Goal: Task Accomplishment & Management: Use online tool/utility

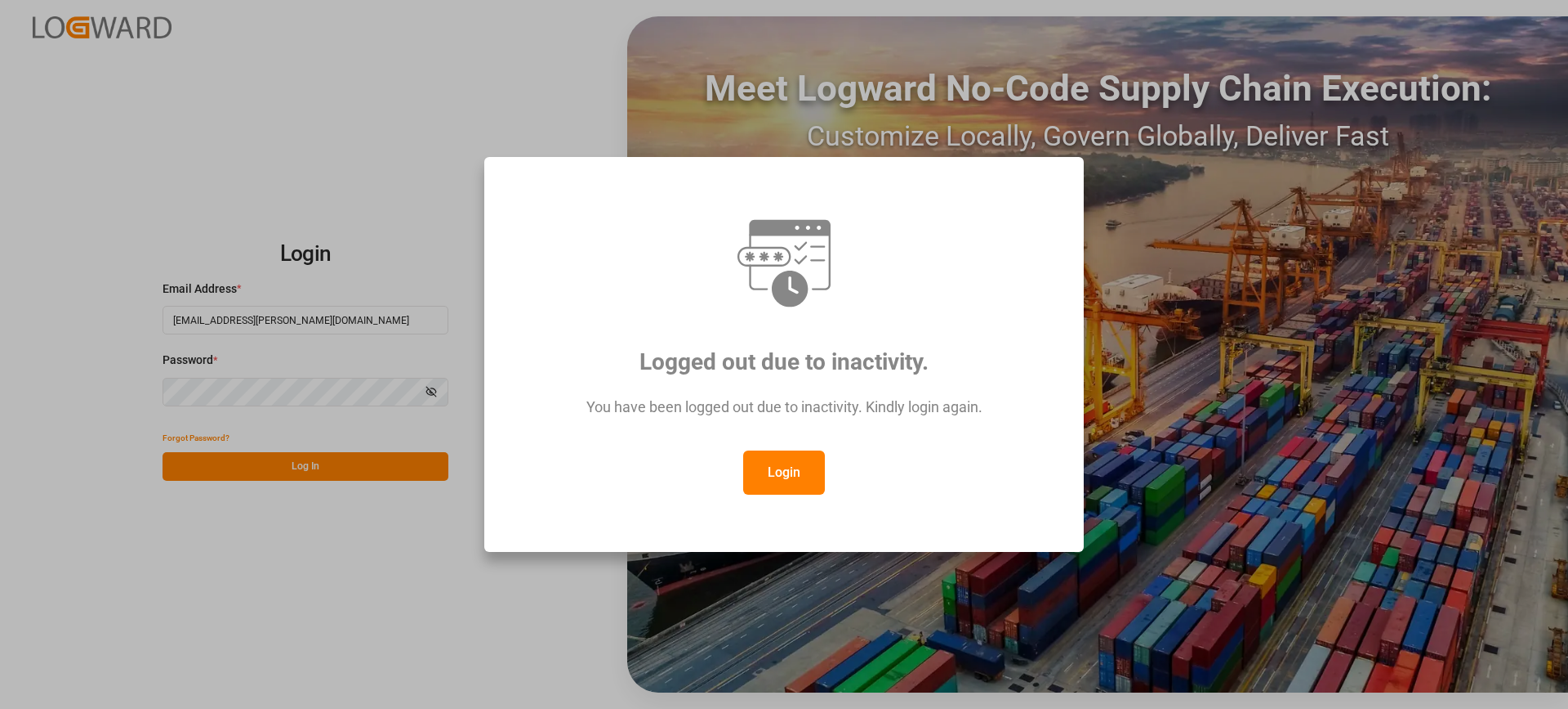
click at [799, 475] on button "Login" at bounding box center [784, 472] width 82 height 44
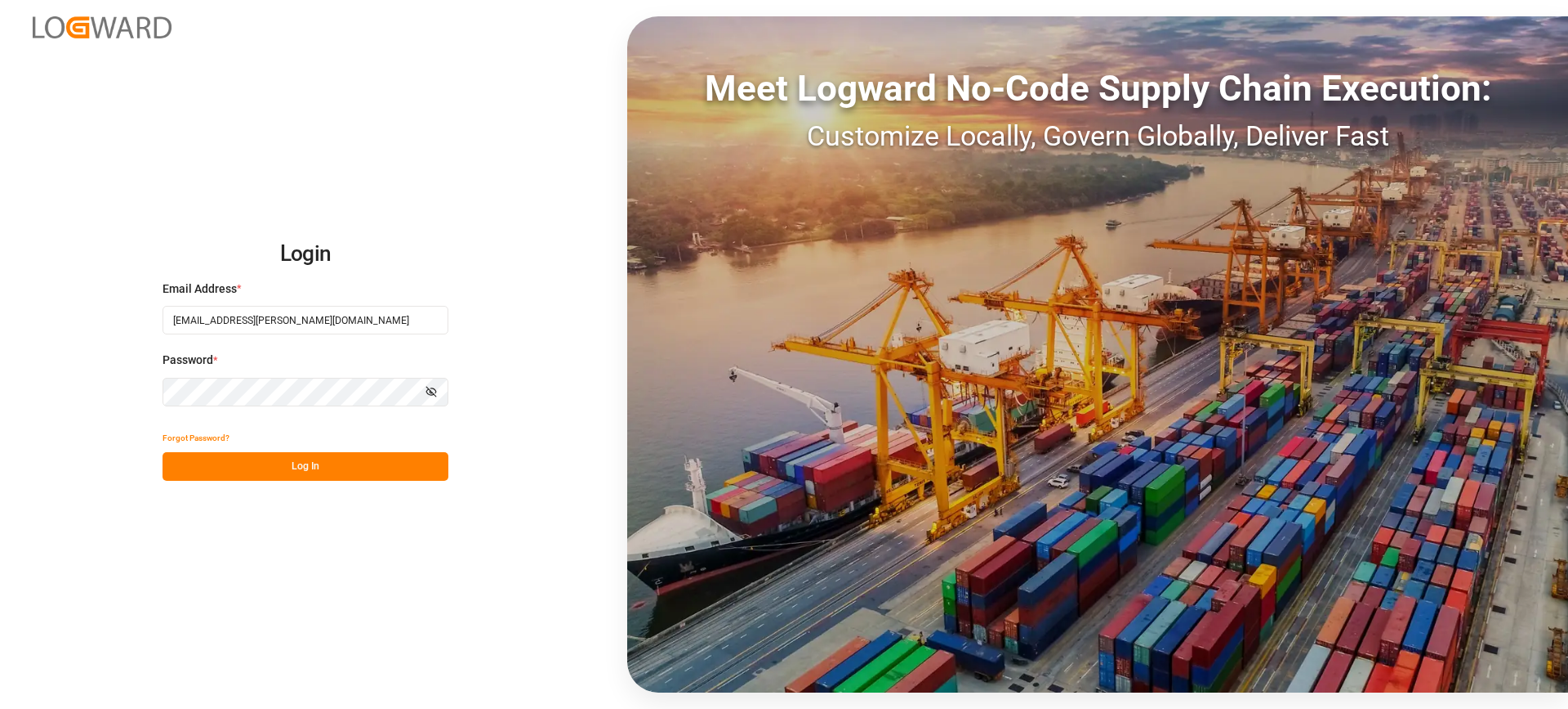
click at [324, 470] on button "Log In" at bounding box center [306, 466] width 286 height 28
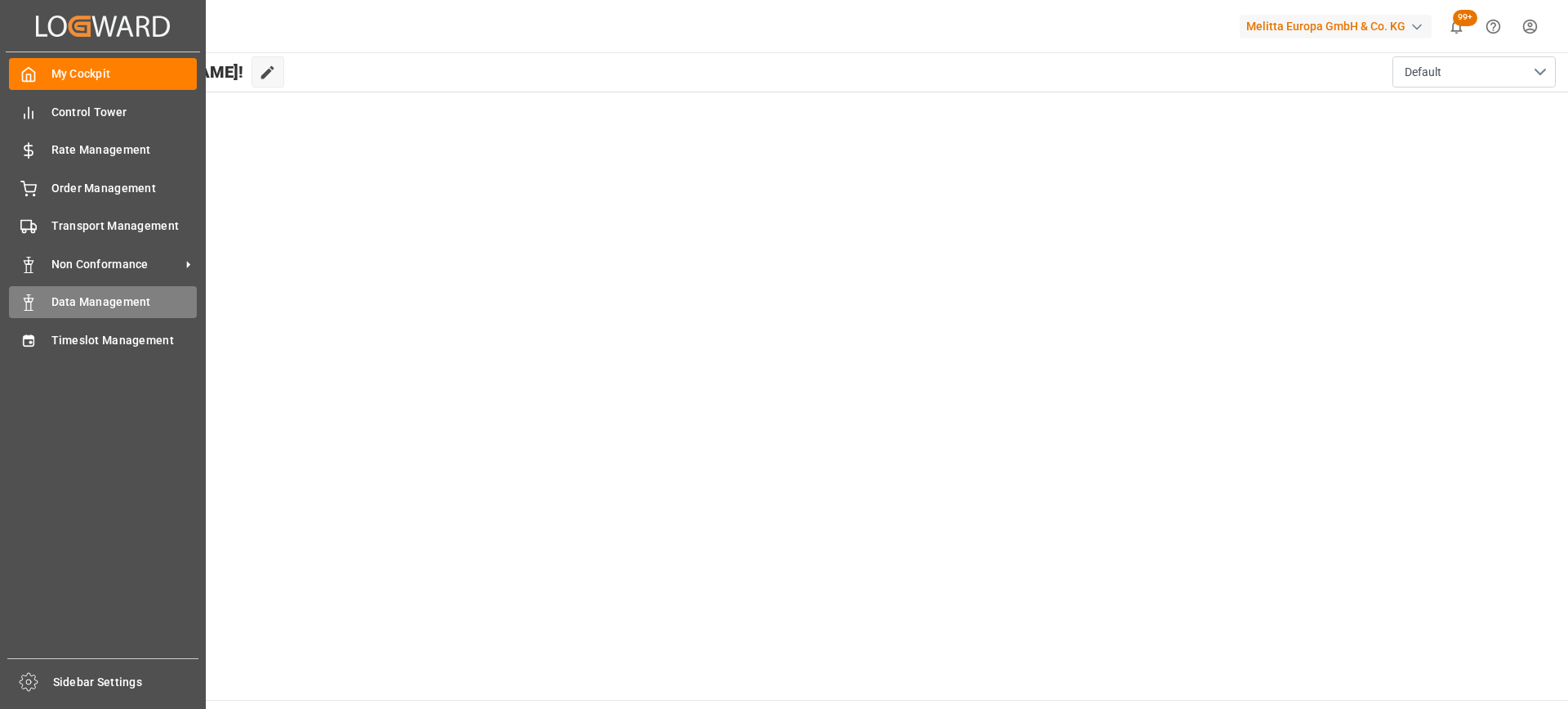
click at [73, 299] on span "Data Management" at bounding box center [125, 301] width 146 height 17
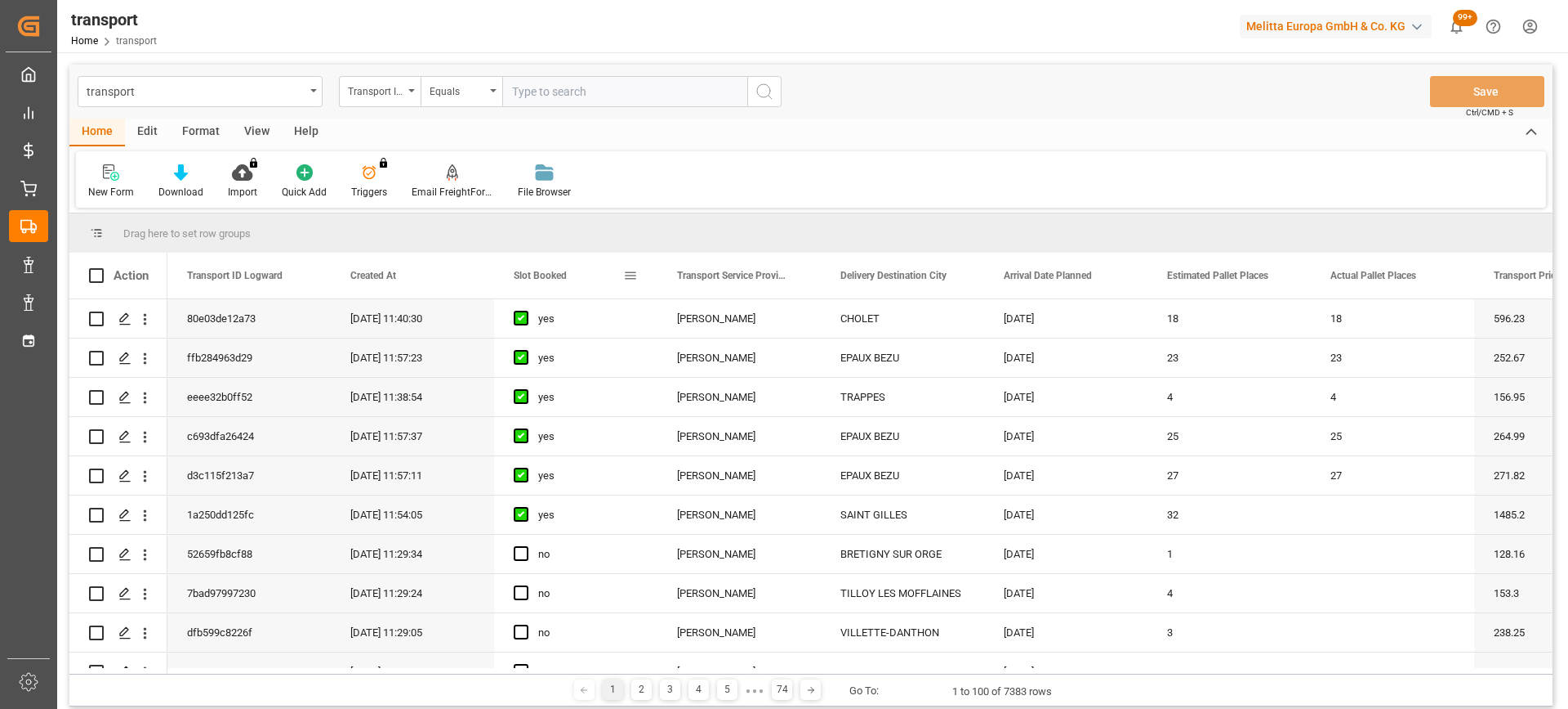
click at [540, 276] on span "Slot Booked" at bounding box center [540, 275] width 53 height 12
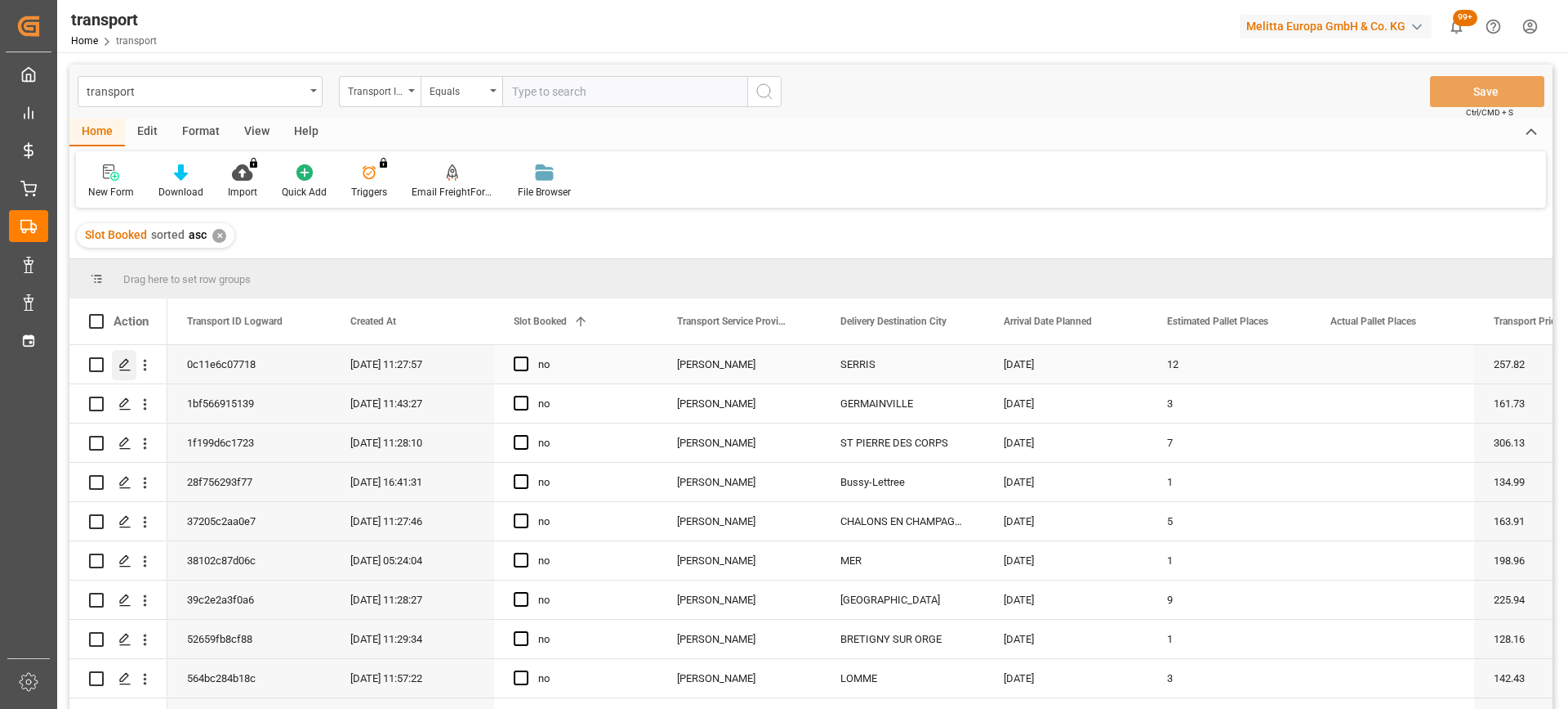
click at [120, 366] on polygon "Press SPACE to select this row." at bounding box center [124, 363] width 8 height 8
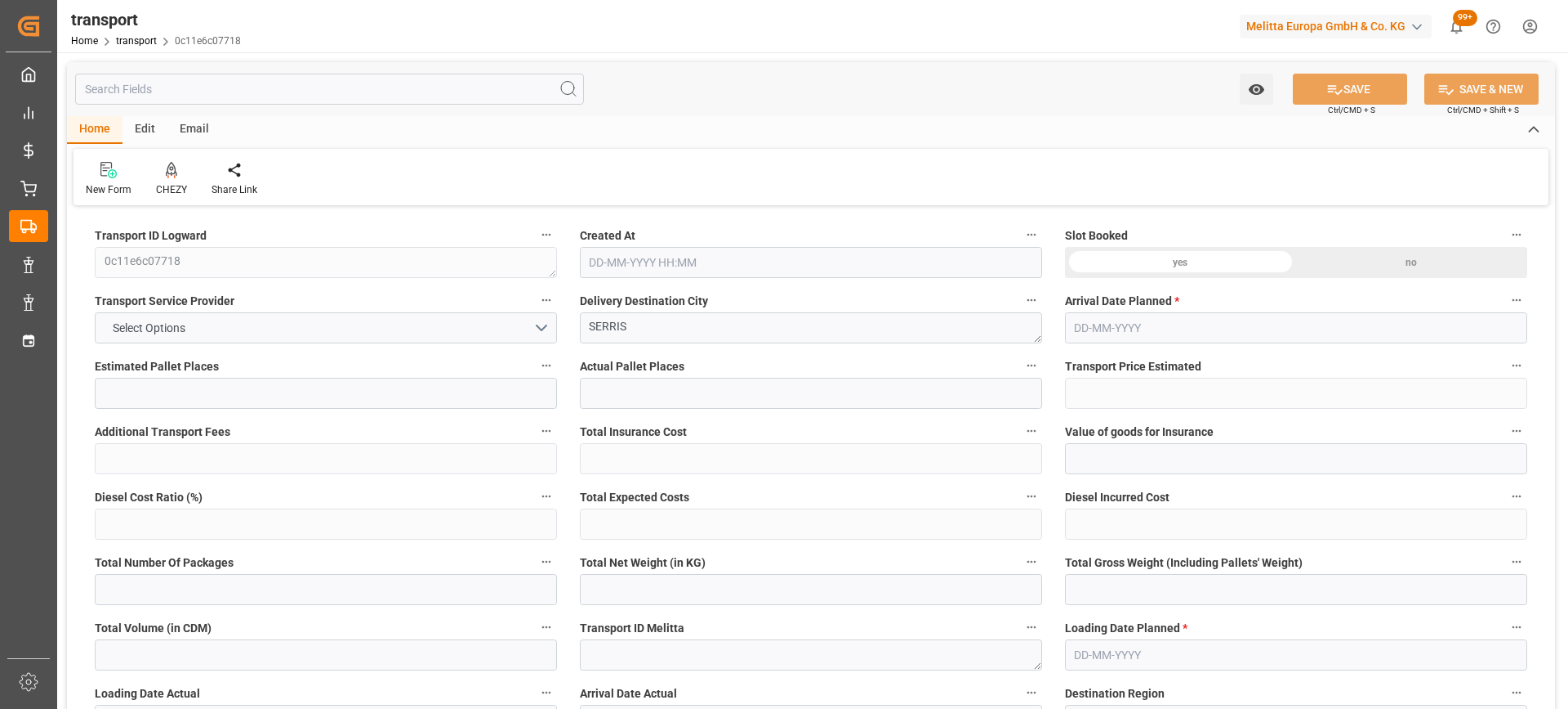
type input "12"
type input "257.82"
type input "0"
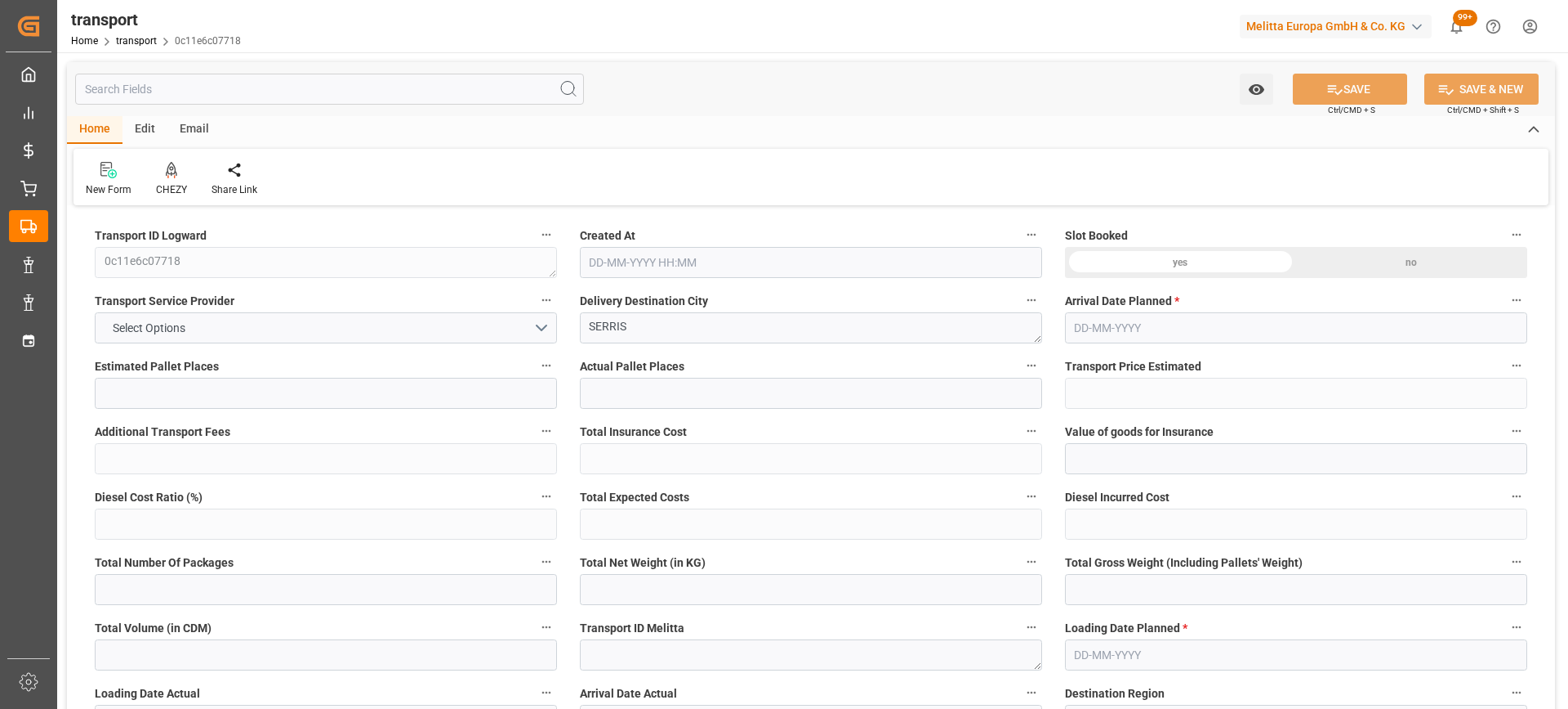
type input "247.3783"
type input "-10.4417"
type input "0"
type input "2882.494"
type input "4056.061"
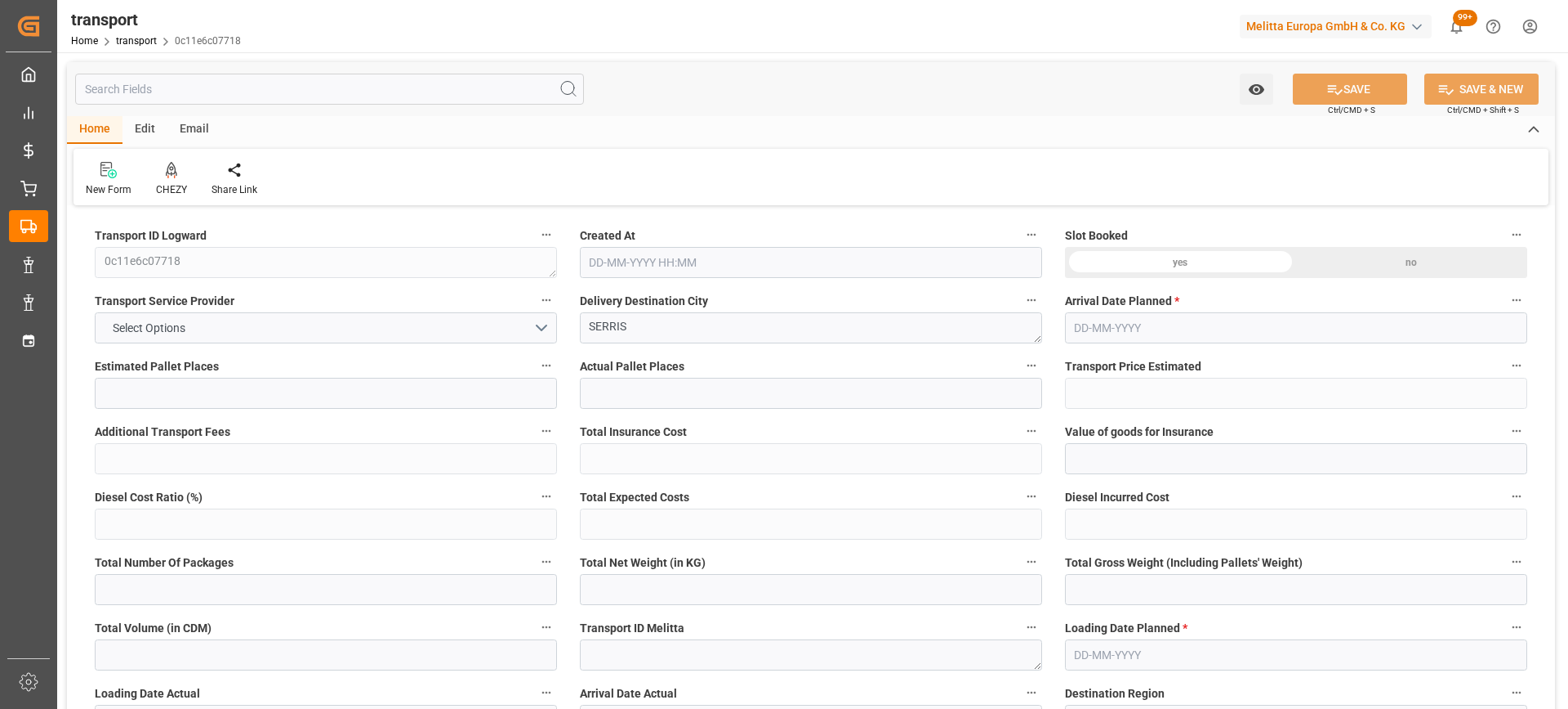
type input "9982.388"
type input "77"
type input "3"
type input "592"
type input "28"
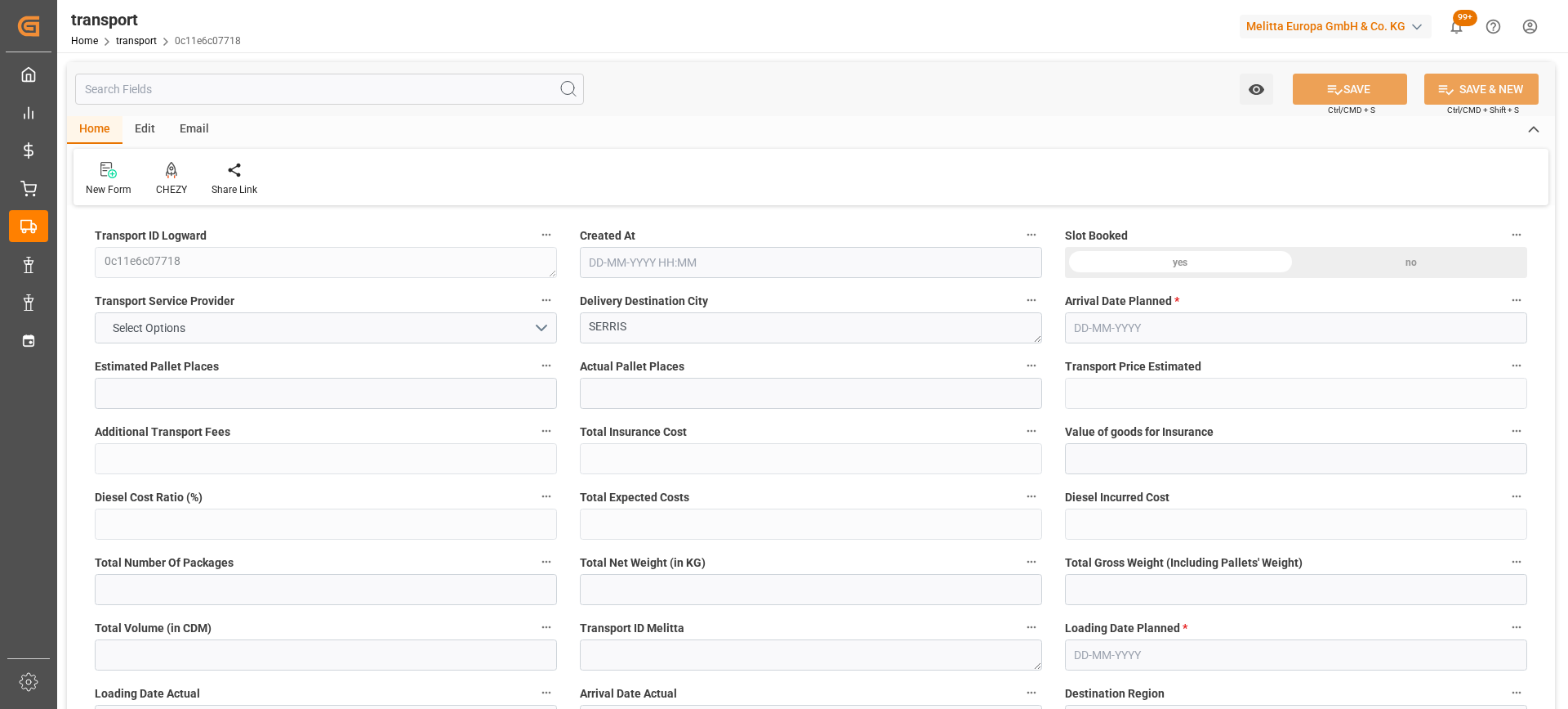
type input "101"
type input "3343.165"
type input "0"
type input "4710.8598"
type input "0"
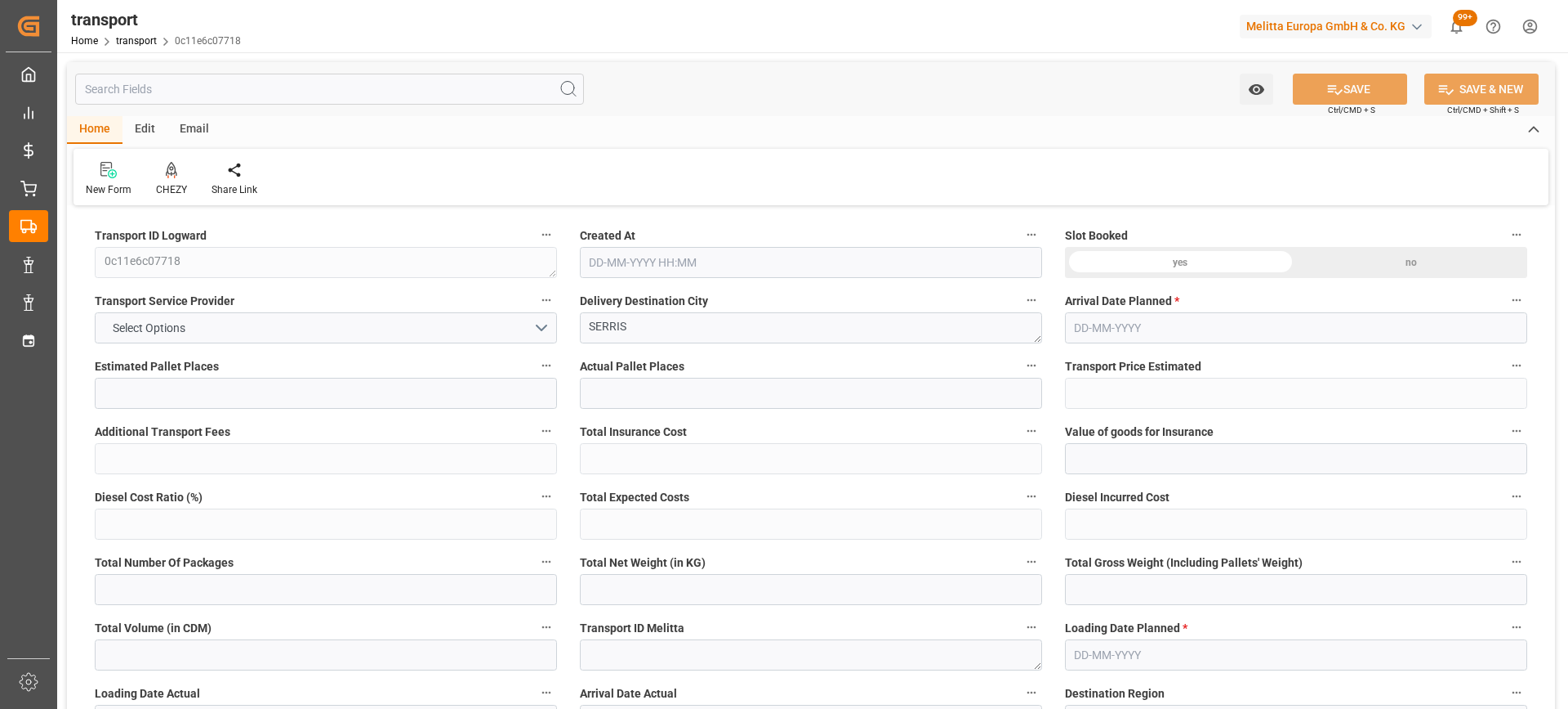
type input "0"
type input "21"
type input "35"
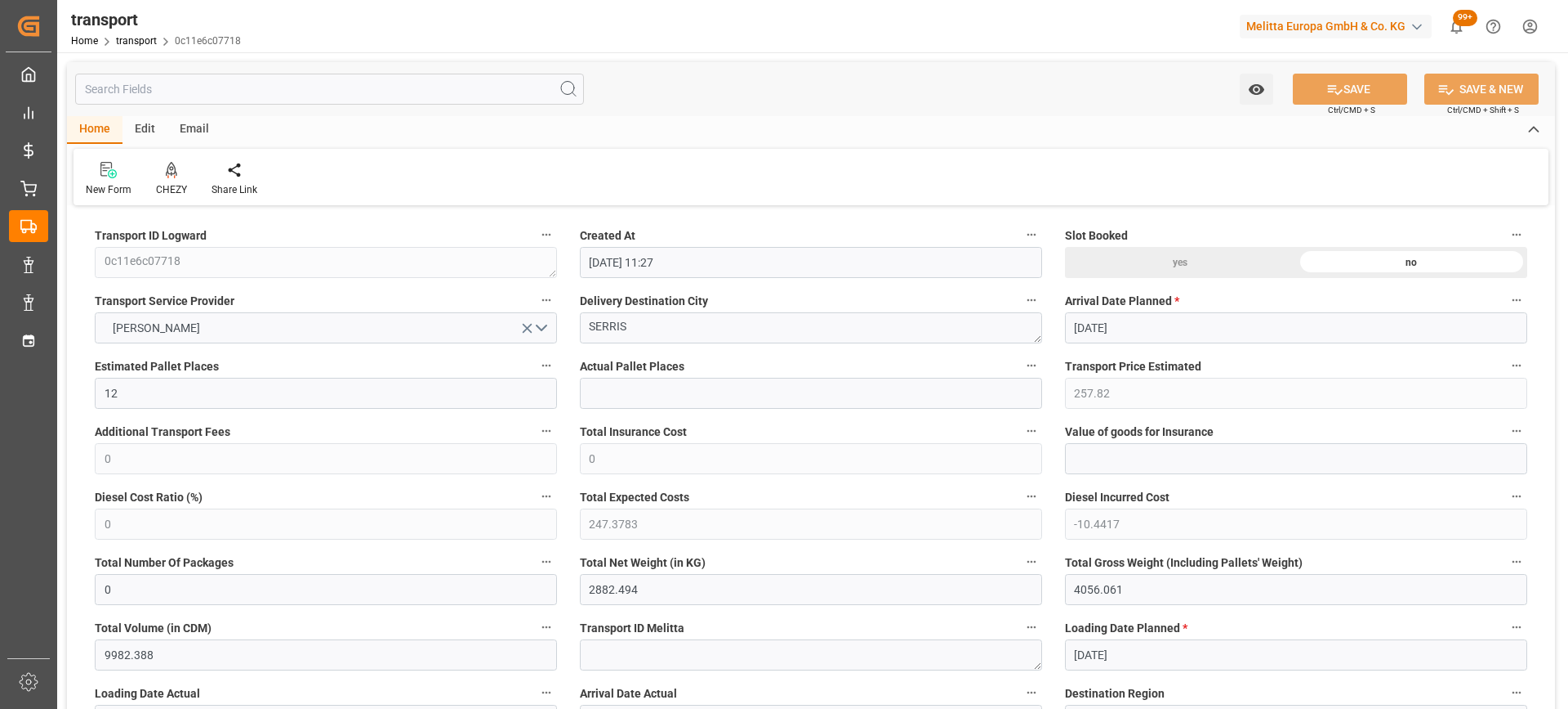
type input "[DATE] 11:27"
type input "[DATE]"
drag, startPoint x: 683, startPoint y: 332, endPoint x: 528, endPoint y: 330, distance: 155.0
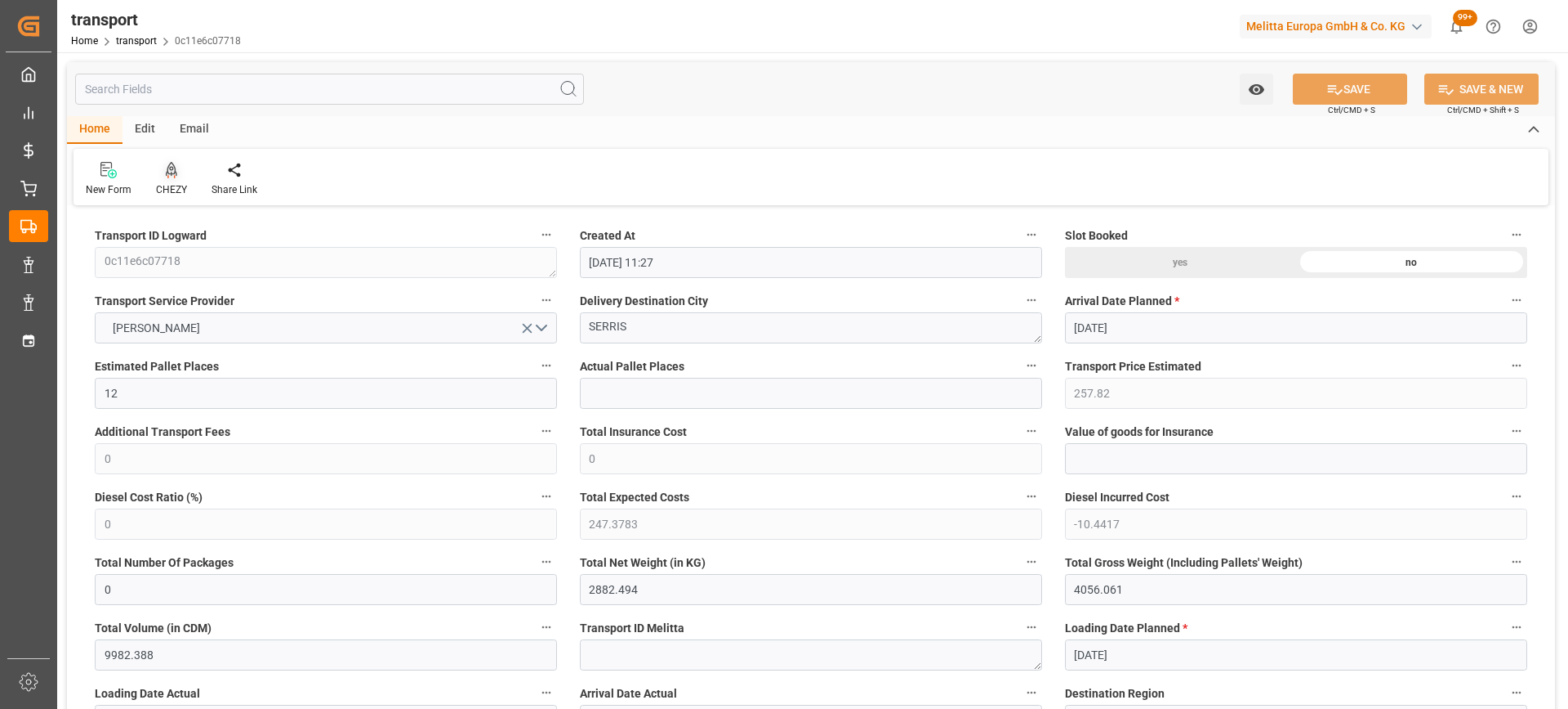
click at [175, 193] on div "CHEZY" at bounding box center [172, 189] width 31 height 15
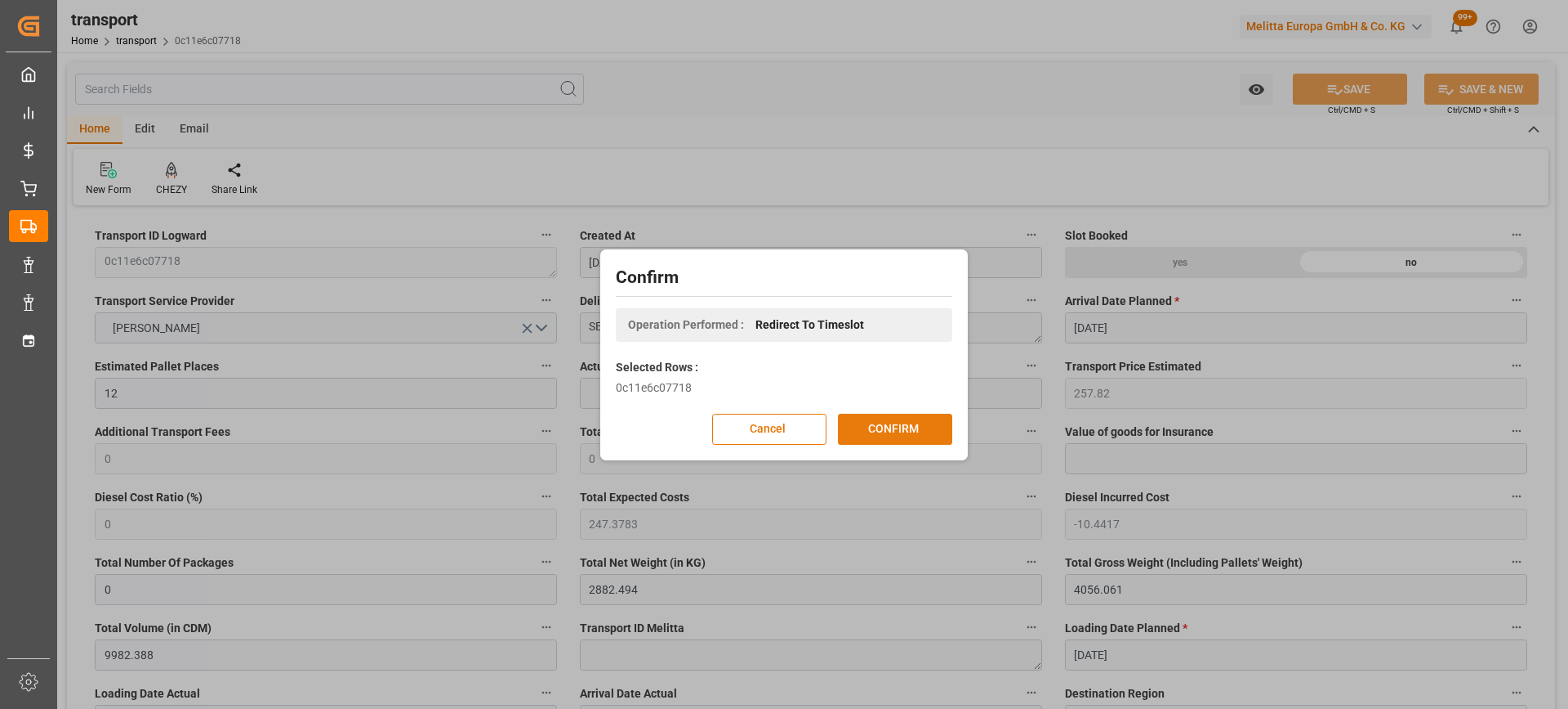
click at [896, 429] on button "CONFIRM" at bounding box center [895, 429] width 115 height 31
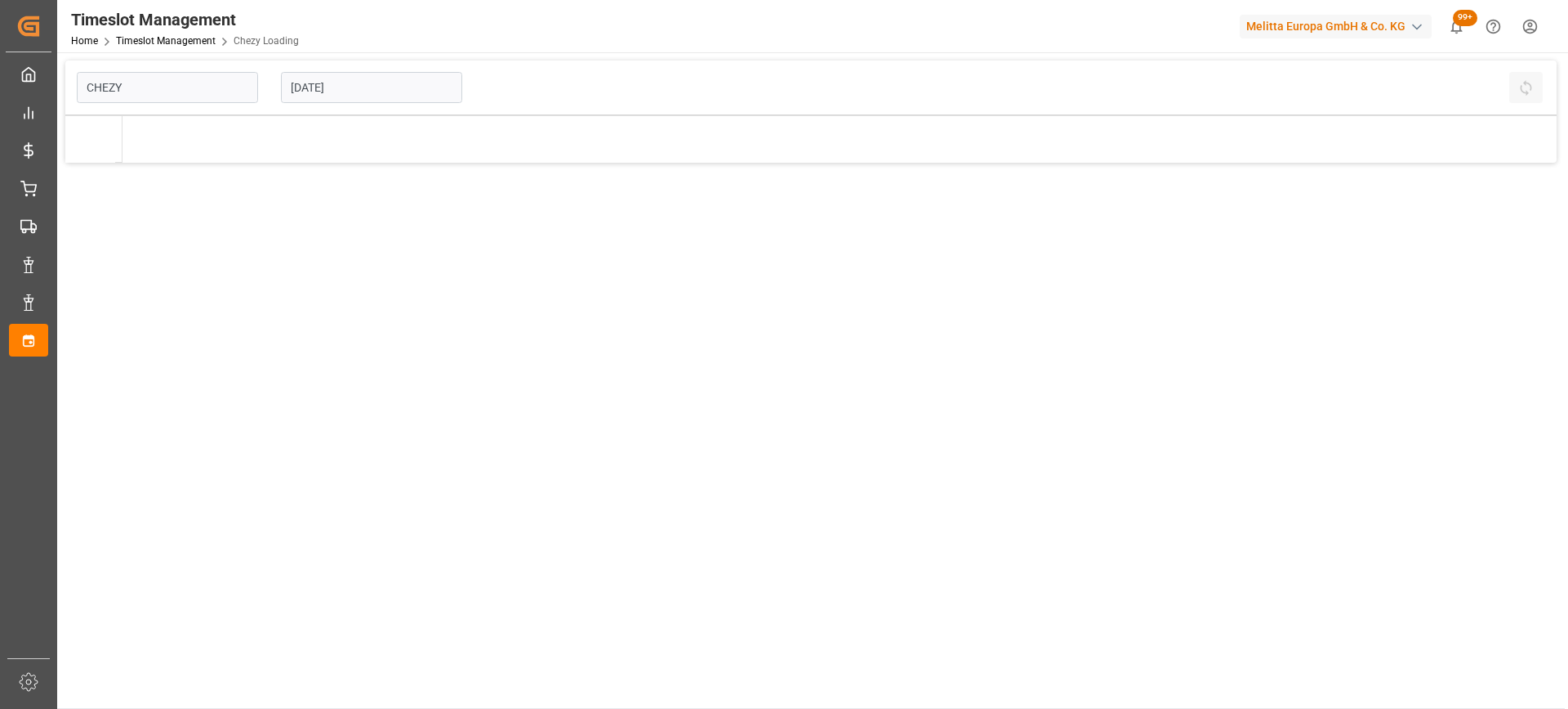
type input "Chezy Loading"
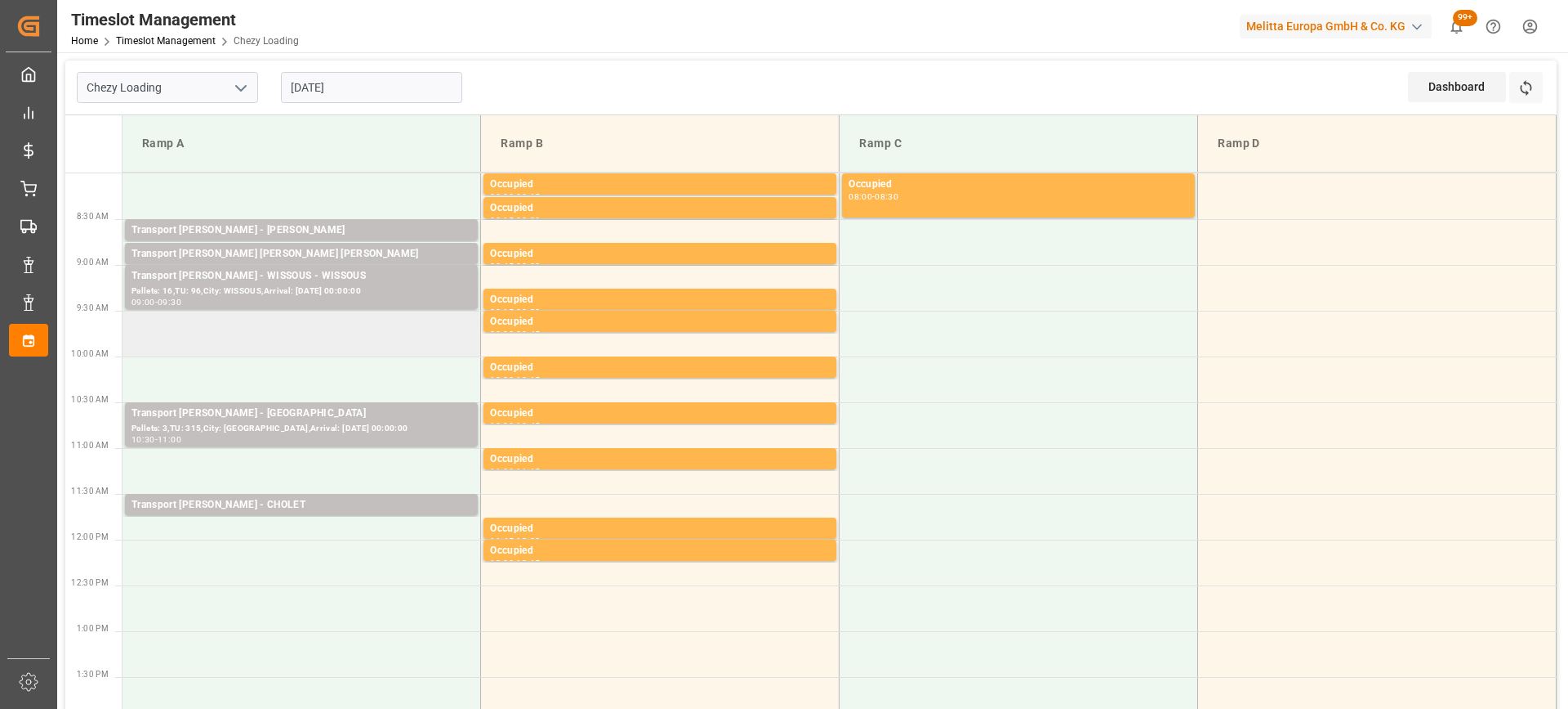
click at [250, 331] on td at bounding box center [302, 333] width 358 height 46
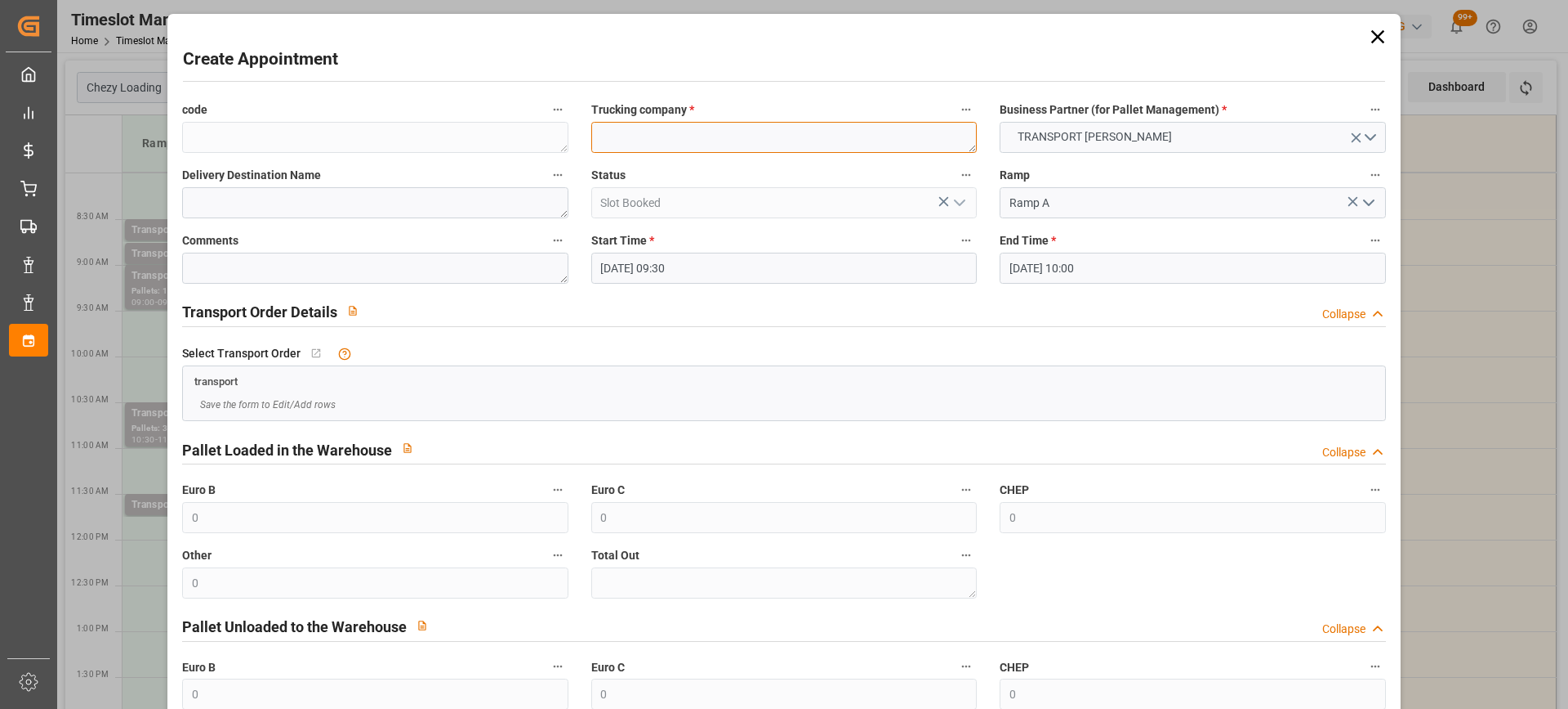
paste textarea "SERRIS"
type textarea "SERRIS"
paste textarea "SERRIS"
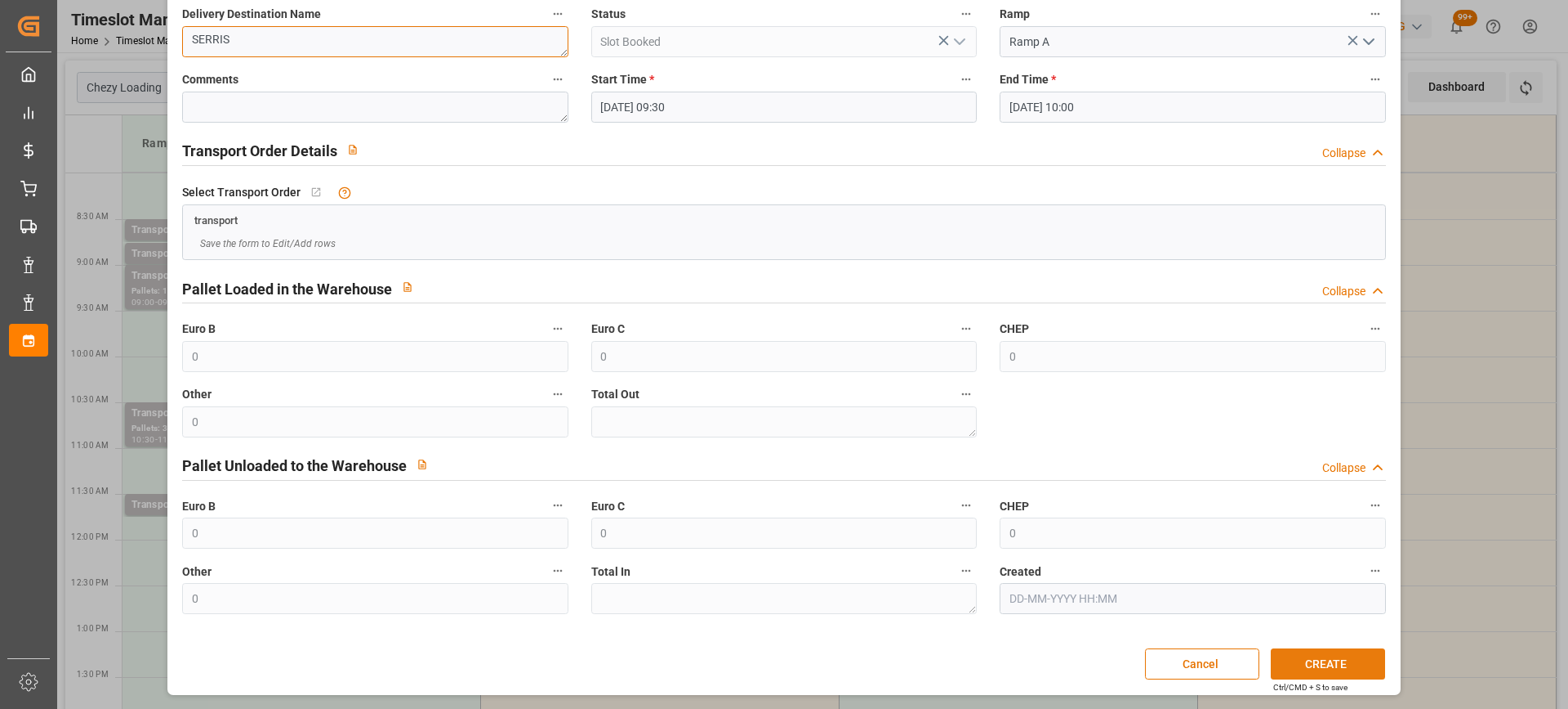
type textarea "SERRIS"
click at [1335, 667] on button "CREATE" at bounding box center [1328, 663] width 115 height 31
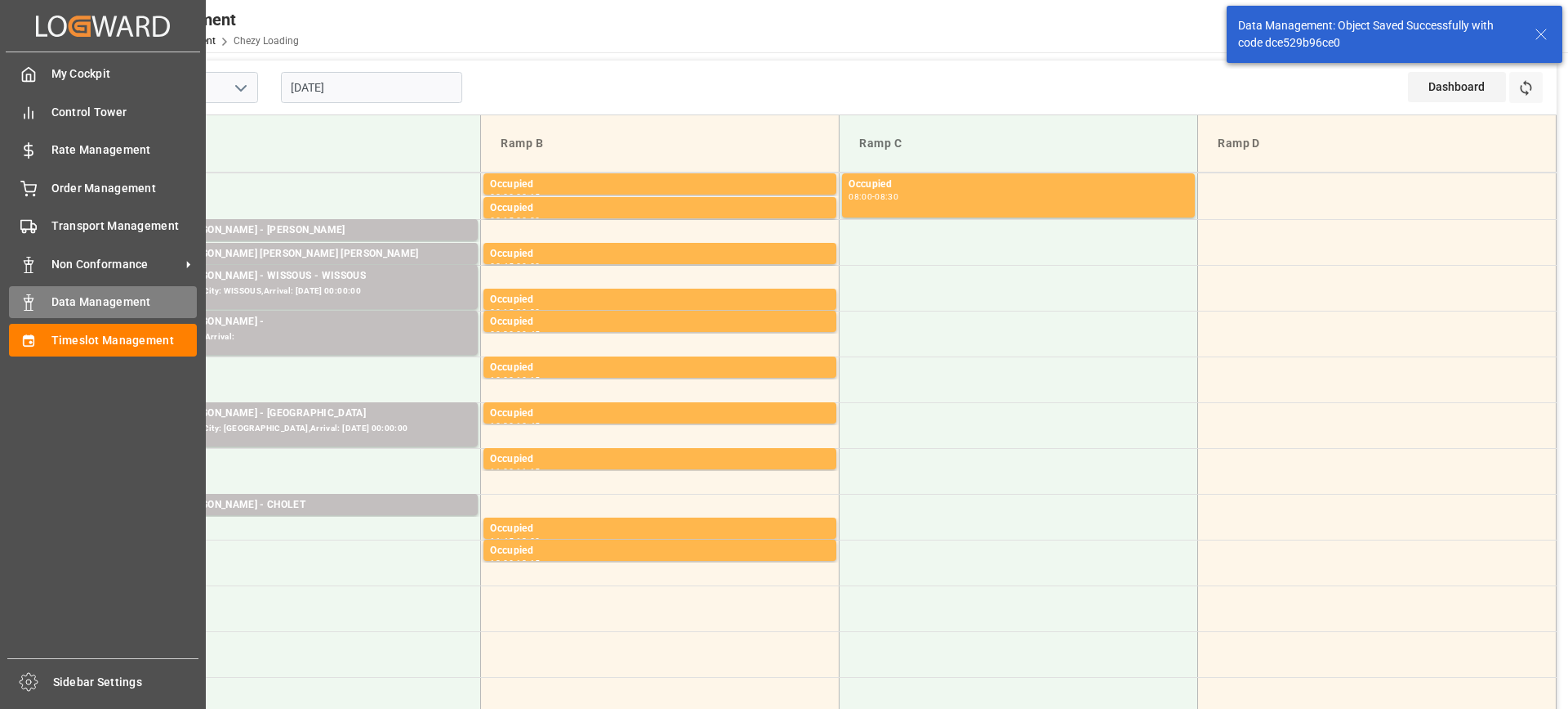
click at [76, 303] on span "Data Management" at bounding box center [125, 301] width 146 height 17
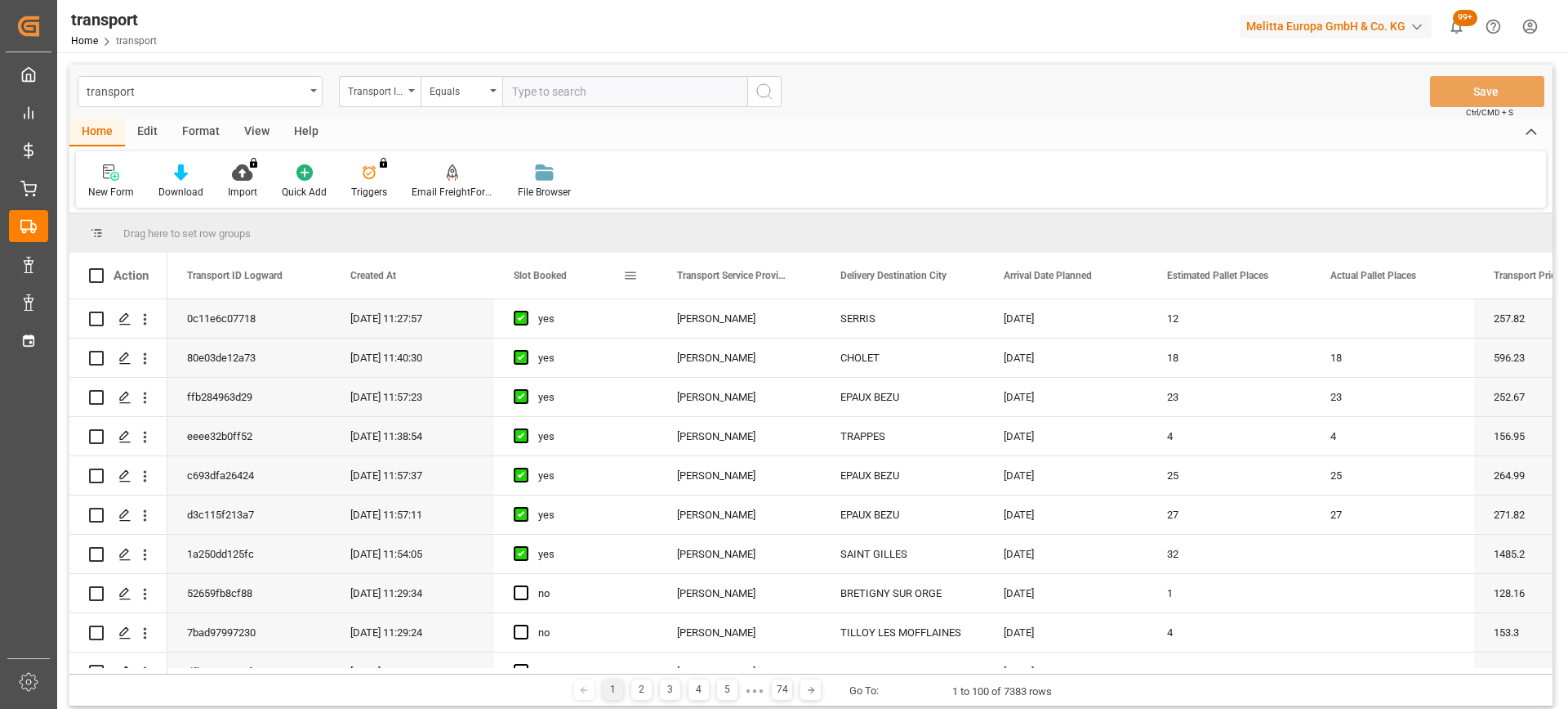
click at [526, 274] on span "Slot Booked" at bounding box center [540, 275] width 53 height 12
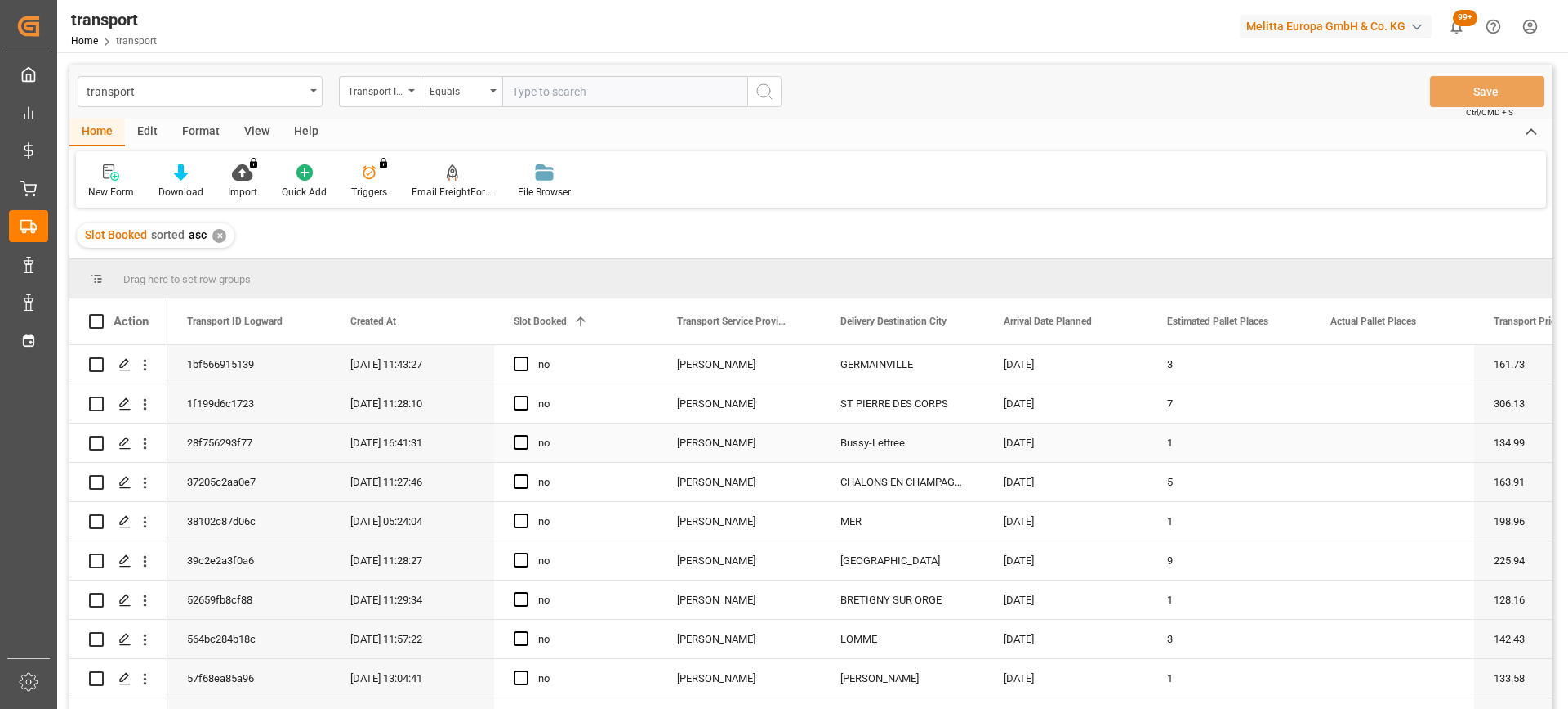
scroll to position [82, 0]
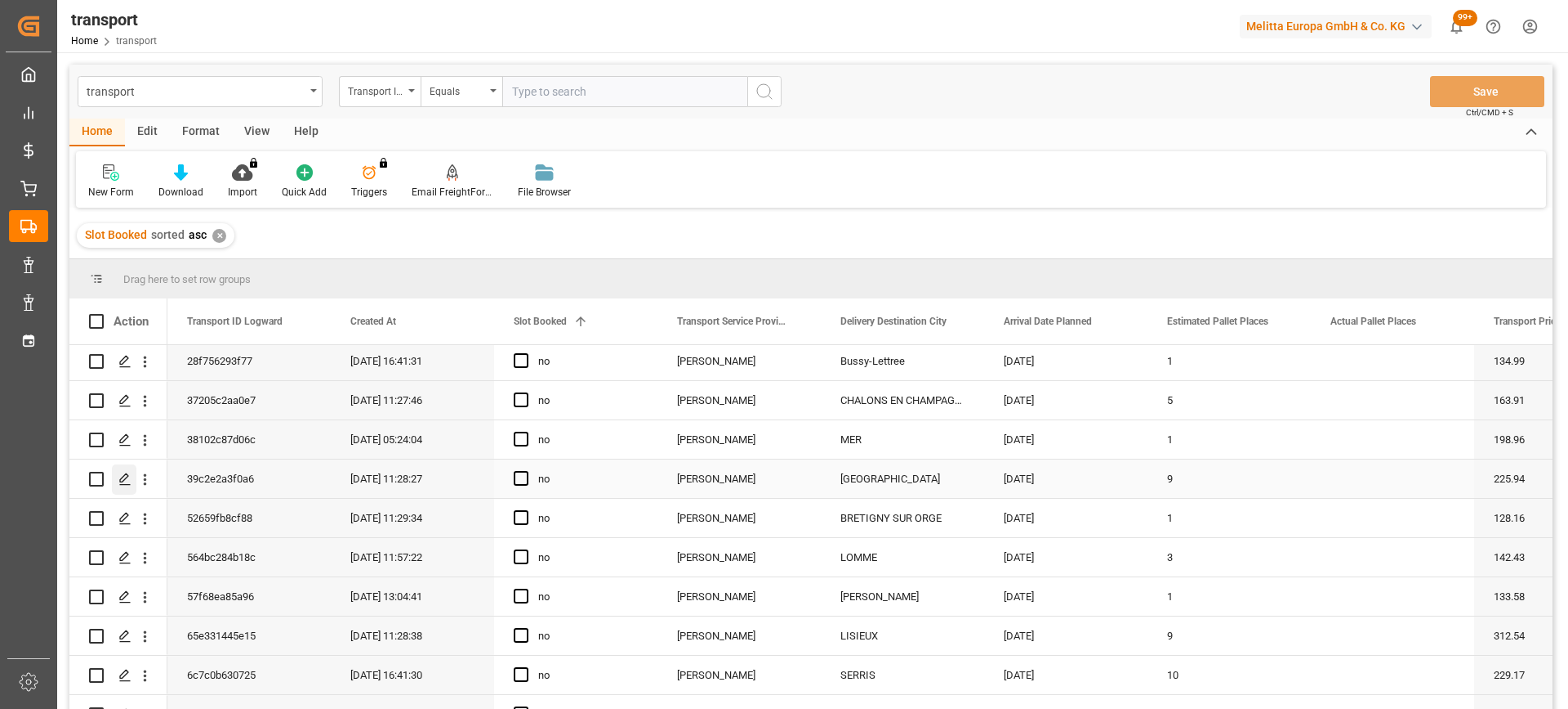
click at [123, 478] on icon "Press SPACE to select this row." at bounding box center [125, 479] width 13 height 13
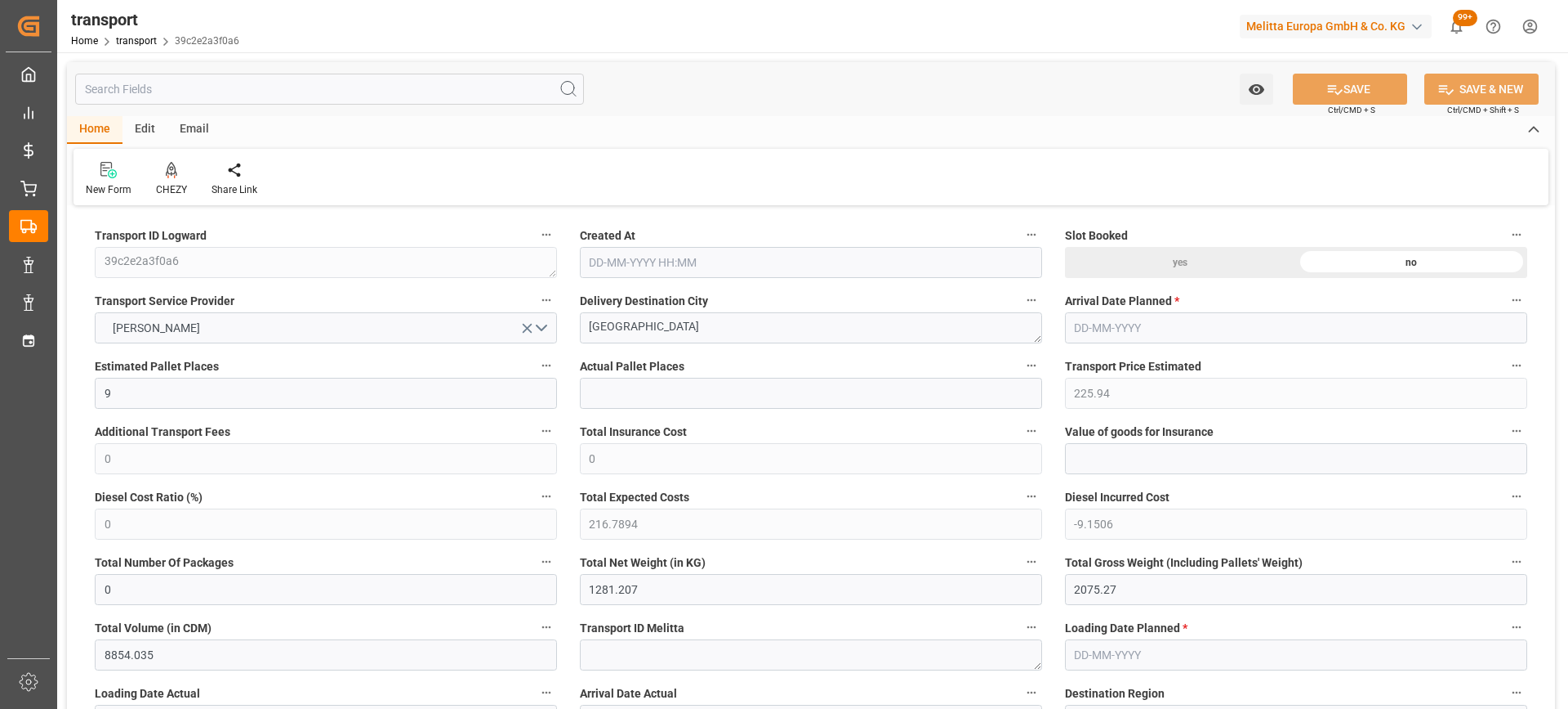
type input "22-08-2025 11:28"
type input "[DATE]"
drag, startPoint x: 629, startPoint y: 325, endPoint x: 506, endPoint y: 320, distance: 123.1
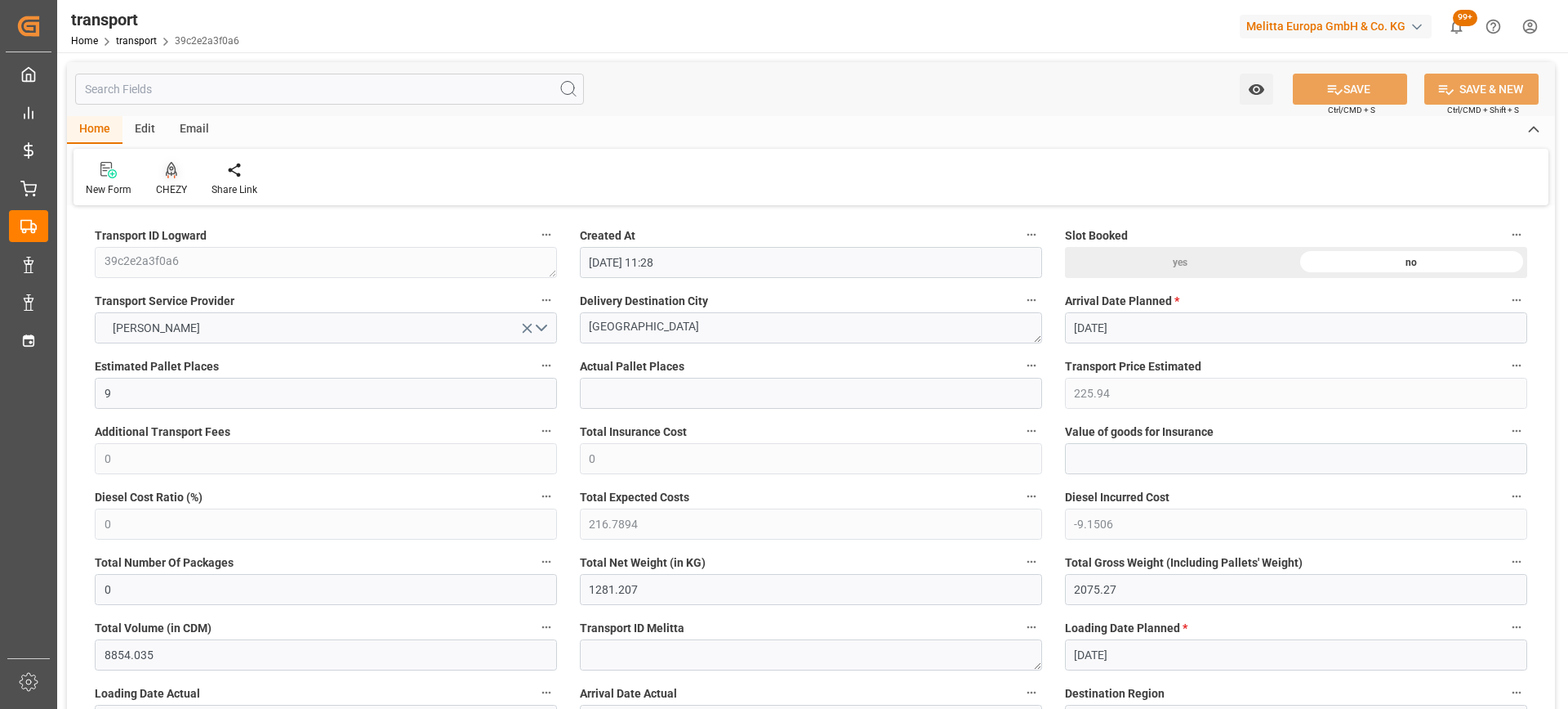
click at [172, 176] on icon at bounding box center [171, 170] width 12 height 16
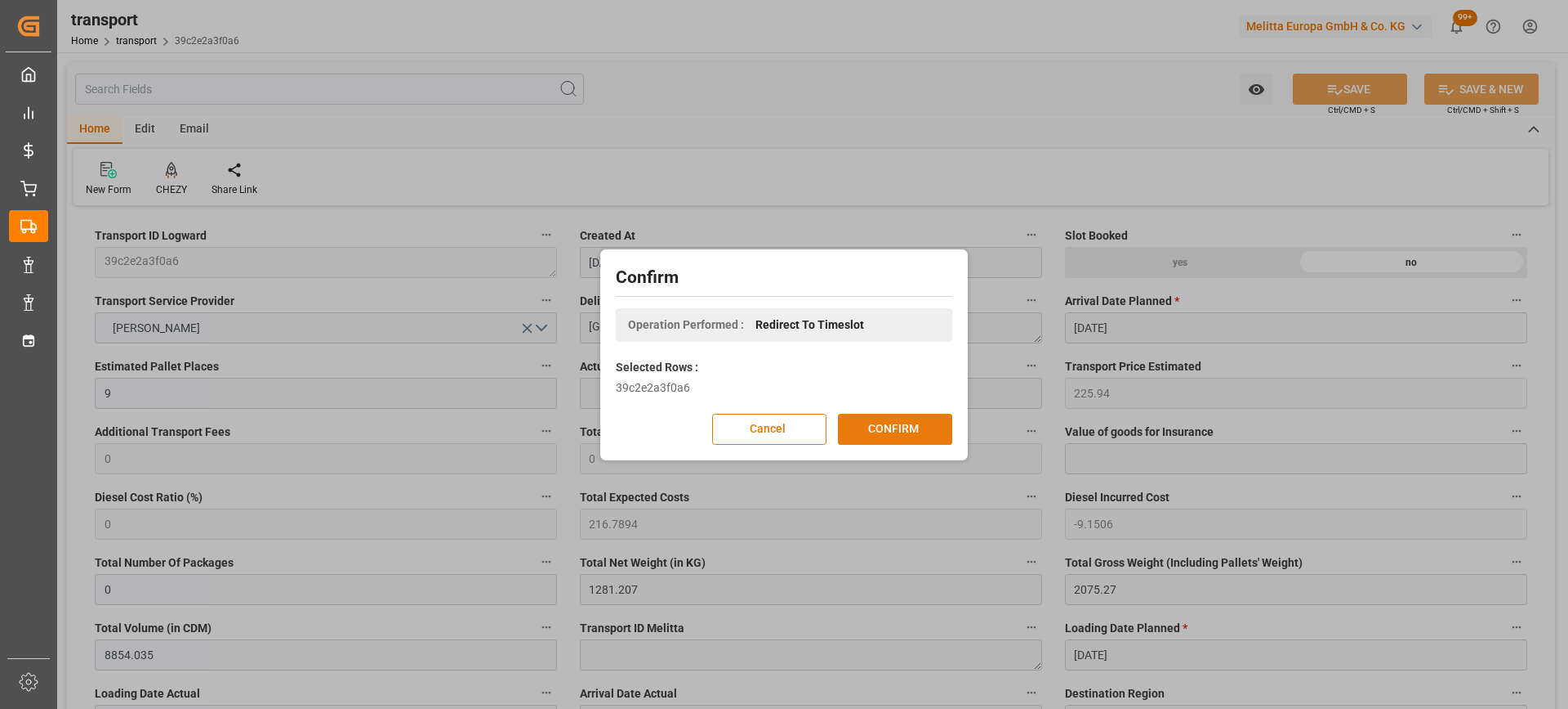
click at [884, 435] on button "CONFIRM" at bounding box center [895, 429] width 115 height 31
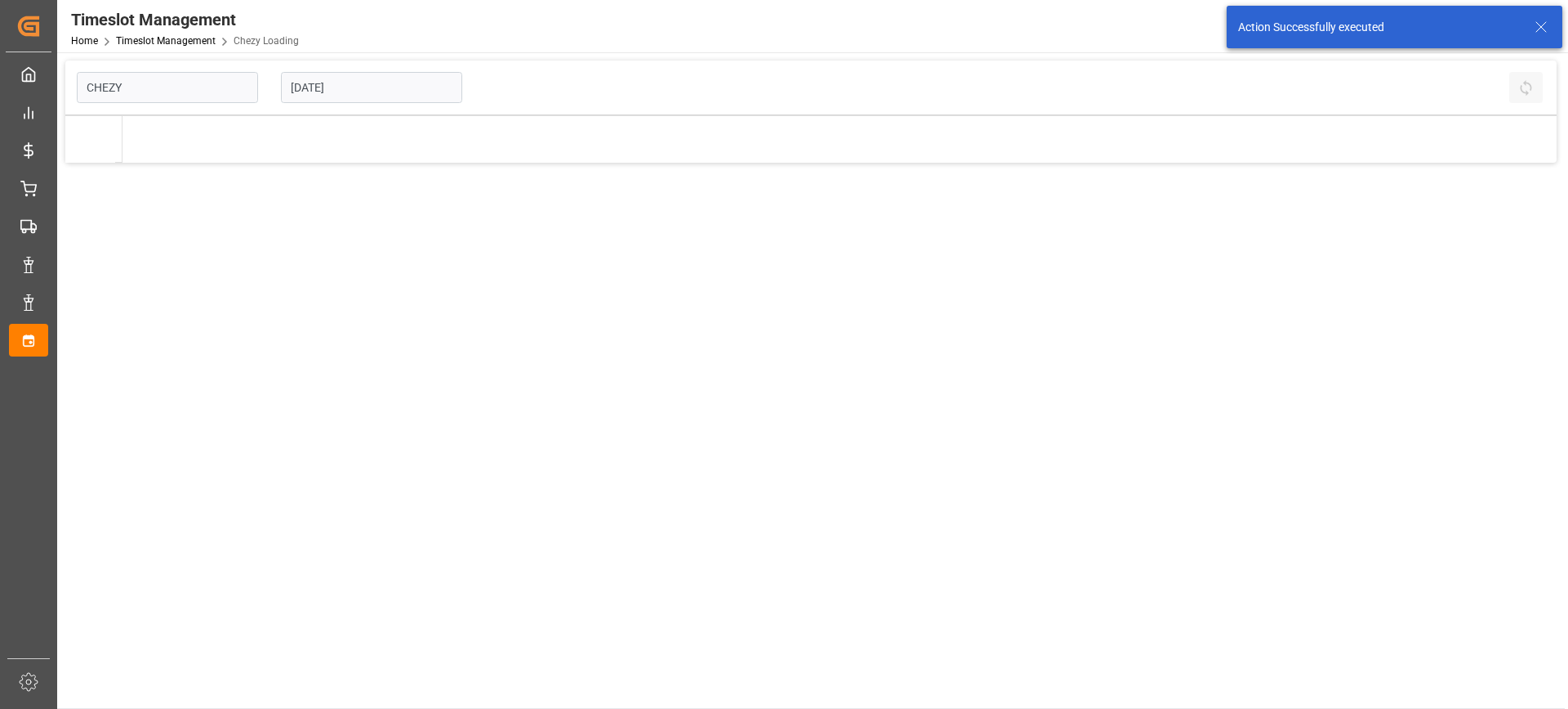
type input "Chezy Loading"
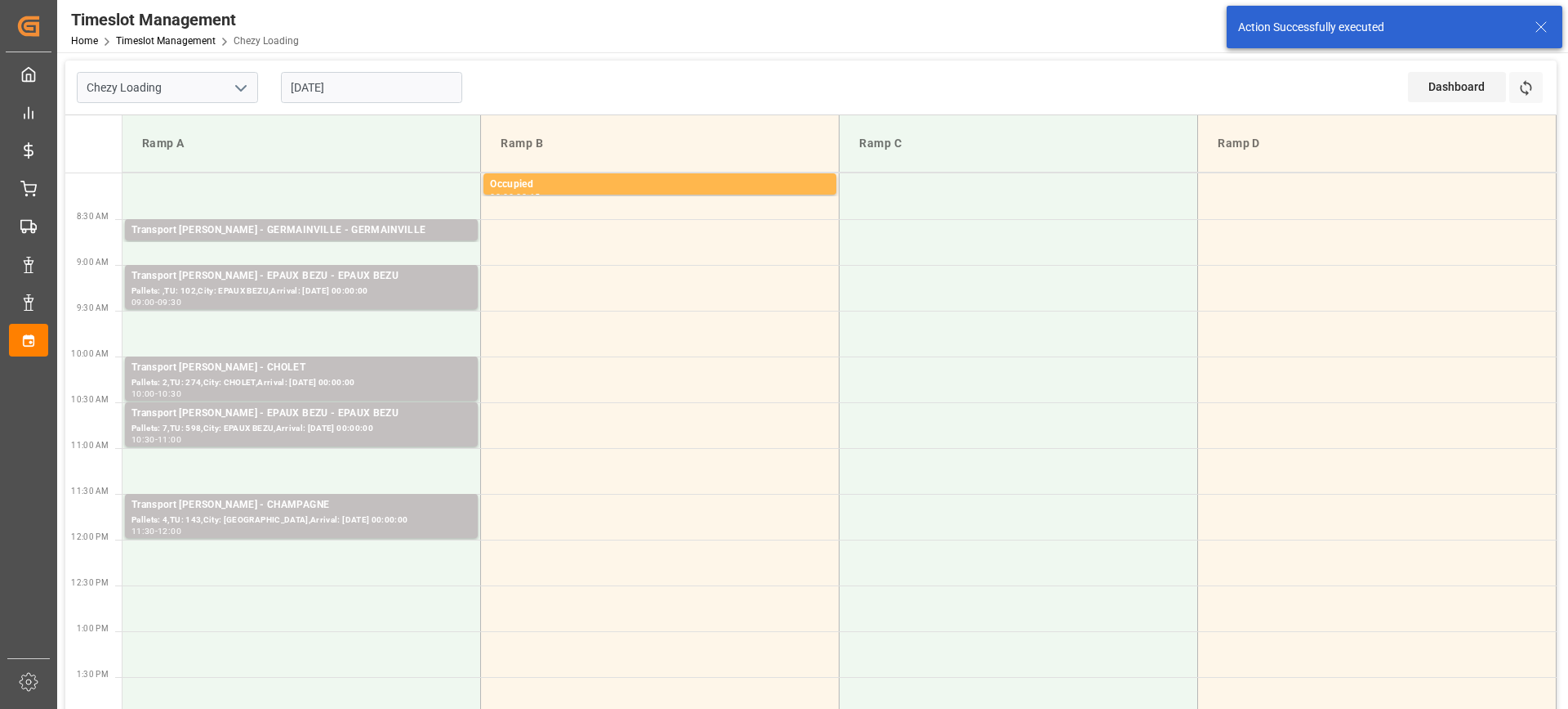
click at [265, 565] on td at bounding box center [302, 562] width 358 height 46
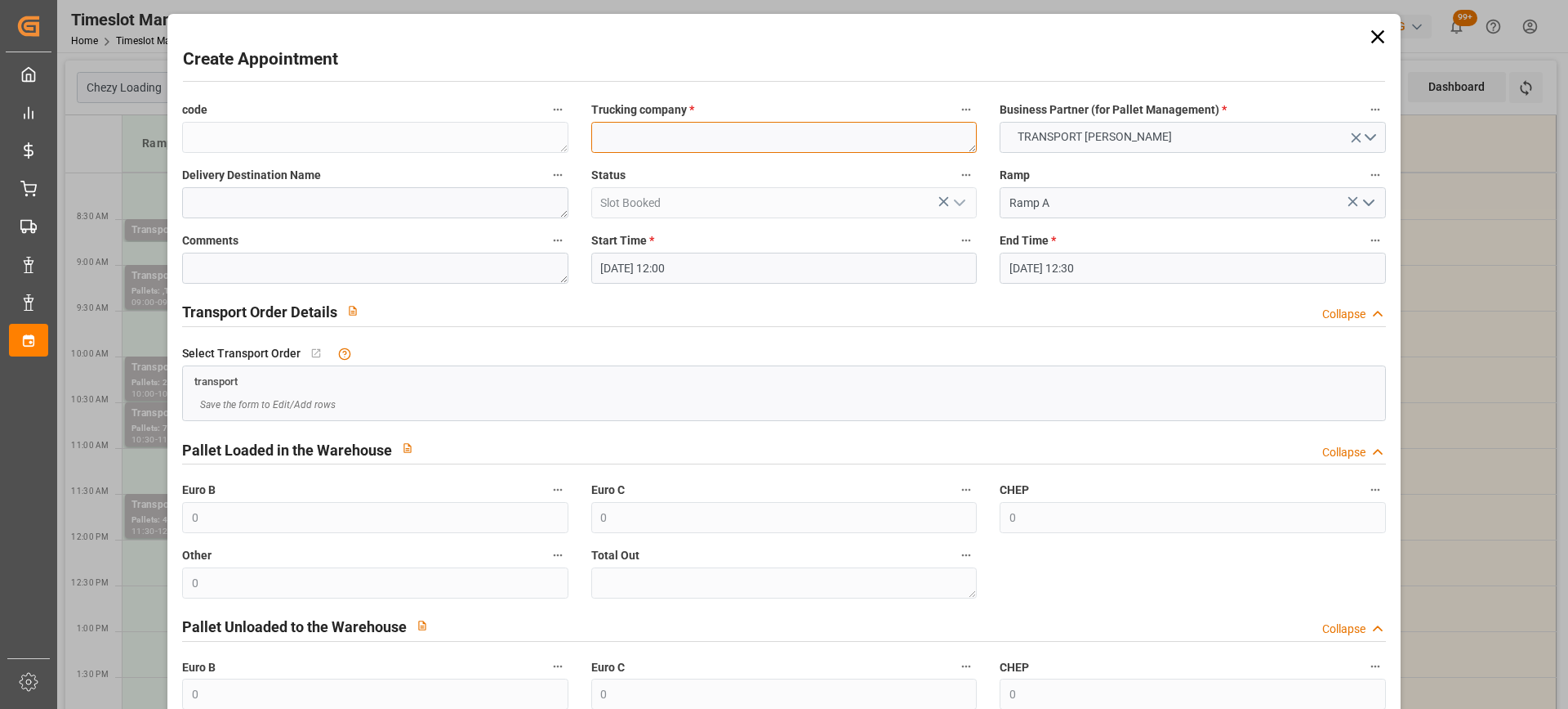
paste textarea "[GEOGRAPHIC_DATA]"
type textarea "[GEOGRAPHIC_DATA]"
paste textarea "[GEOGRAPHIC_DATA]"
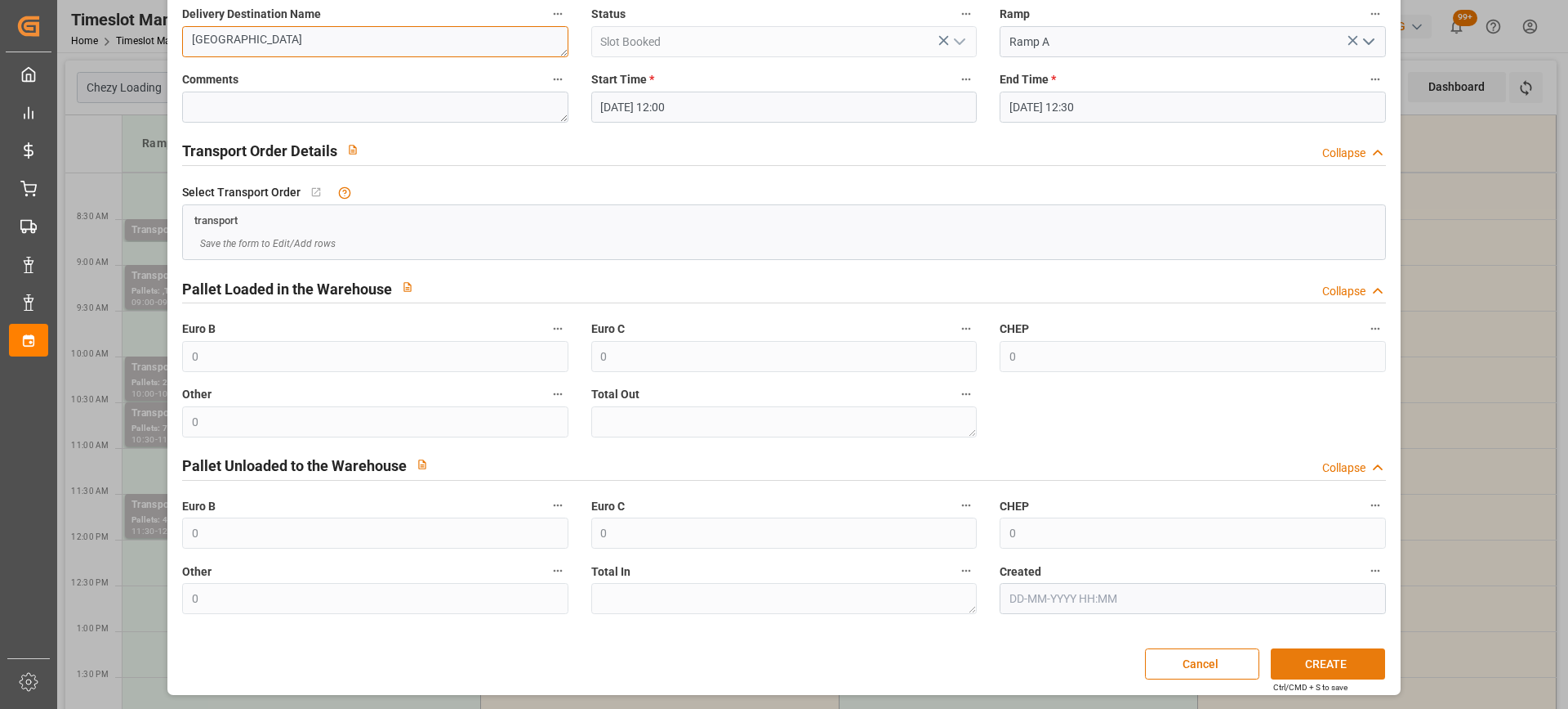
type textarea "[GEOGRAPHIC_DATA]"
click at [1351, 668] on button "CREATE" at bounding box center [1328, 663] width 115 height 31
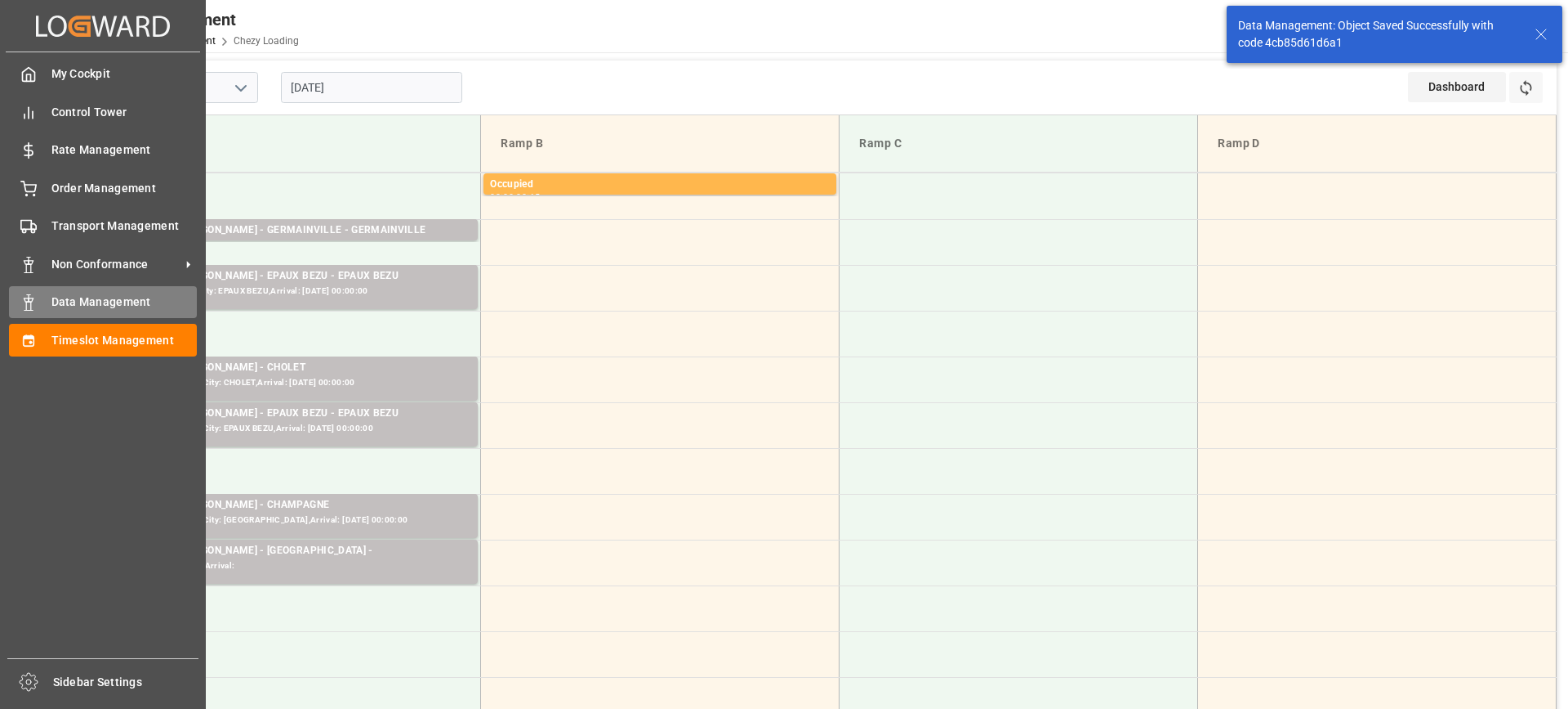
click at [79, 306] on span "Data Management" at bounding box center [125, 301] width 146 height 17
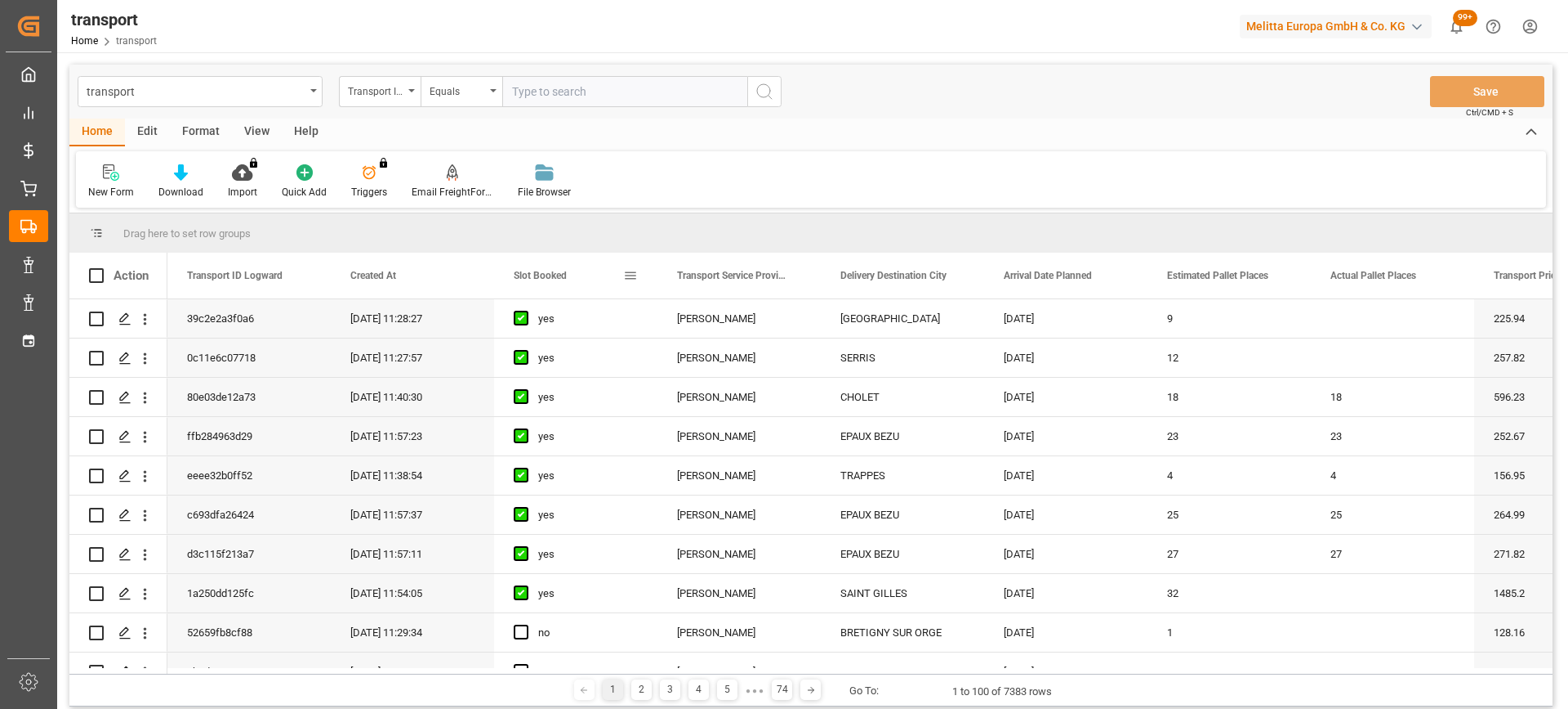
click at [546, 272] on span "Slot Booked" at bounding box center [540, 275] width 53 height 12
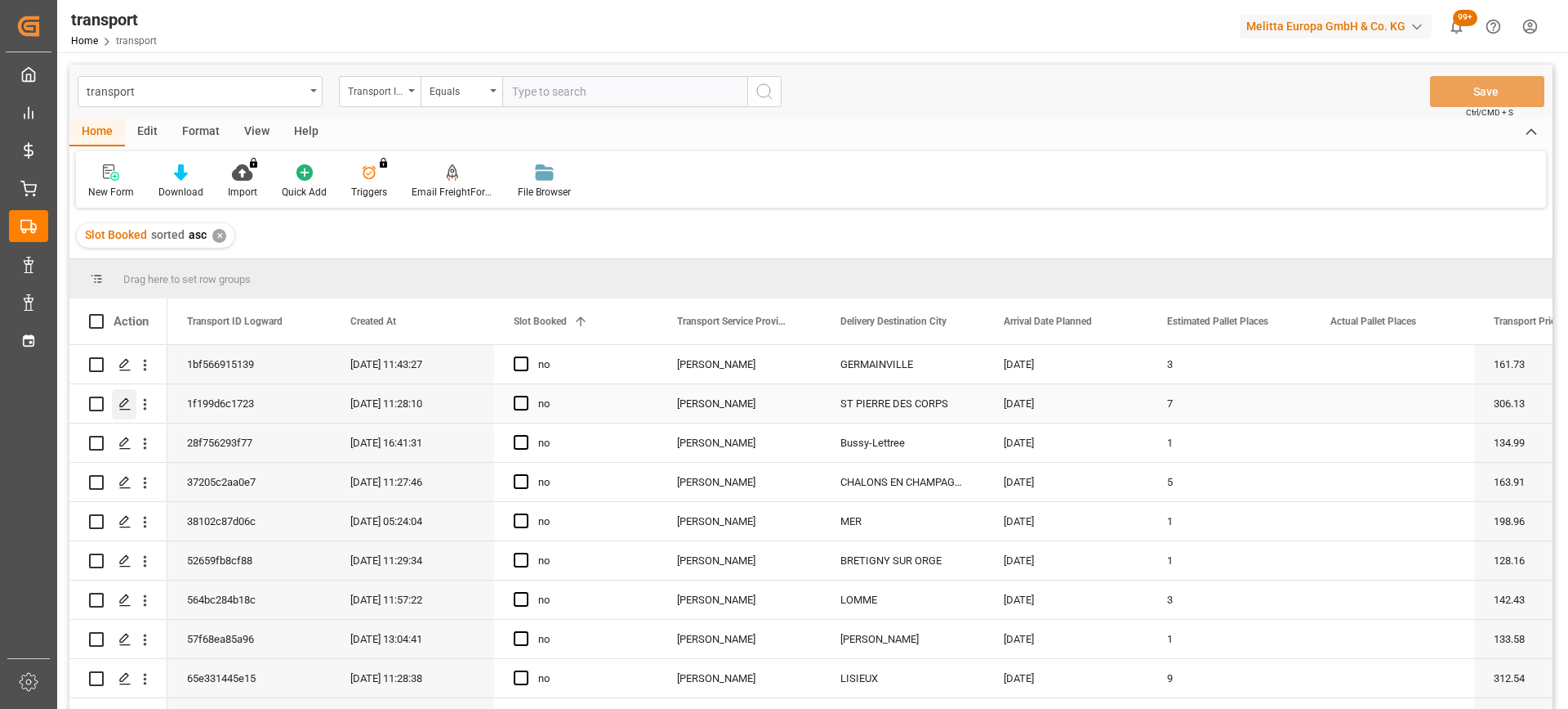
click at [122, 403] on polygon "Press SPACE to select this row." at bounding box center [124, 402] width 8 height 8
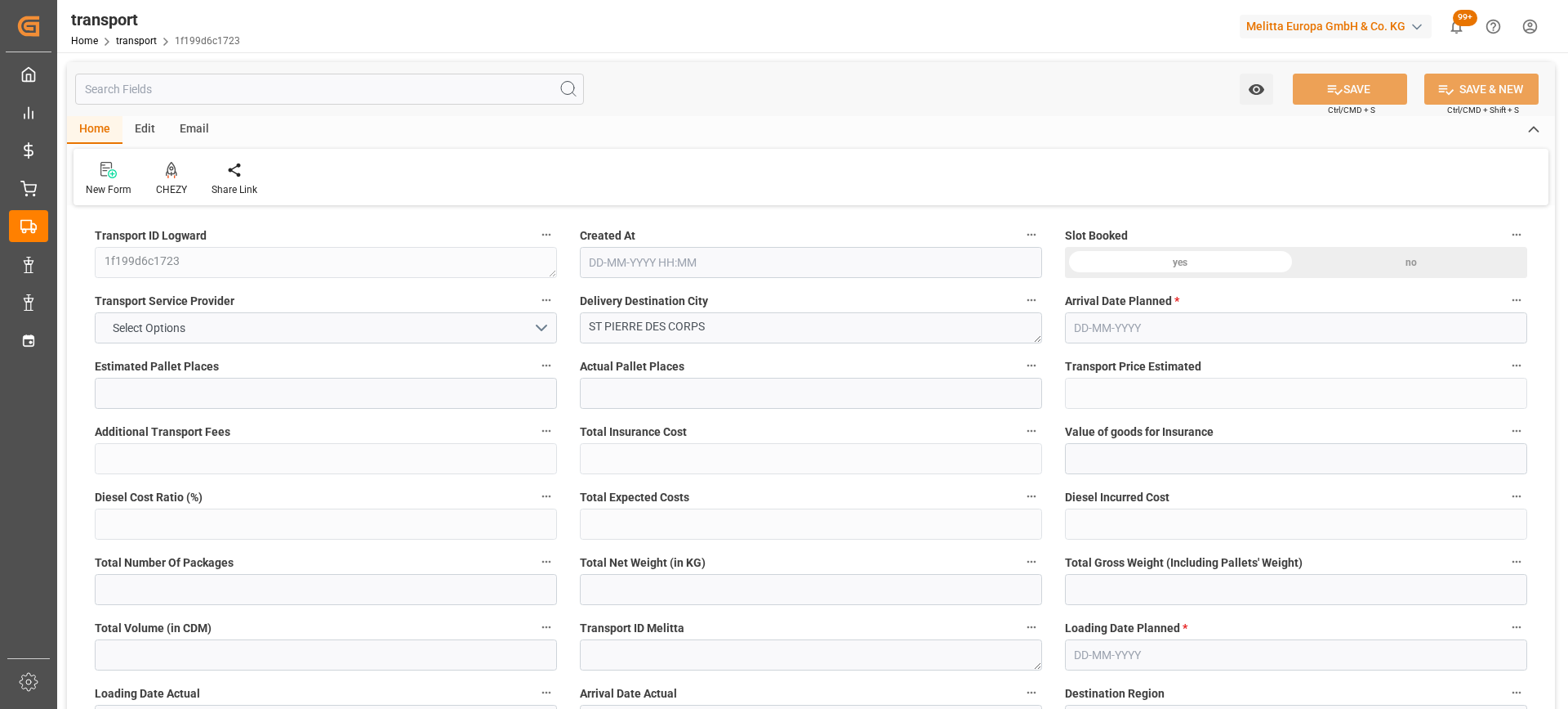
type input "7"
type input "306.13"
type input "0"
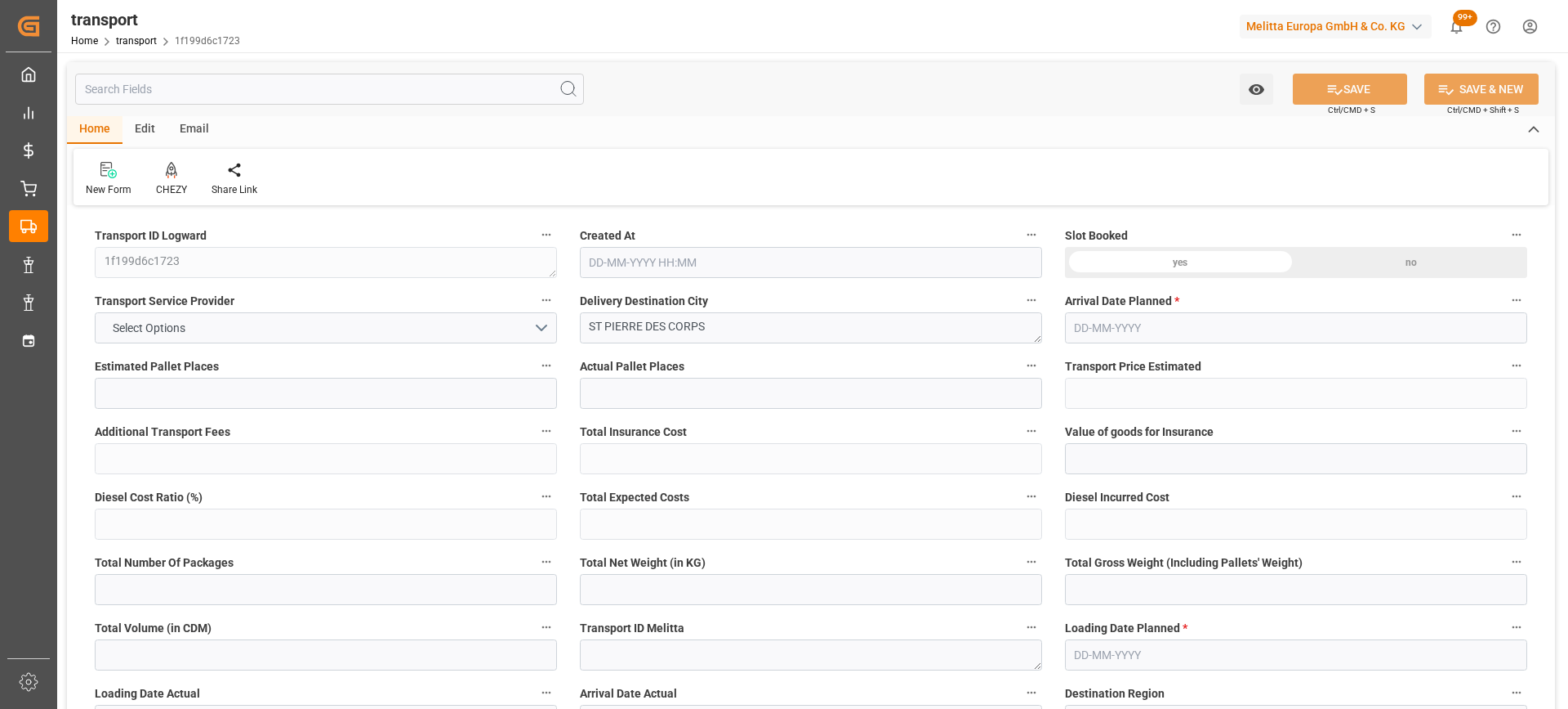
type input "293.7317"
type input "-12.3983"
type input "0"
type input "1573.456"
type input "2357.971"
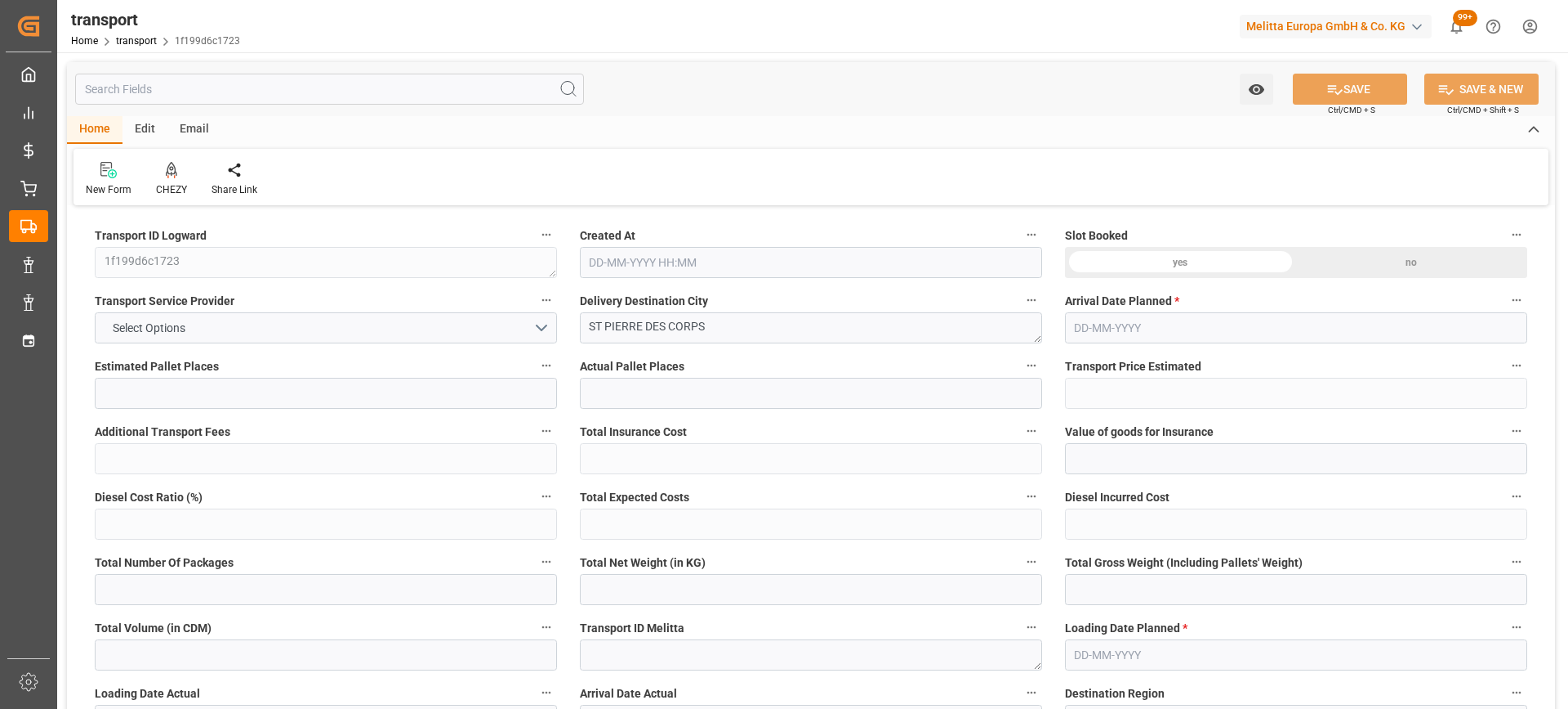
type input "5253.096"
type input "37"
type input "0"
type input "462"
type input "24"
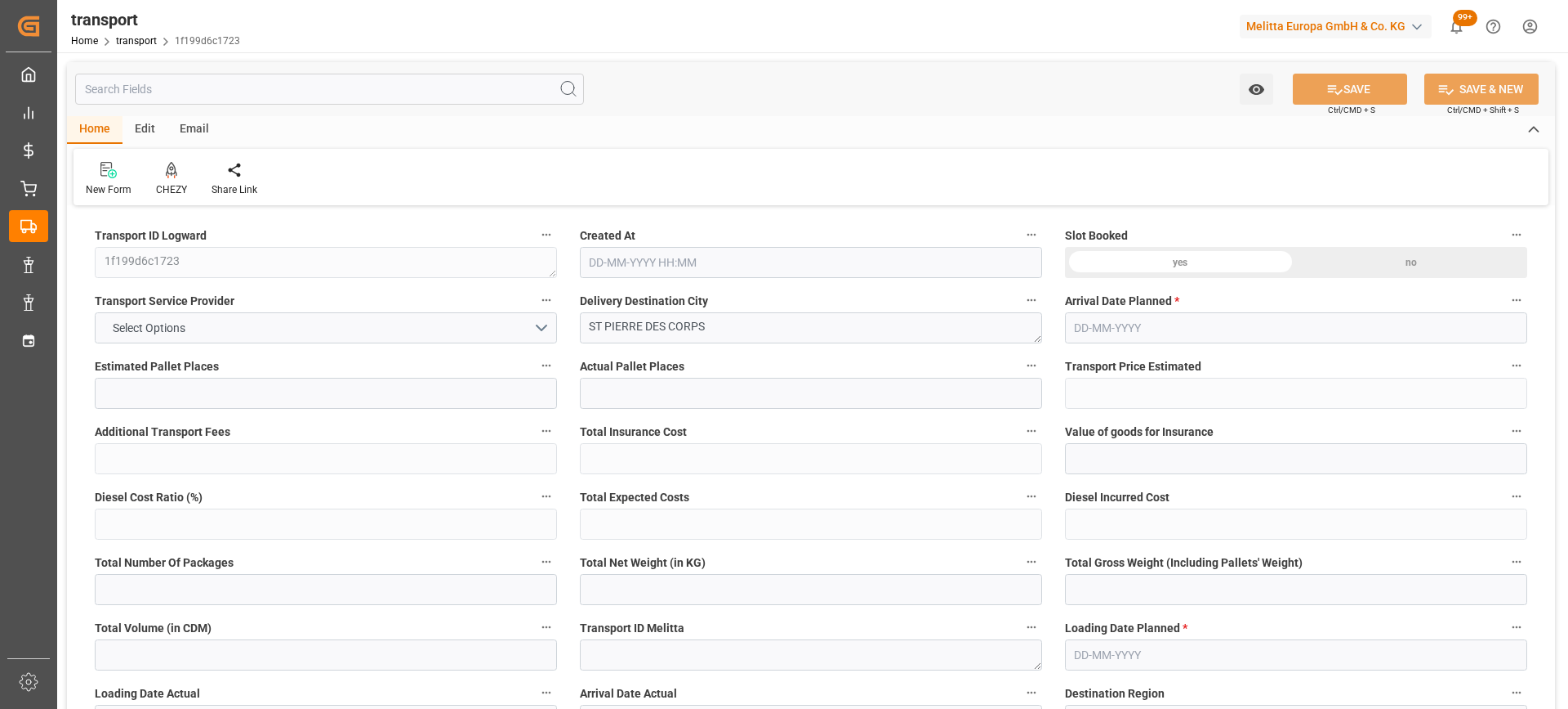
type input "101"
type input "1805.971"
type input "0"
type input "4710.8598"
type input "0"
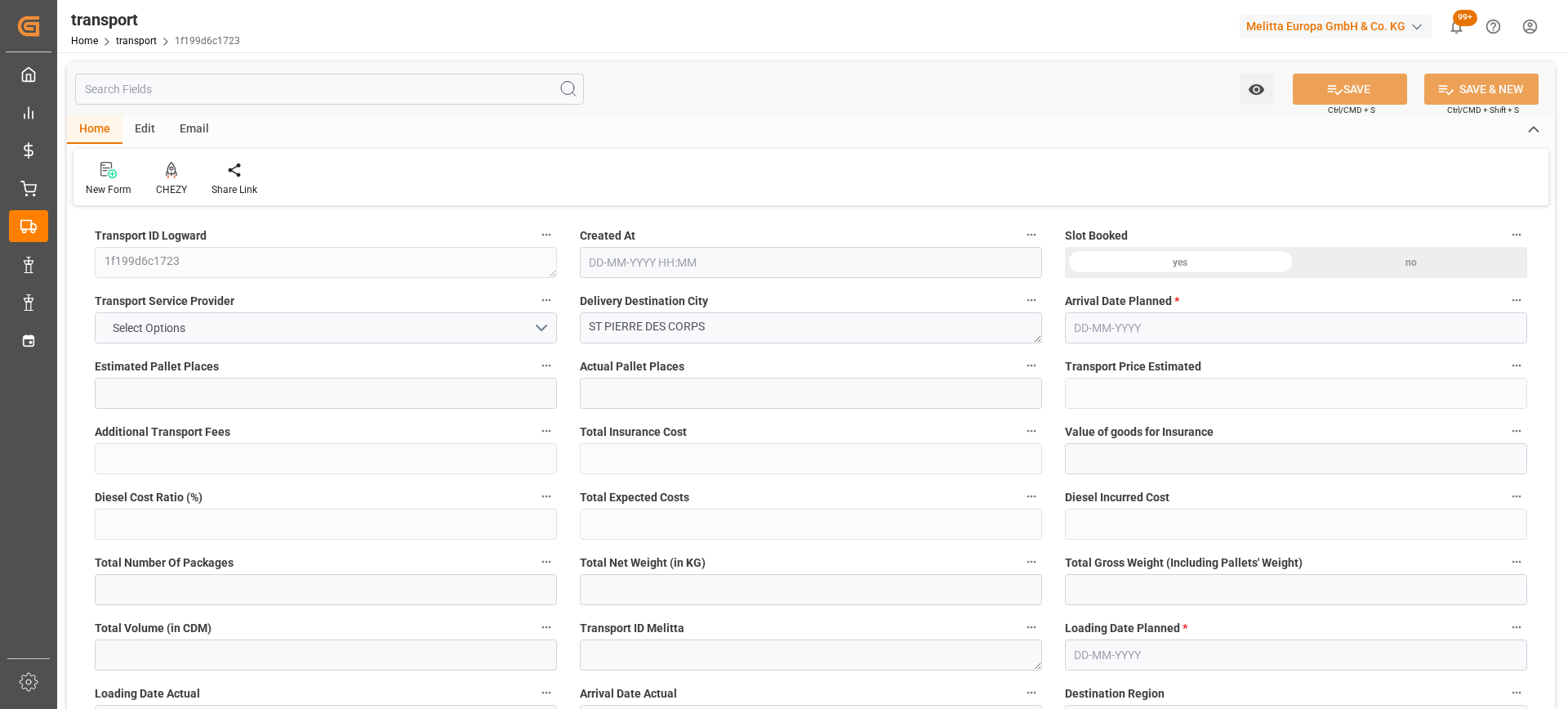
type input "0"
type input "21"
type input "35"
type input "[DATE] 11:28"
type input "[DATE]"
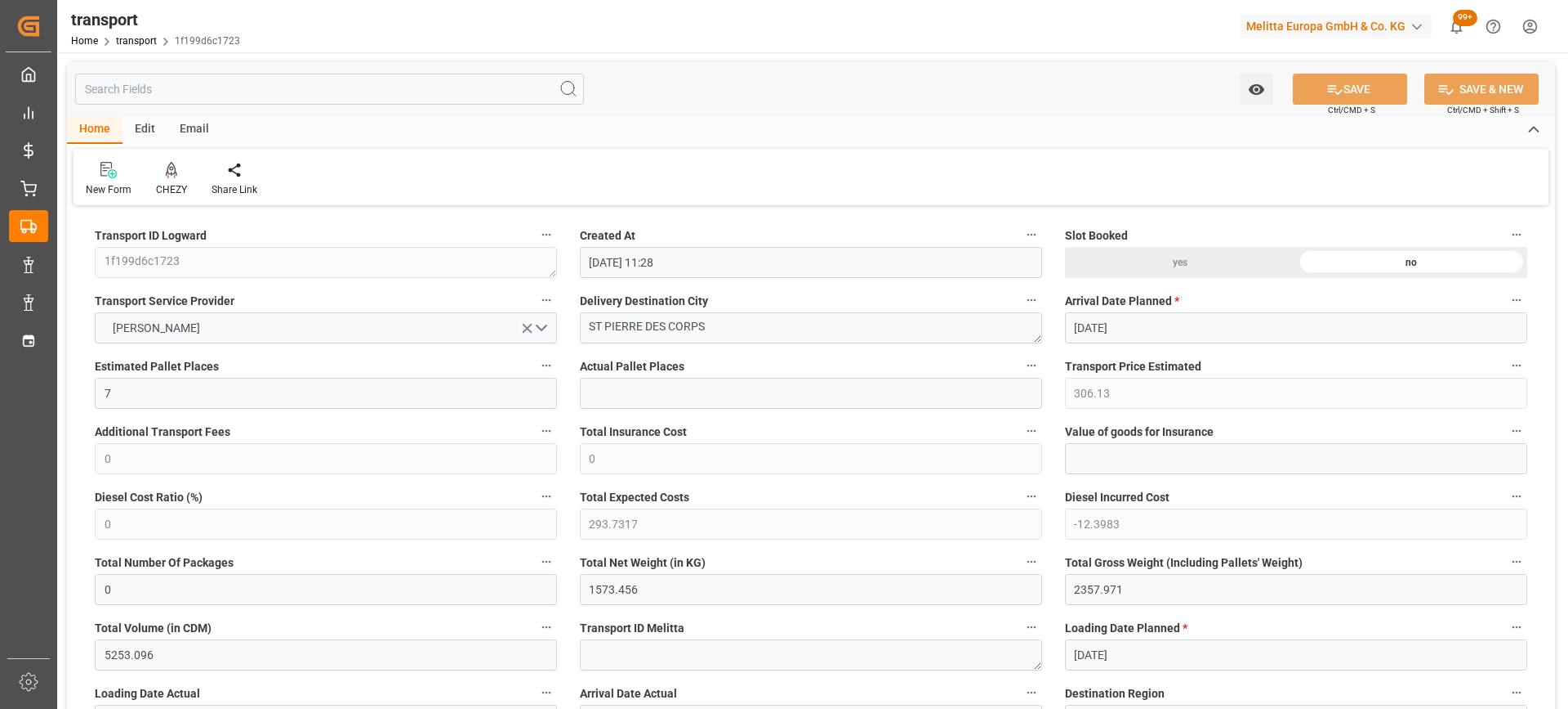
type input "[DATE]"
drag, startPoint x: 739, startPoint y: 333, endPoint x: 490, endPoint y: 332, distance: 249.0
click at [166, 176] on icon at bounding box center [171, 168] width 12 height 14
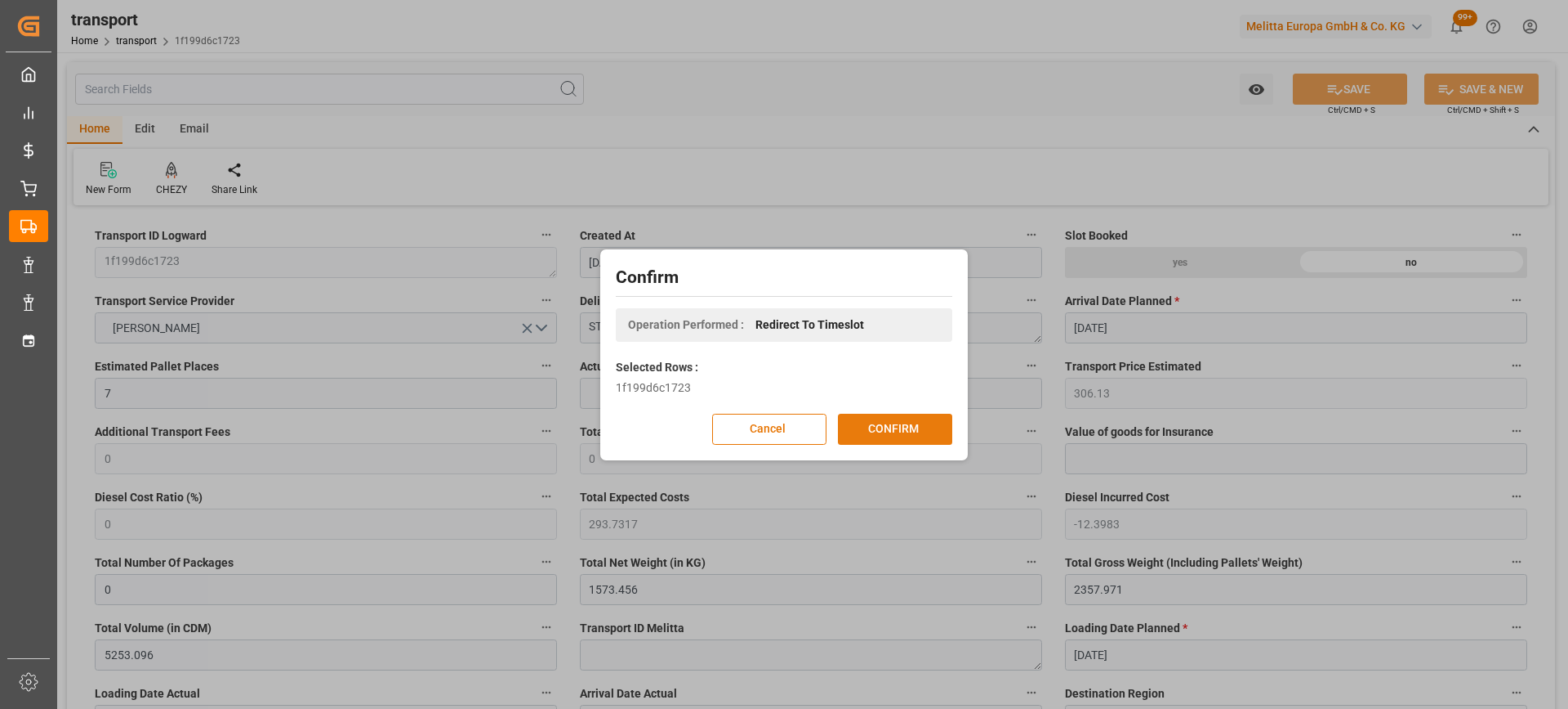
click at [894, 425] on button "CONFIRM" at bounding box center [895, 429] width 115 height 31
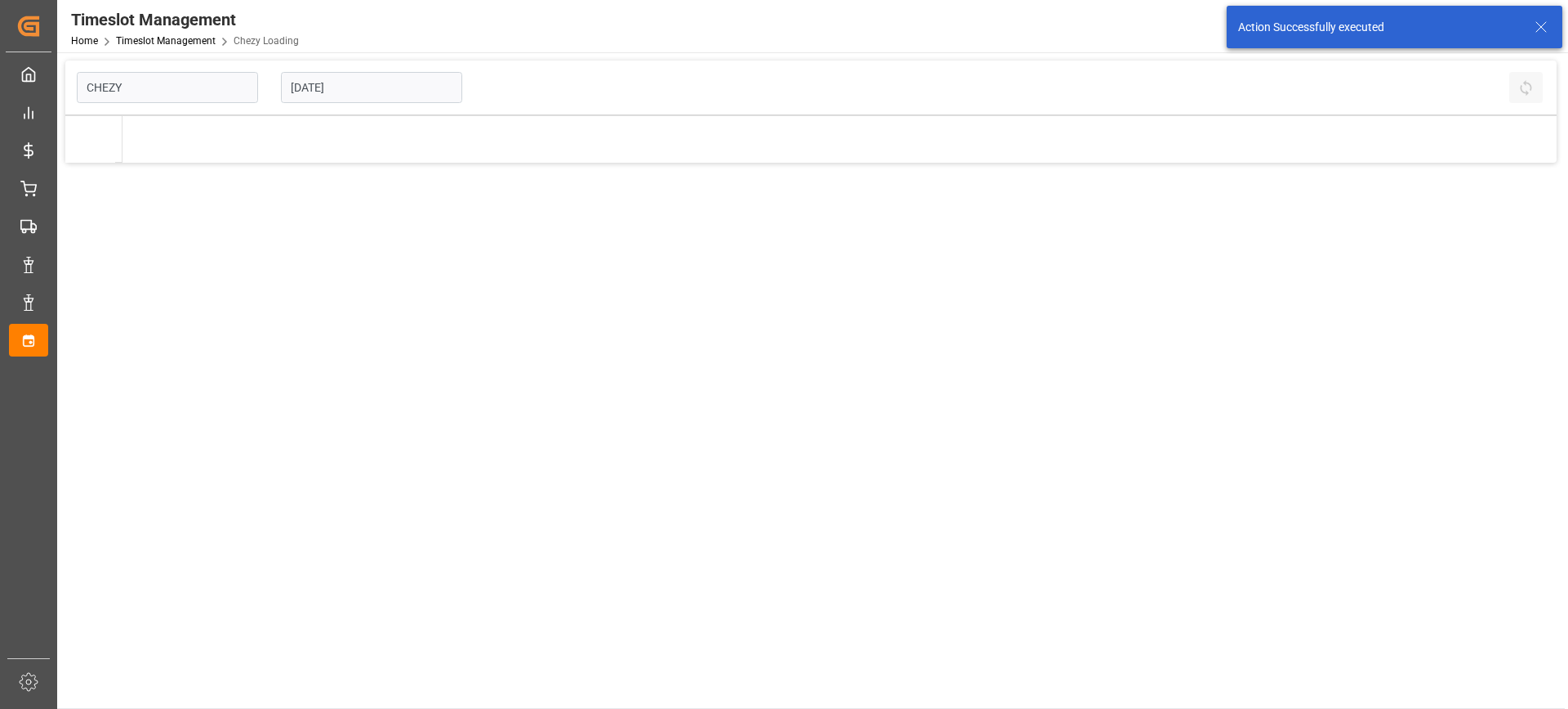
type input "Chezy Loading"
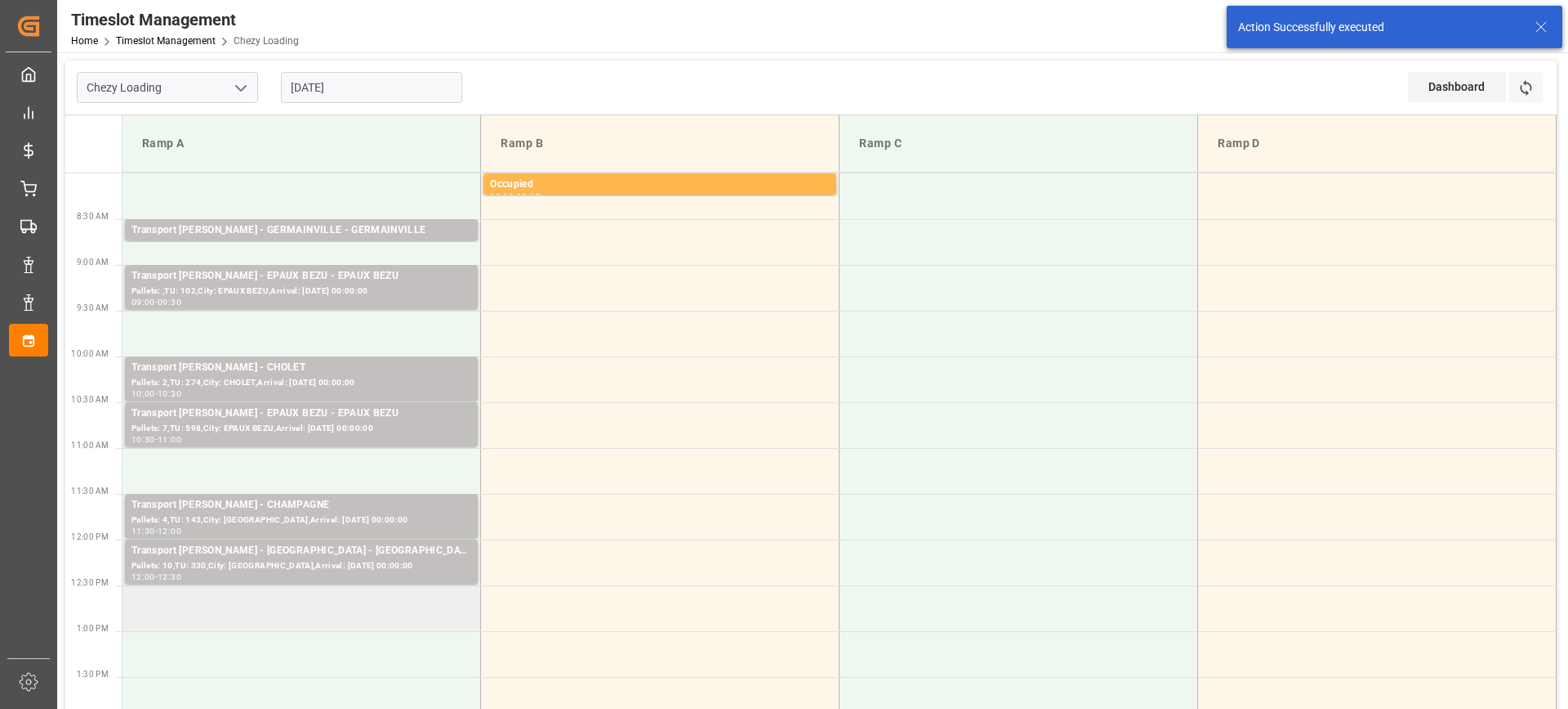
click at [237, 612] on td at bounding box center [302, 608] width 358 height 46
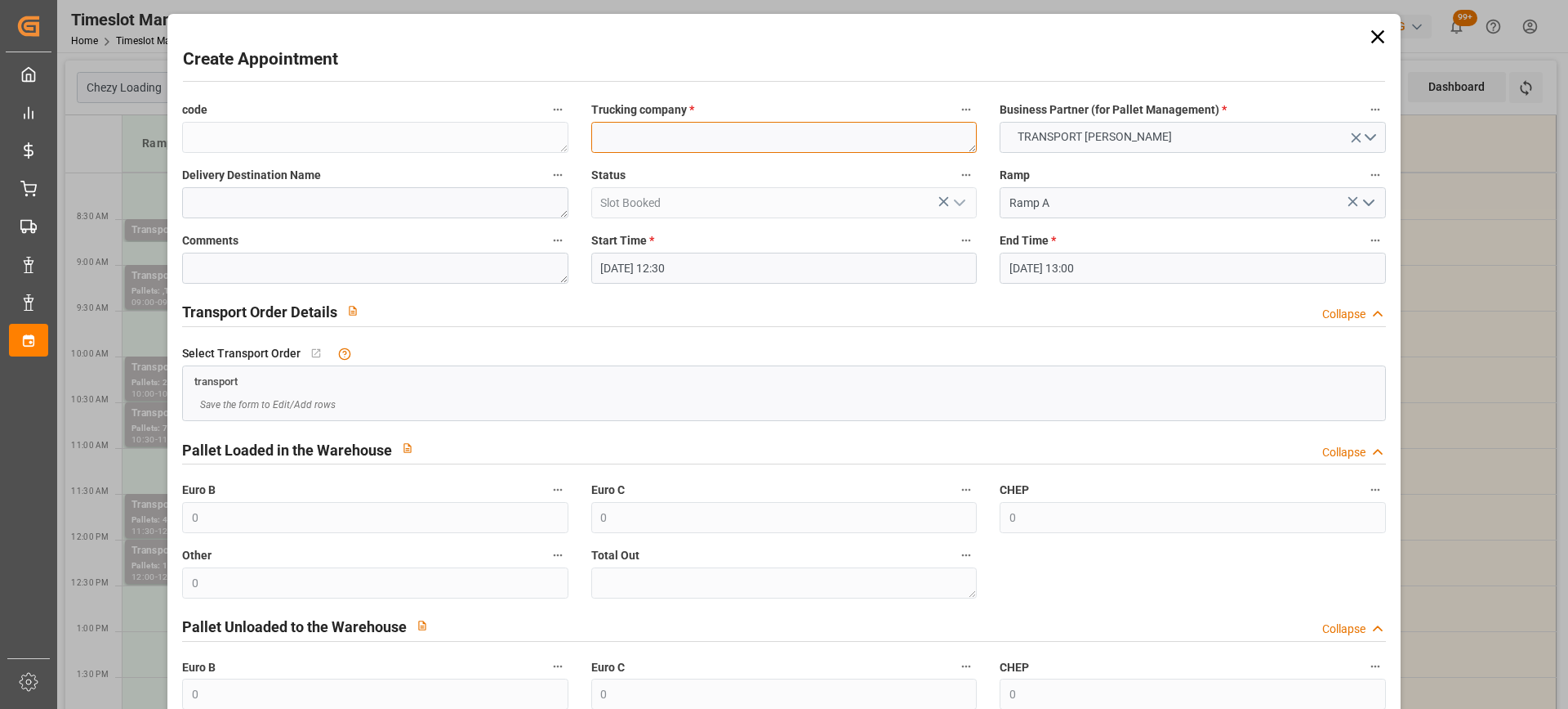
paste textarea "ST PIERRE DES CORPS"
type textarea "ST PIERRE DES CORPS"
paste textarea "ST PIERRE DES CORPS"
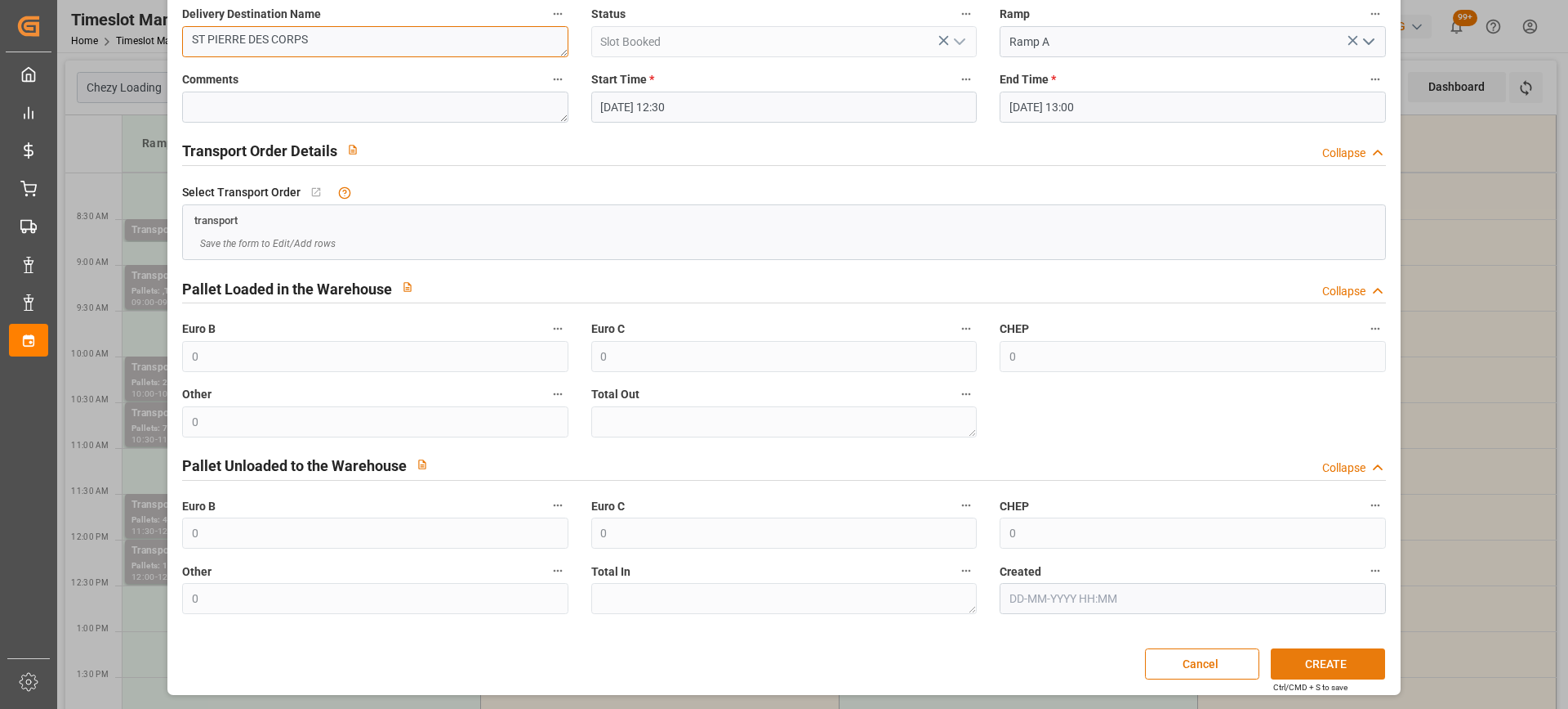
type textarea "ST PIERRE DES CORPS"
click at [1312, 667] on button "CREATE" at bounding box center [1328, 663] width 115 height 31
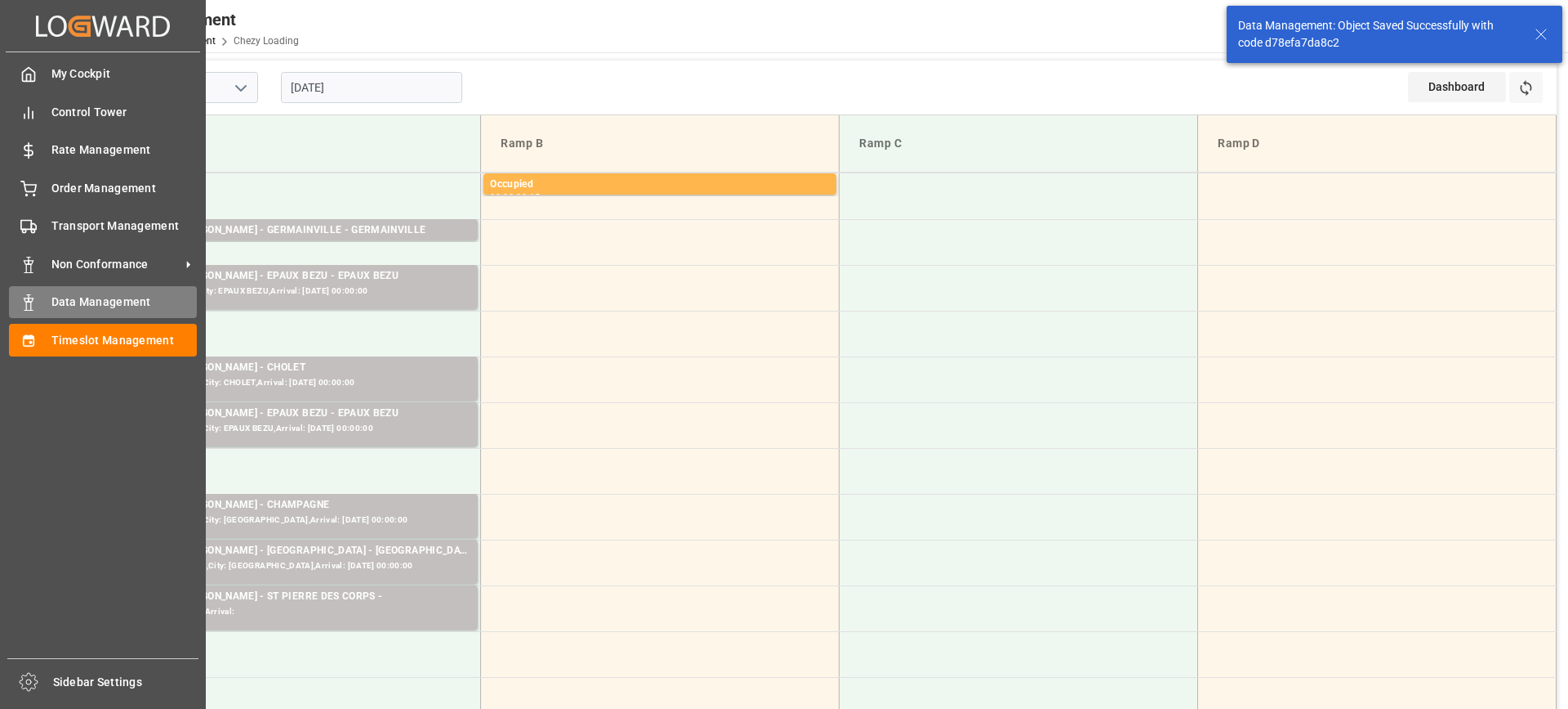
click at [56, 308] on span "Data Management" at bounding box center [125, 301] width 146 height 17
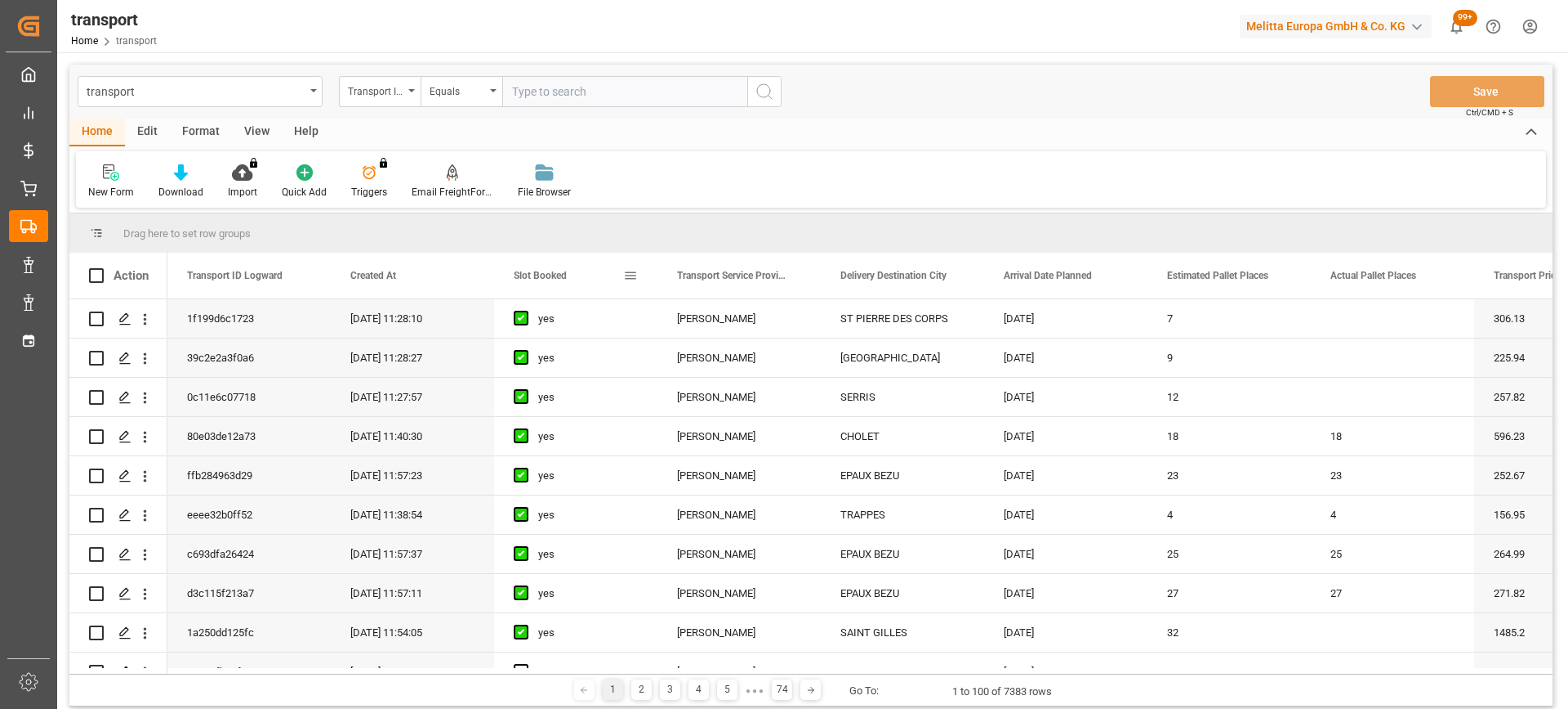
click at [539, 271] on span "Slot Booked" at bounding box center [540, 275] width 53 height 12
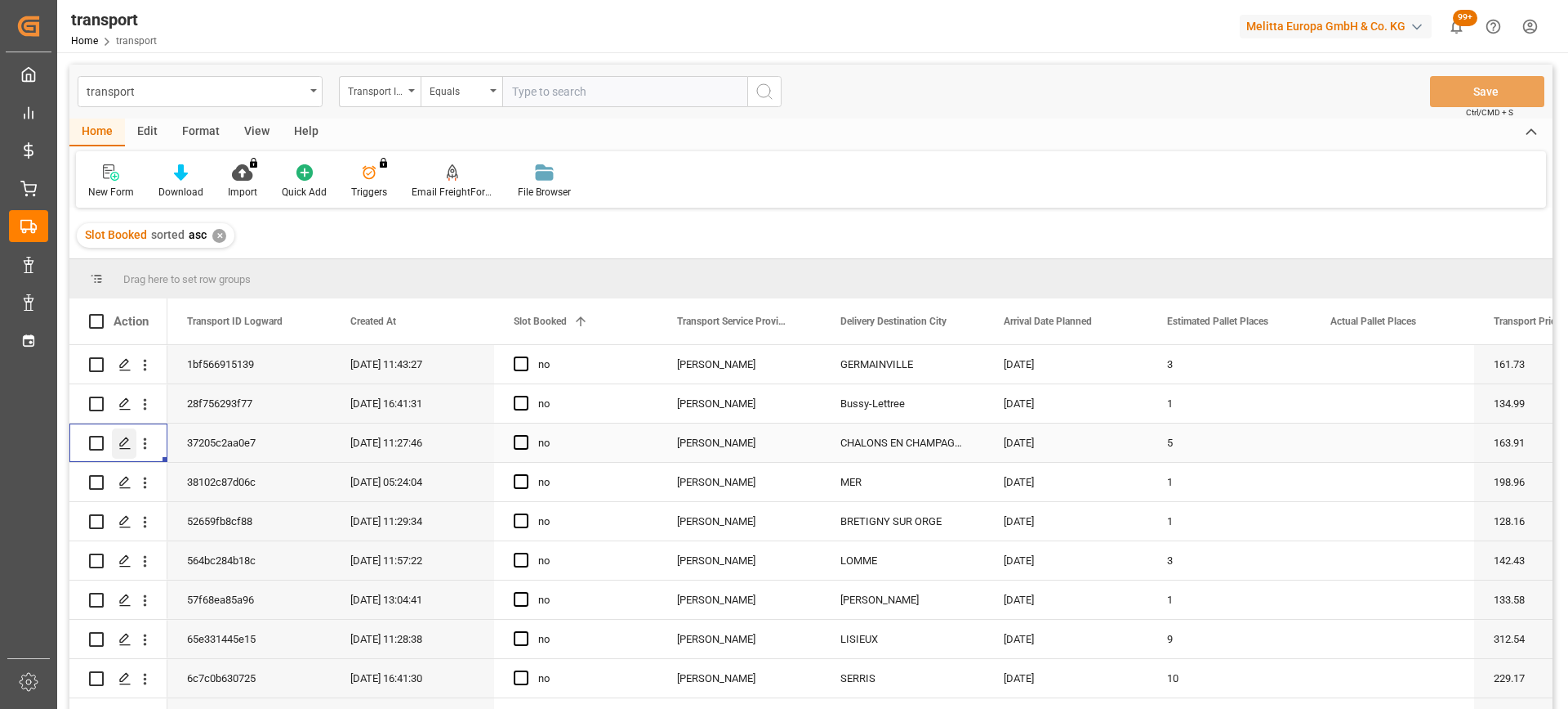
click at [124, 446] on icon "Press SPACE to select this row." at bounding box center [125, 443] width 13 height 13
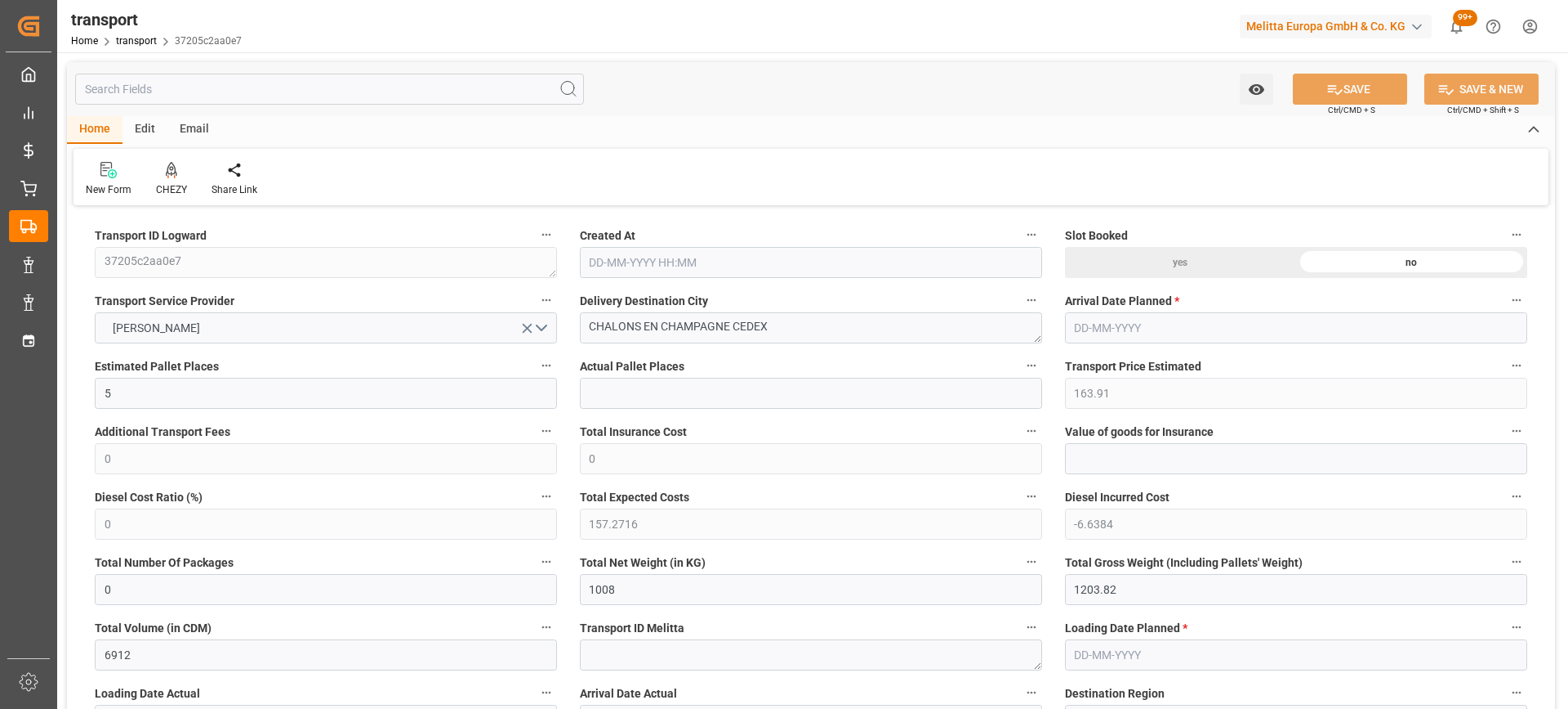
type input "22-08-2025 11:27"
type input "[DATE]"
drag, startPoint x: 727, startPoint y: 330, endPoint x: 611, endPoint y: 332, distance: 116.0
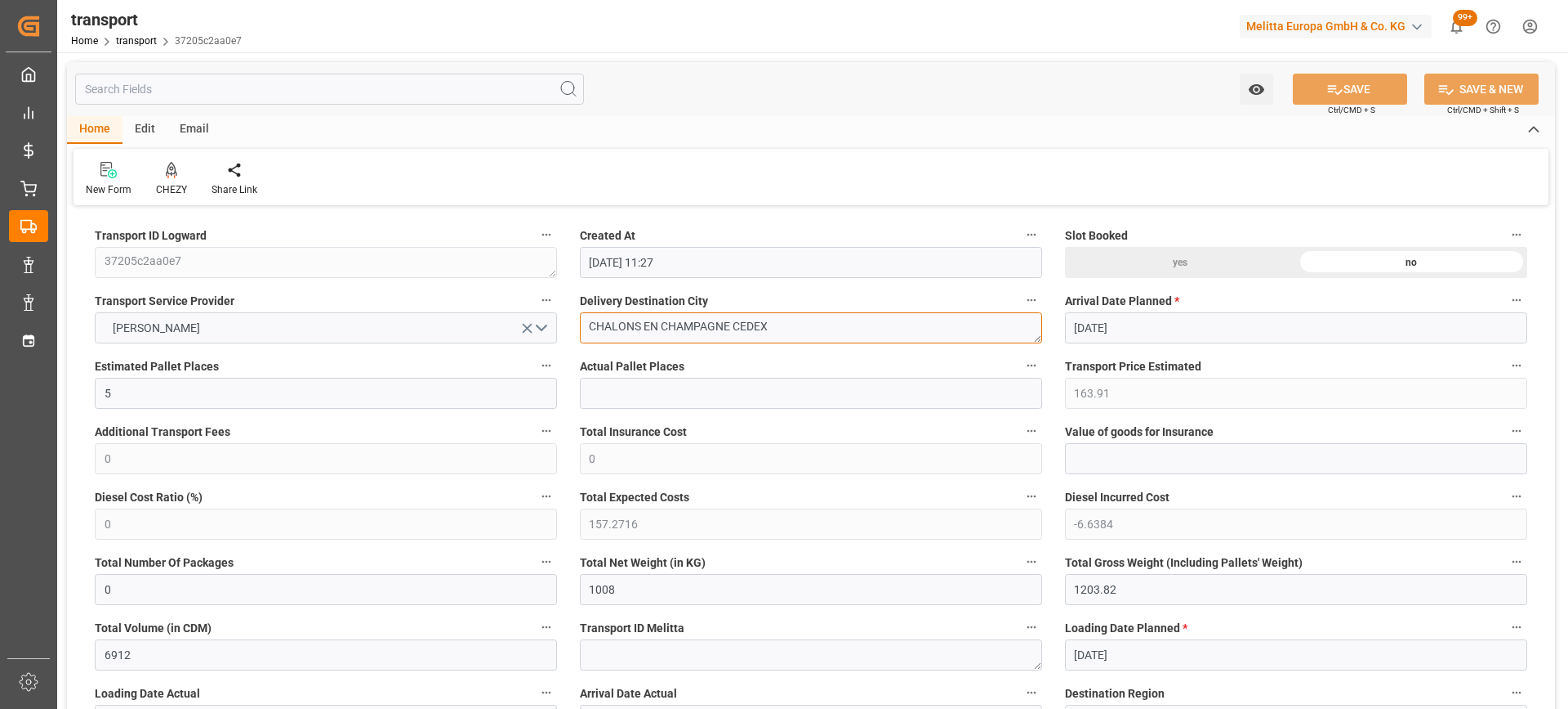
drag, startPoint x: 733, startPoint y: 329, endPoint x: 572, endPoint y: 321, distance: 161.2
click at [572, 321] on div "Delivery Destination City CHALONS EN CHAMPAGNE CEDEX" at bounding box center [810, 317] width 485 height 66
click at [164, 179] on div "CHEZY" at bounding box center [171, 179] width 55 height 36
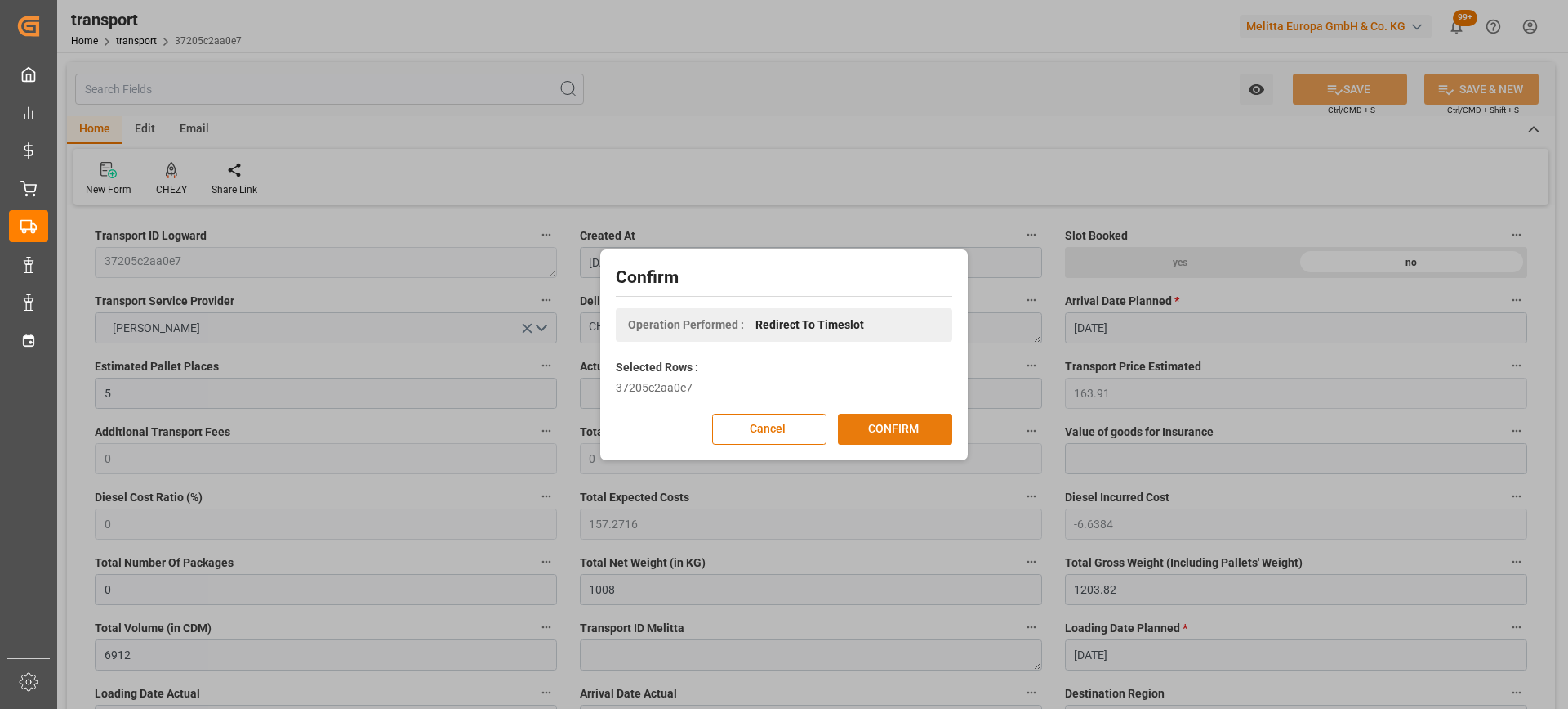
click at [884, 437] on button "CONFIRM" at bounding box center [895, 429] width 115 height 31
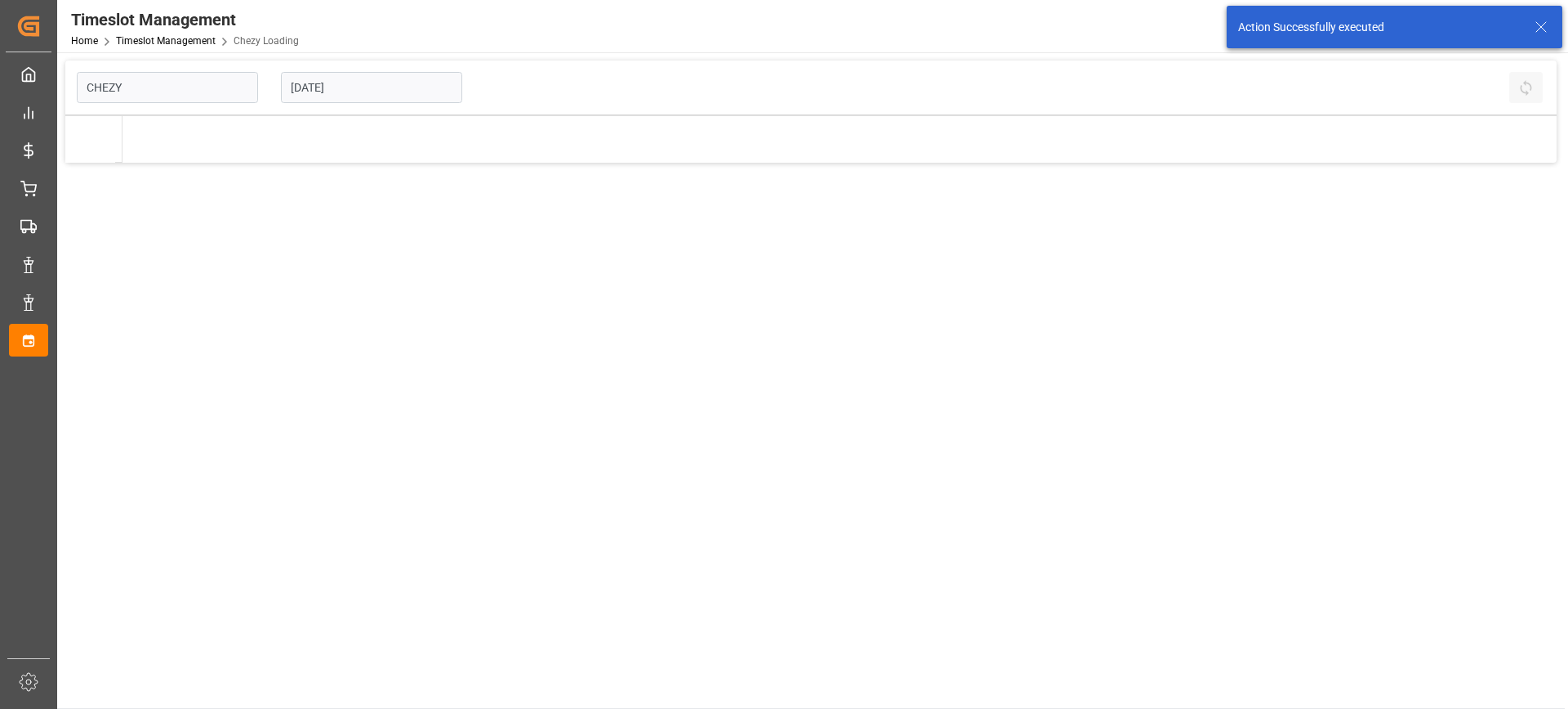
type input "Chezy Loading"
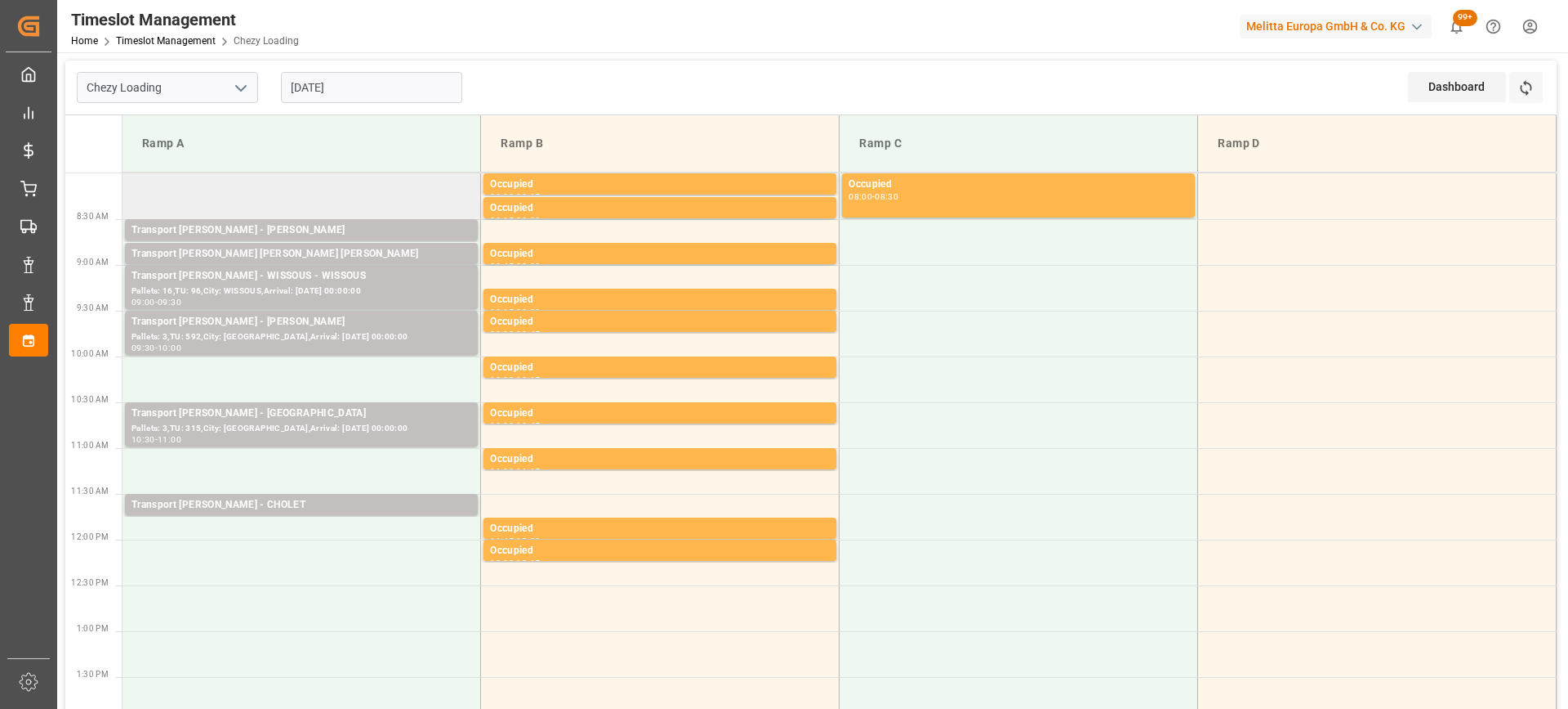
click at [266, 189] on td at bounding box center [302, 196] width 358 height 46
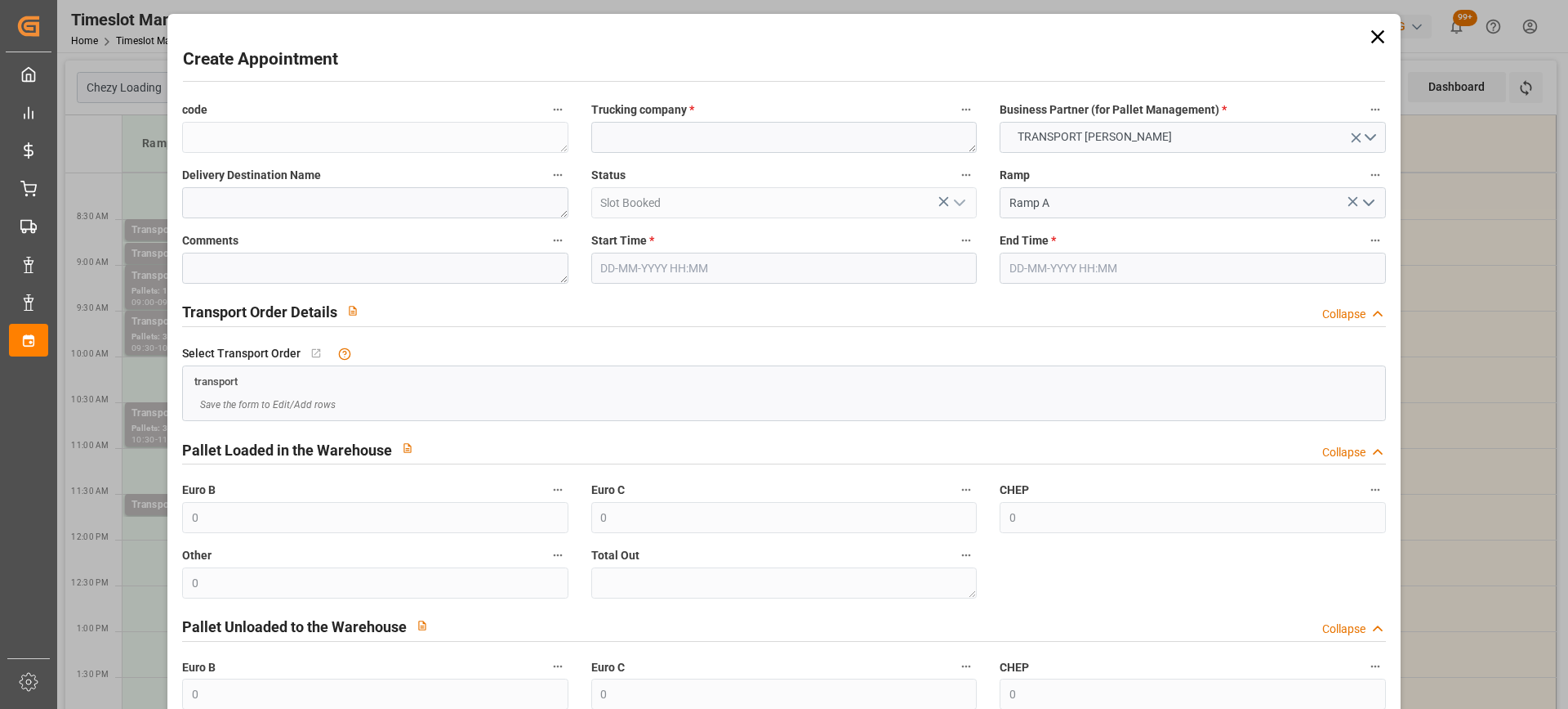
type input "26-08-2025 08:00"
type input "26-08-2025 08:30"
paste textarea "CHALONS EN CHAMPAGNE"
type textarea "CHALONS EN CHAMPAGNE"
paste textarea "CHALONS EN CHAMPAGNE"
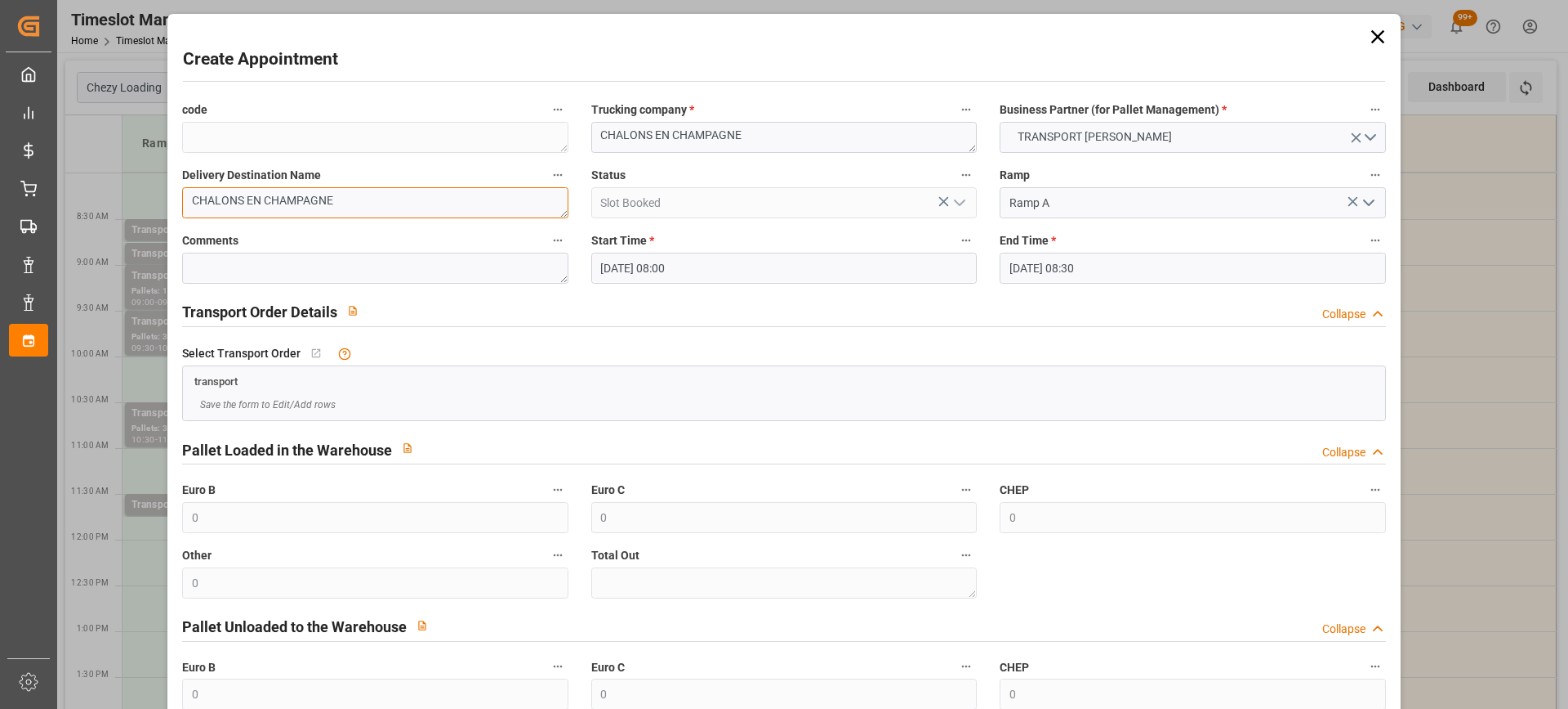
scroll to position [161, 0]
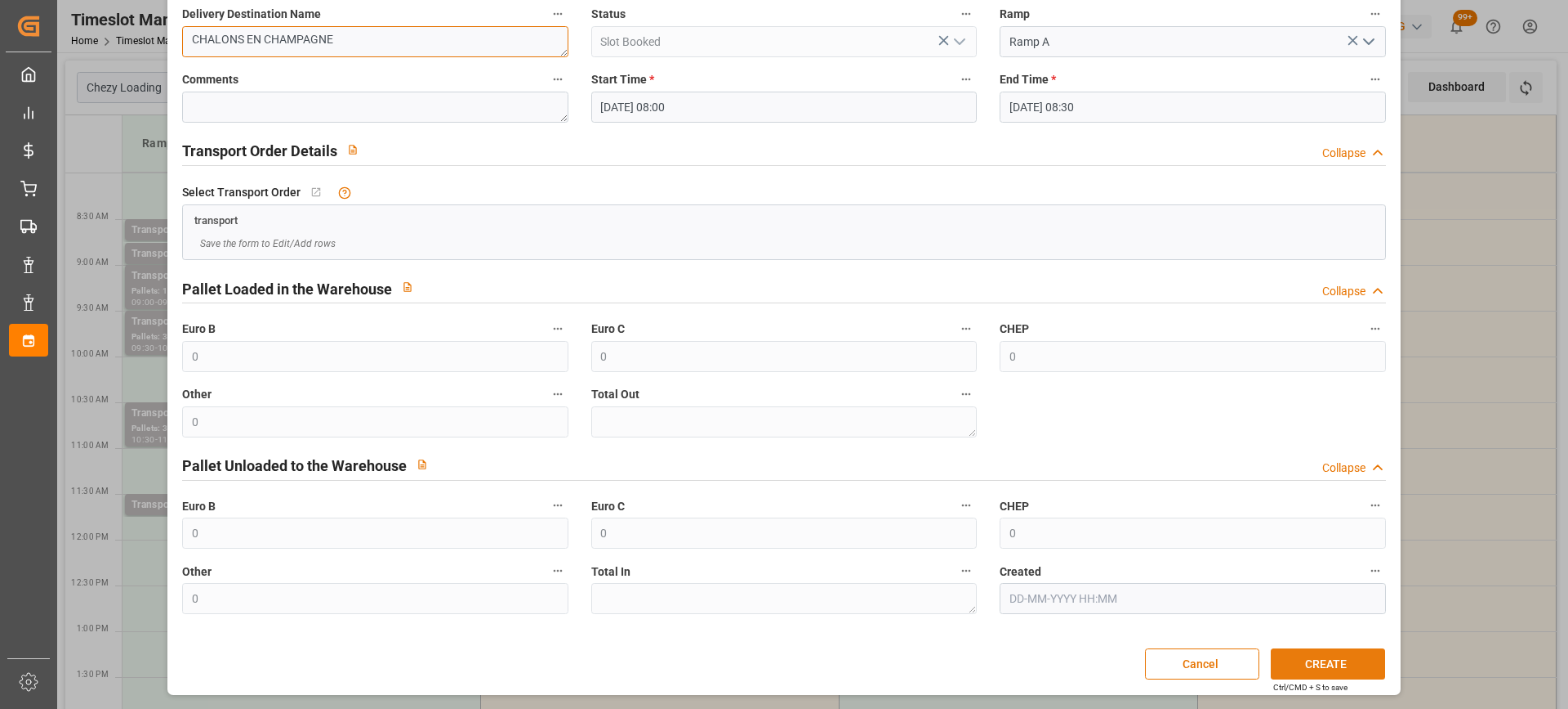
type textarea "CHALONS EN CHAMPAGNE"
click at [1292, 659] on button "CREATE" at bounding box center [1328, 663] width 115 height 31
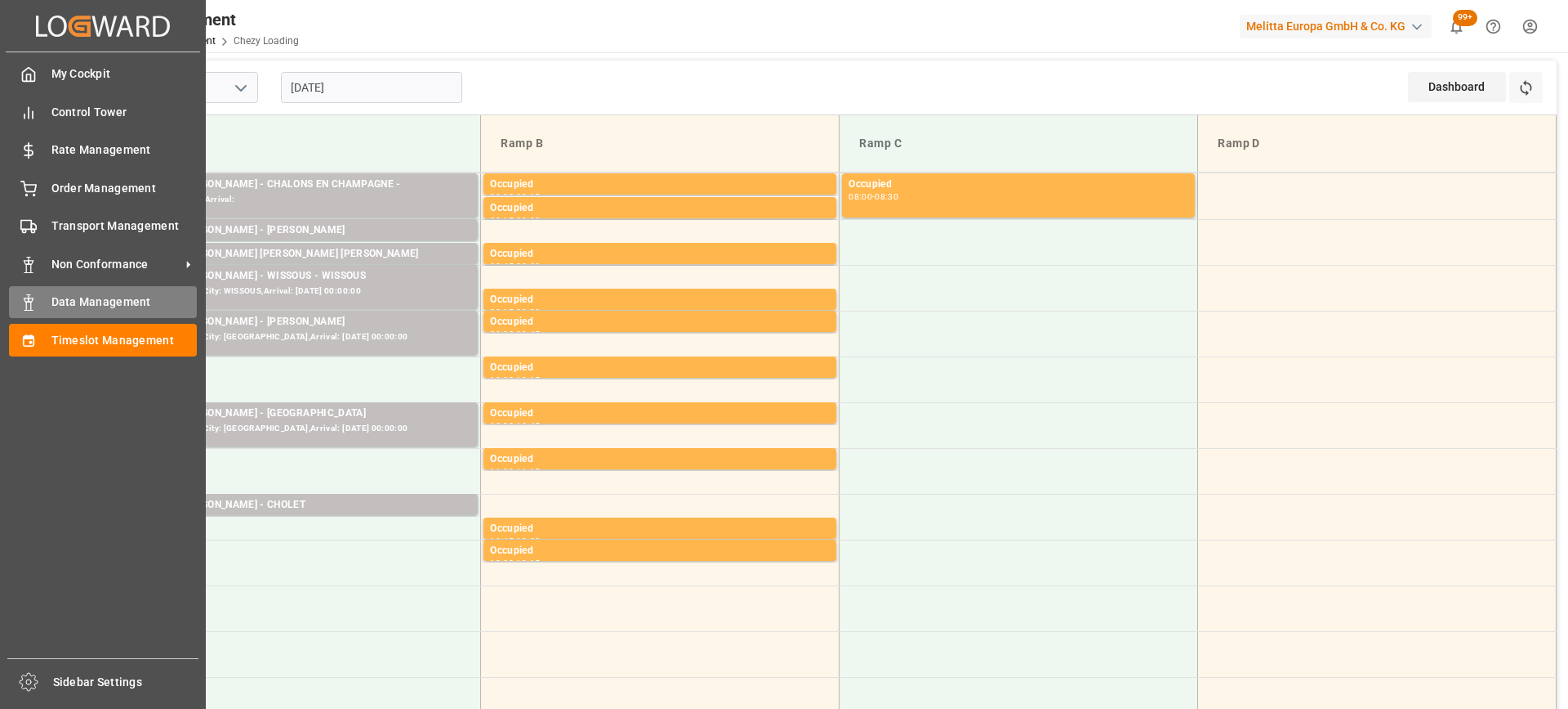
click at [77, 305] on span "Data Management" at bounding box center [125, 301] width 146 height 17
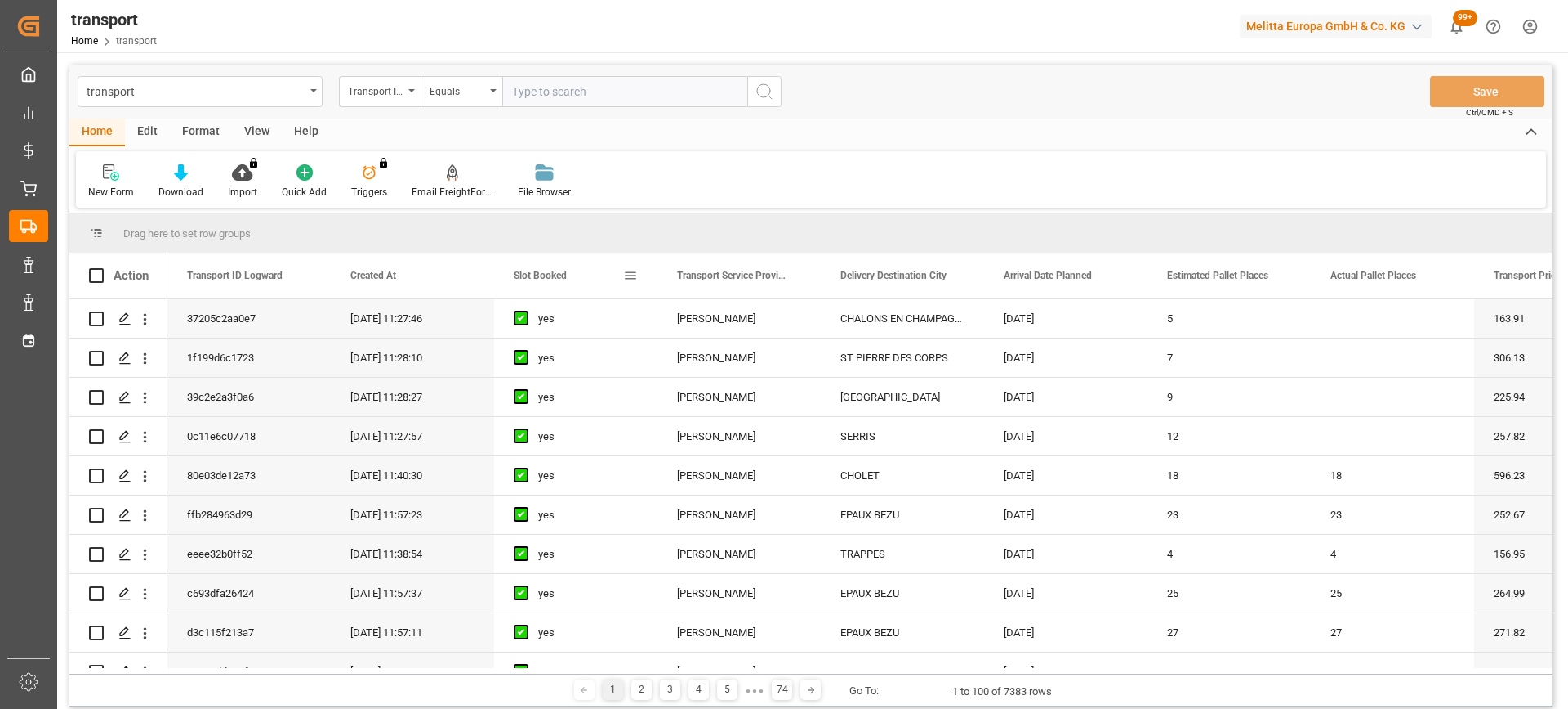
click at [538, 277] on span "Slot Booked" at bounding box center [540, 275] width 53 height 12
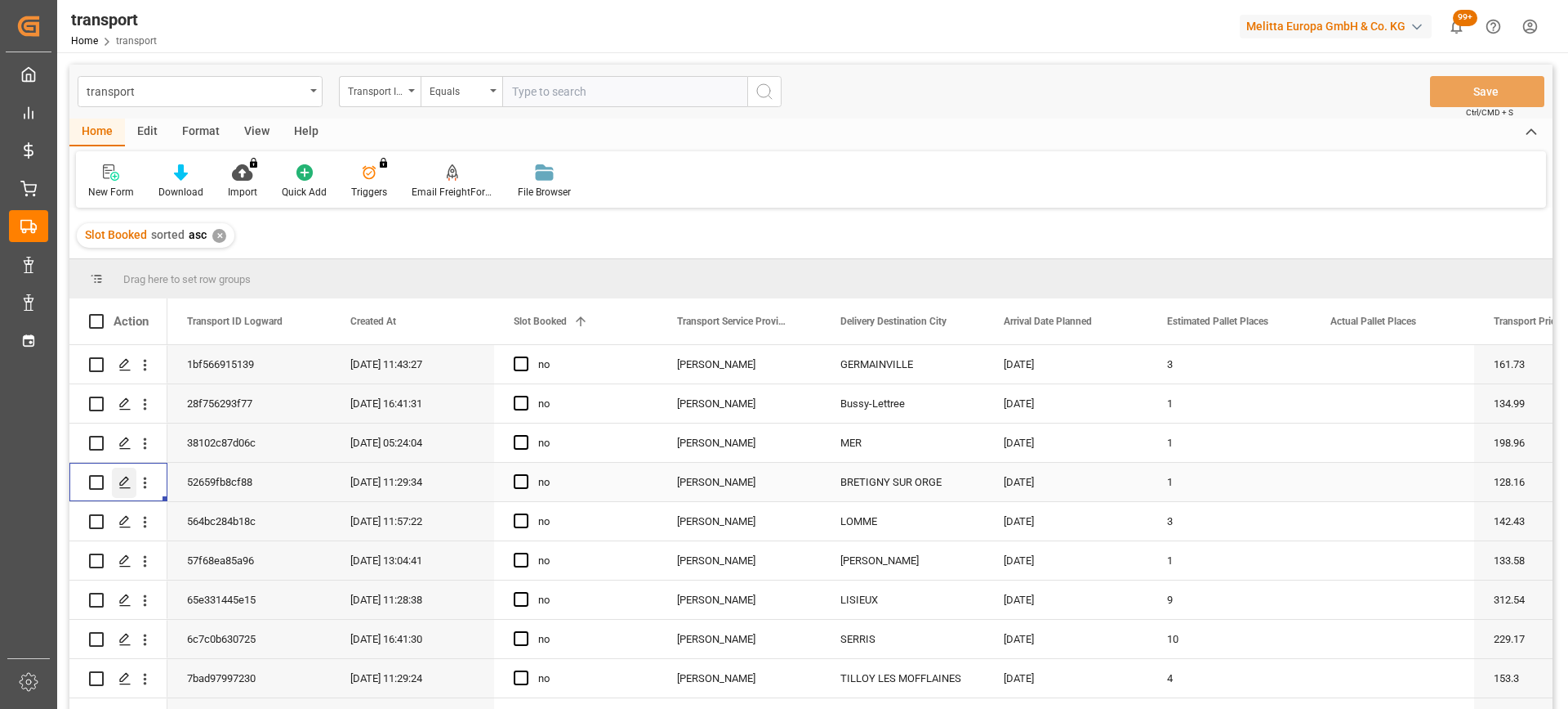
click at [128, 480] on polygon "Press SPACE to select this row." at bounding box center [124, 481] width 8 height 8
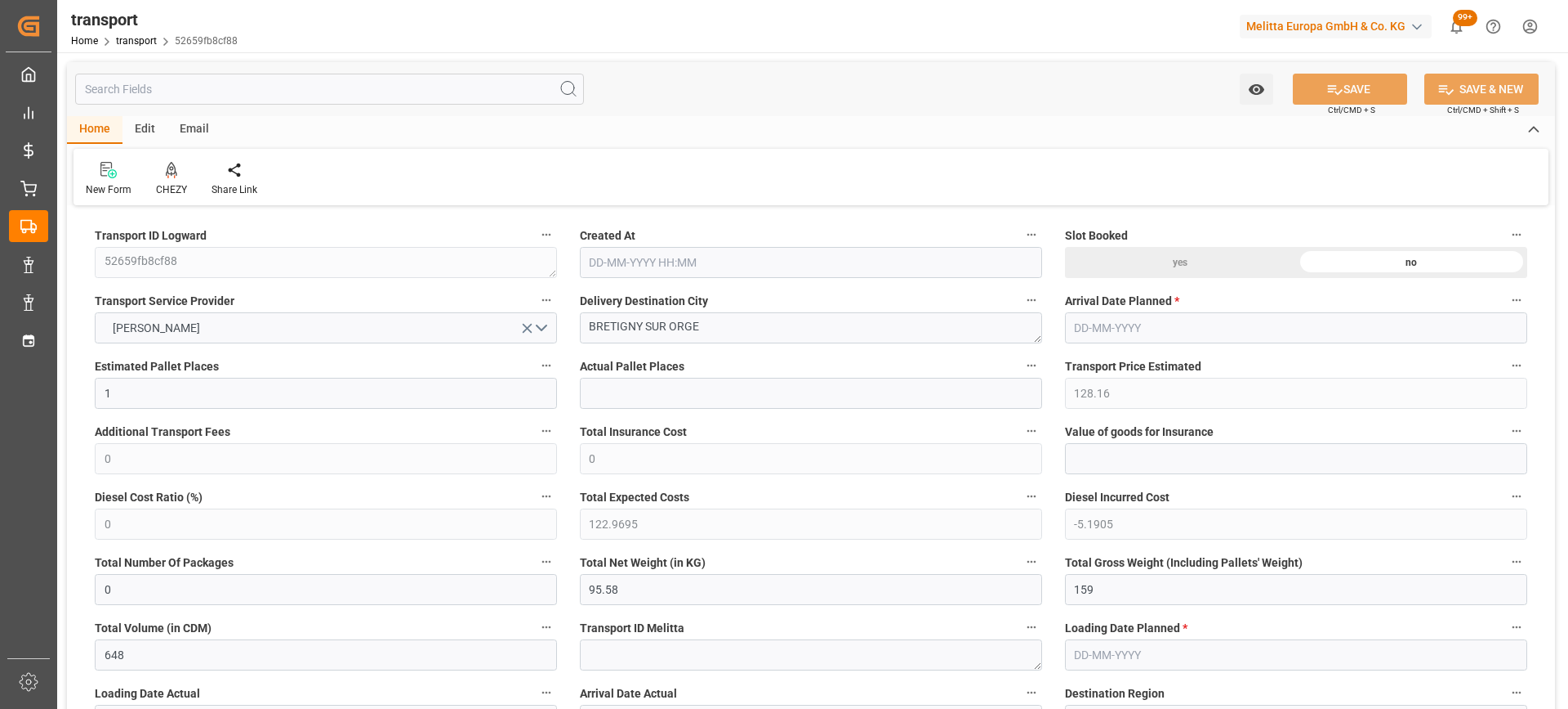
type input "22-08-2025 11:29"
type input "[DATE]"
drag, startPoint x: 733, startPoint y: 336, endPoint x: 478, endPoint y: 327, distance: 255.2
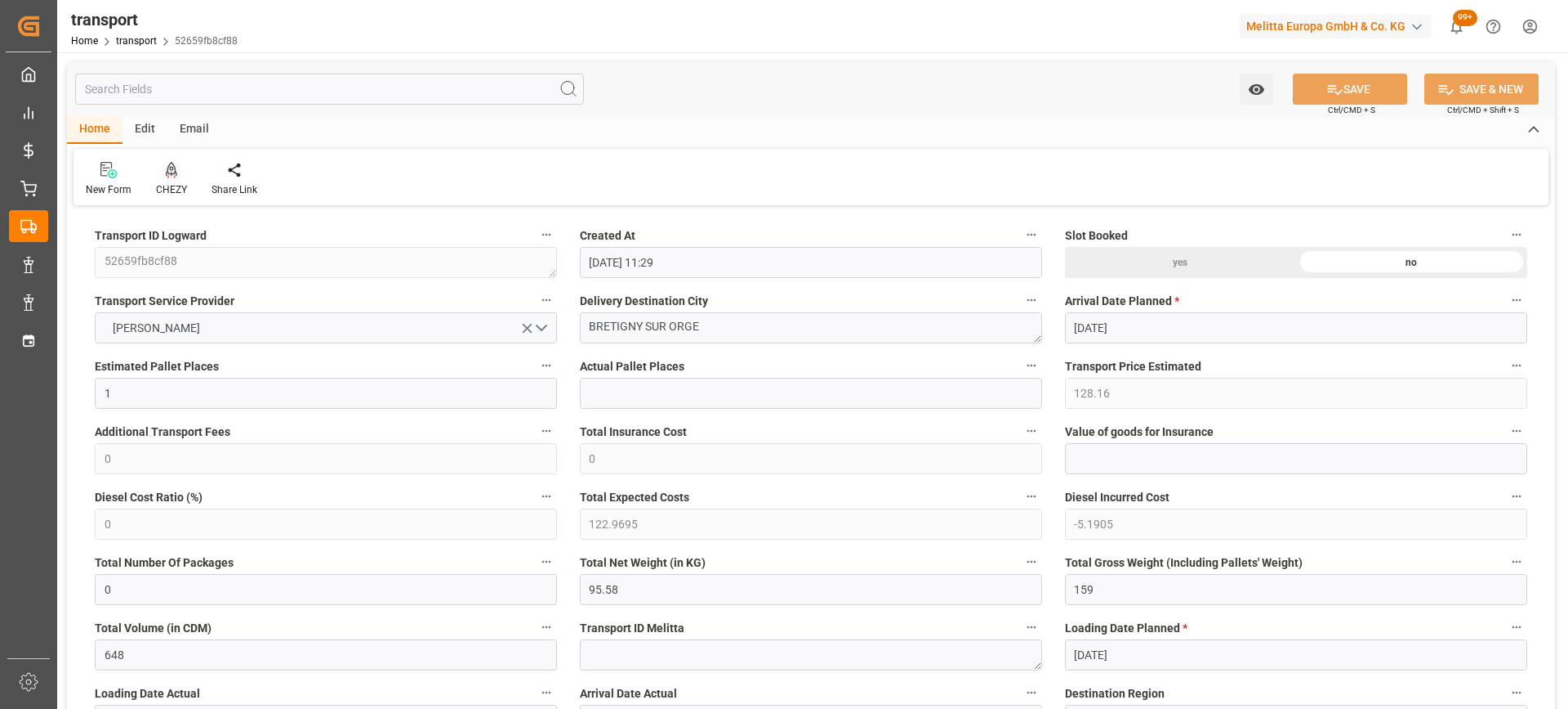
click at [176, 172] on div at bounding box center [172, 169] width 31 height 17
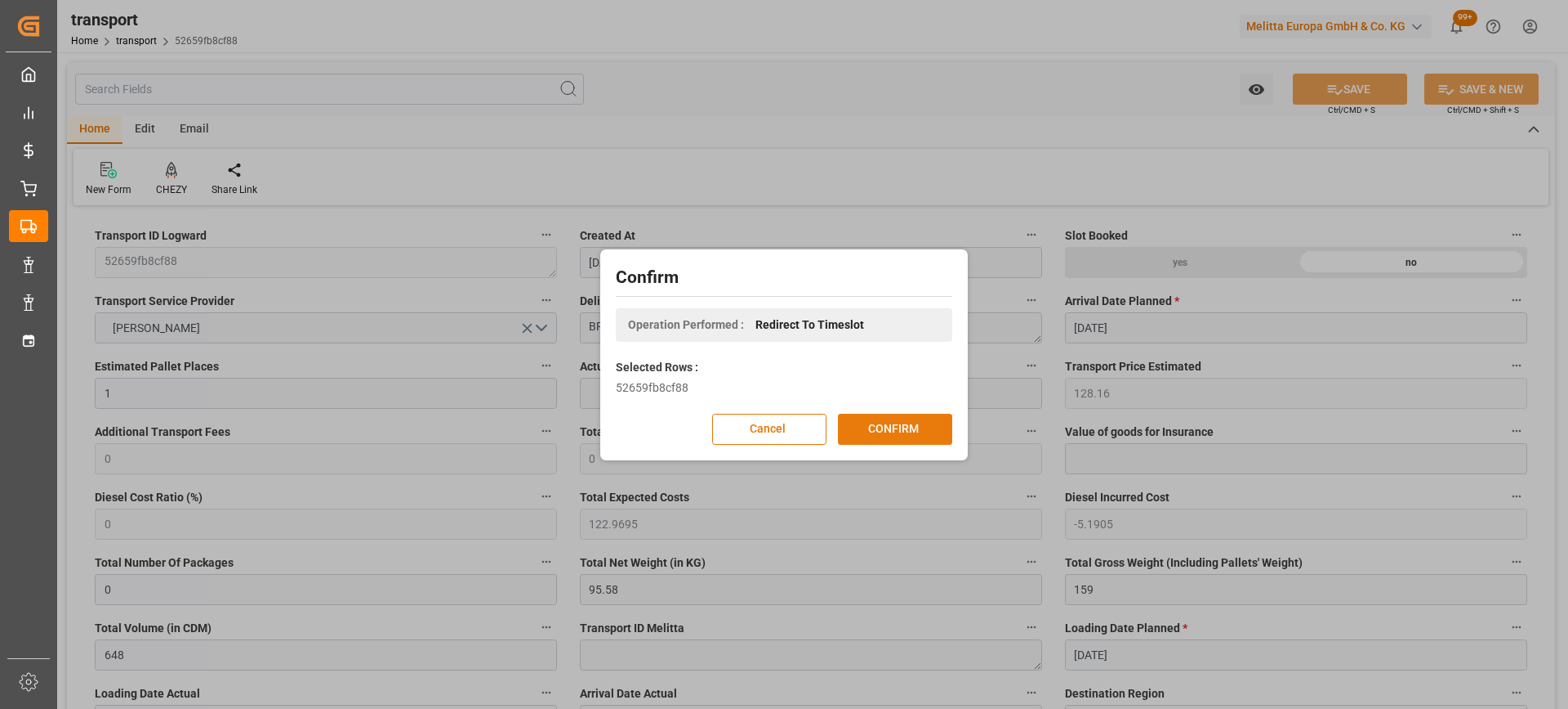
click at [855, 430] on button "CONFIRM" at bounding box center [895, 429] width 115 height 31
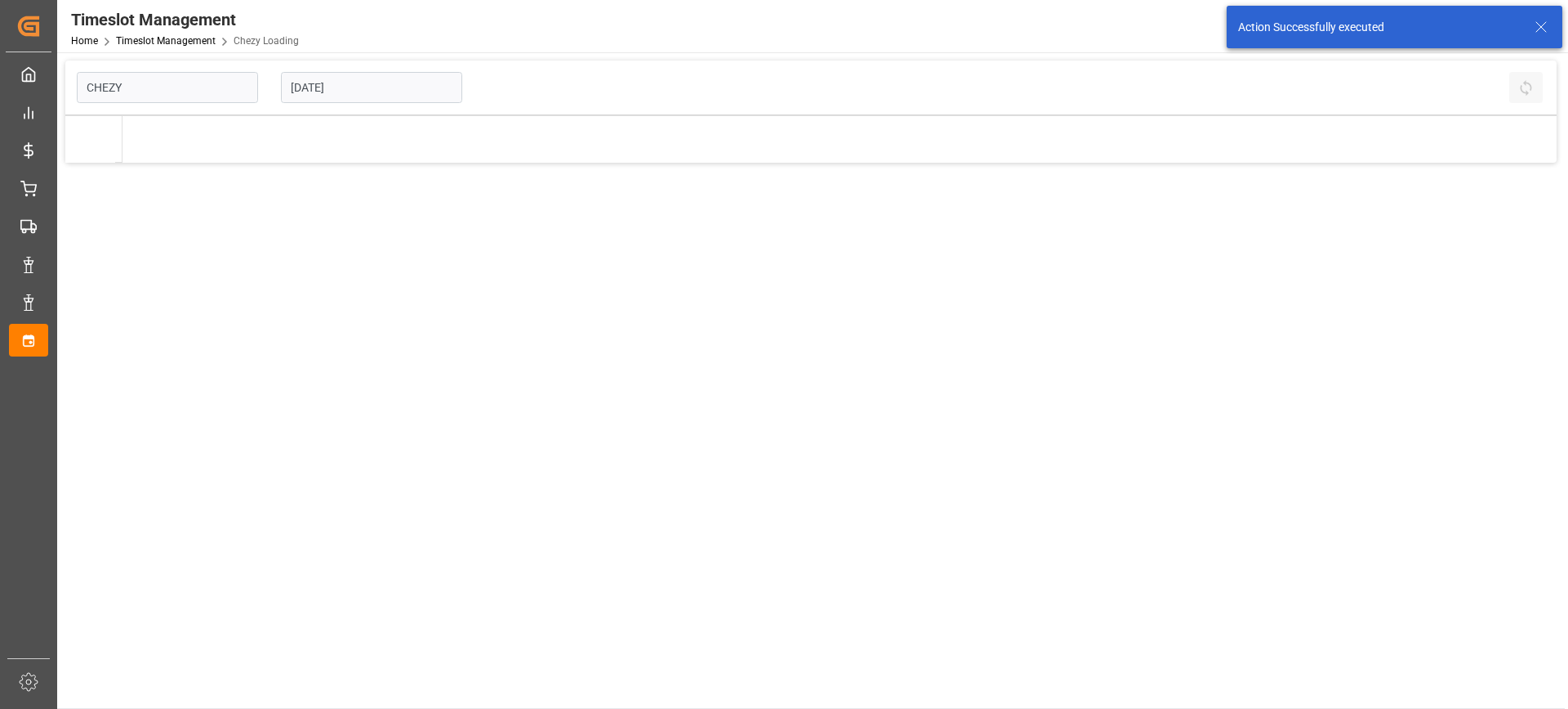
type input "Chezy Loading"
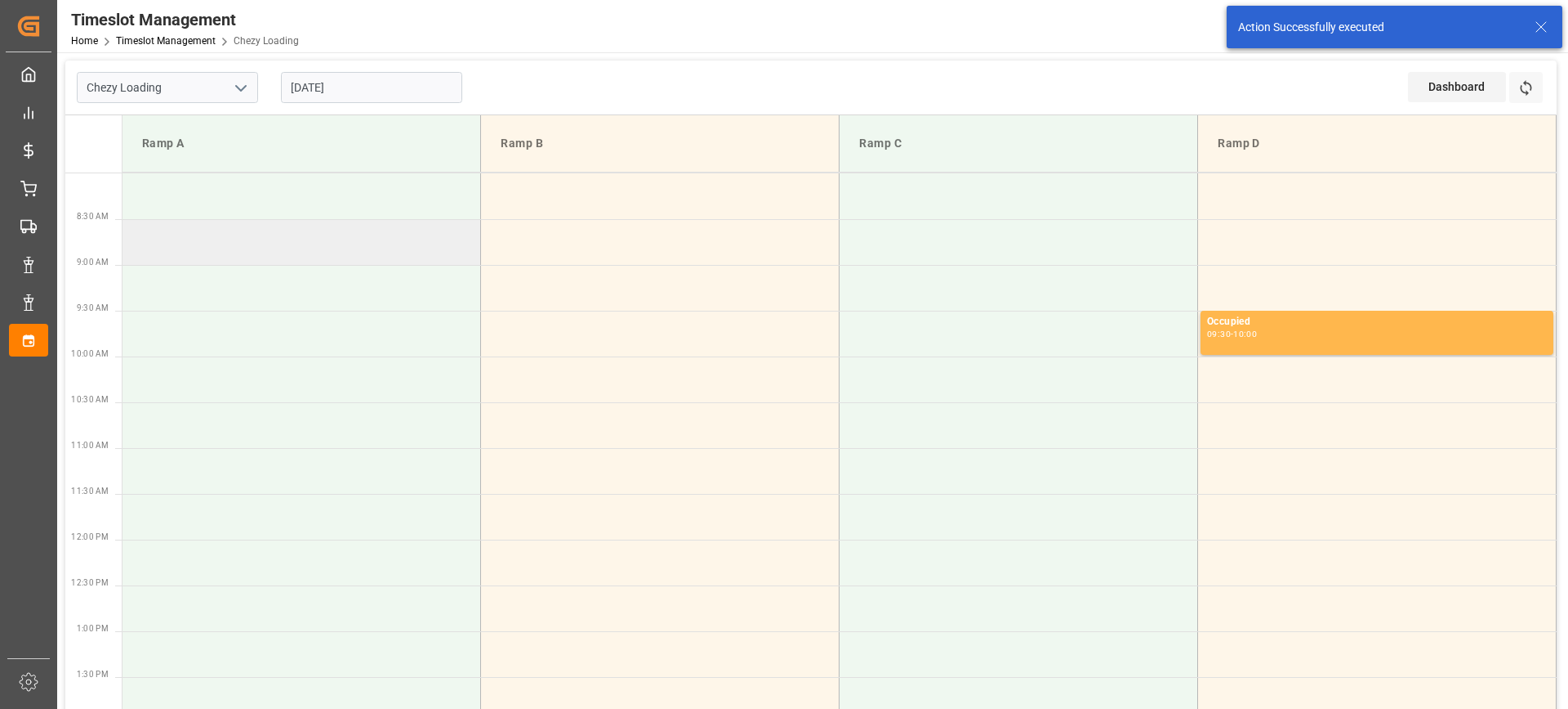
click at [256, 244] on td at bounding box center [302, 242] width 358 height 46
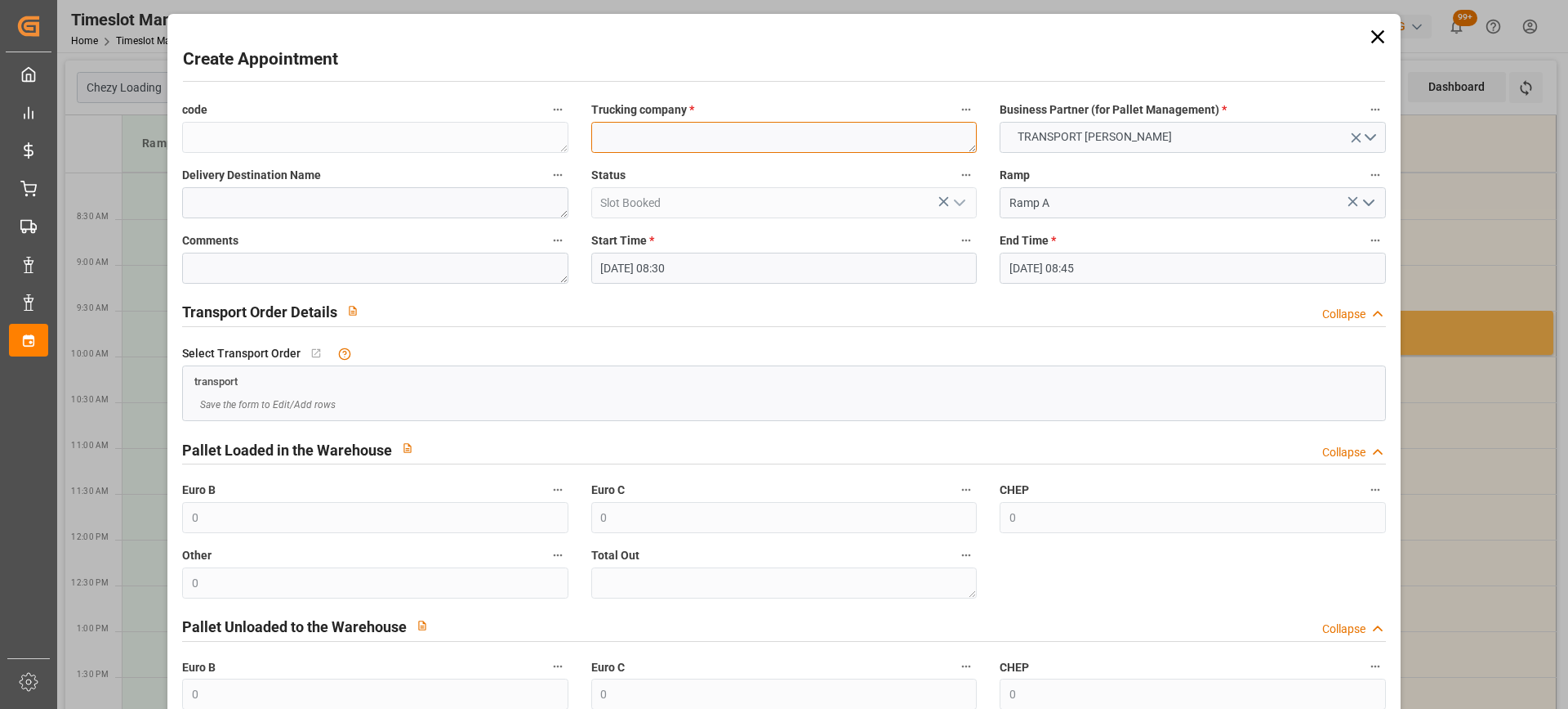
paste textarea "BRETIGNY SUR ORGE"
type textarea "BRETIGNY SUR ORGE"
paste textarea "BRETIGNY SUR ORGE"
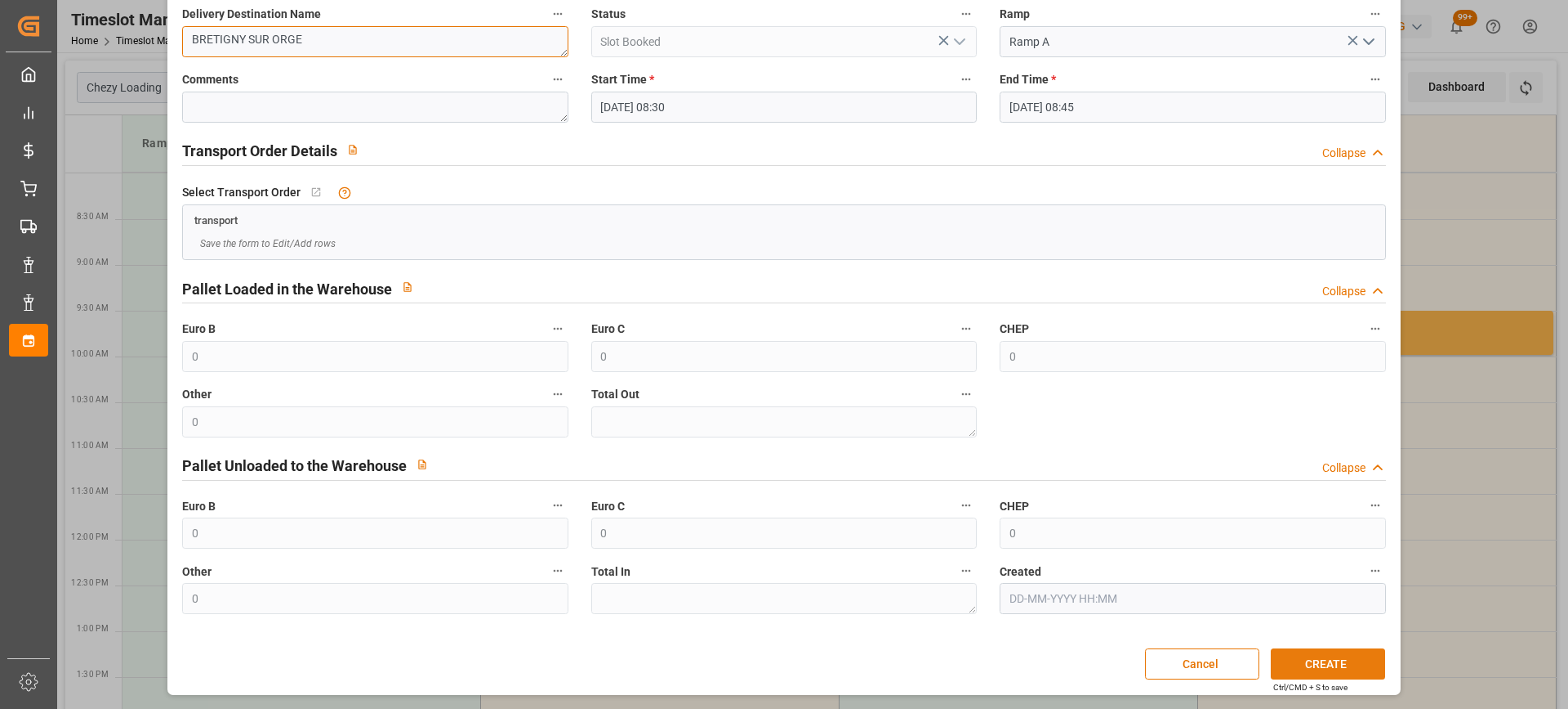
type textarea "BRETIGNY SUR ORGE"
click at [1305, 663] on button "CREATE" at bounding box center [1328, 663] width 115 height 31
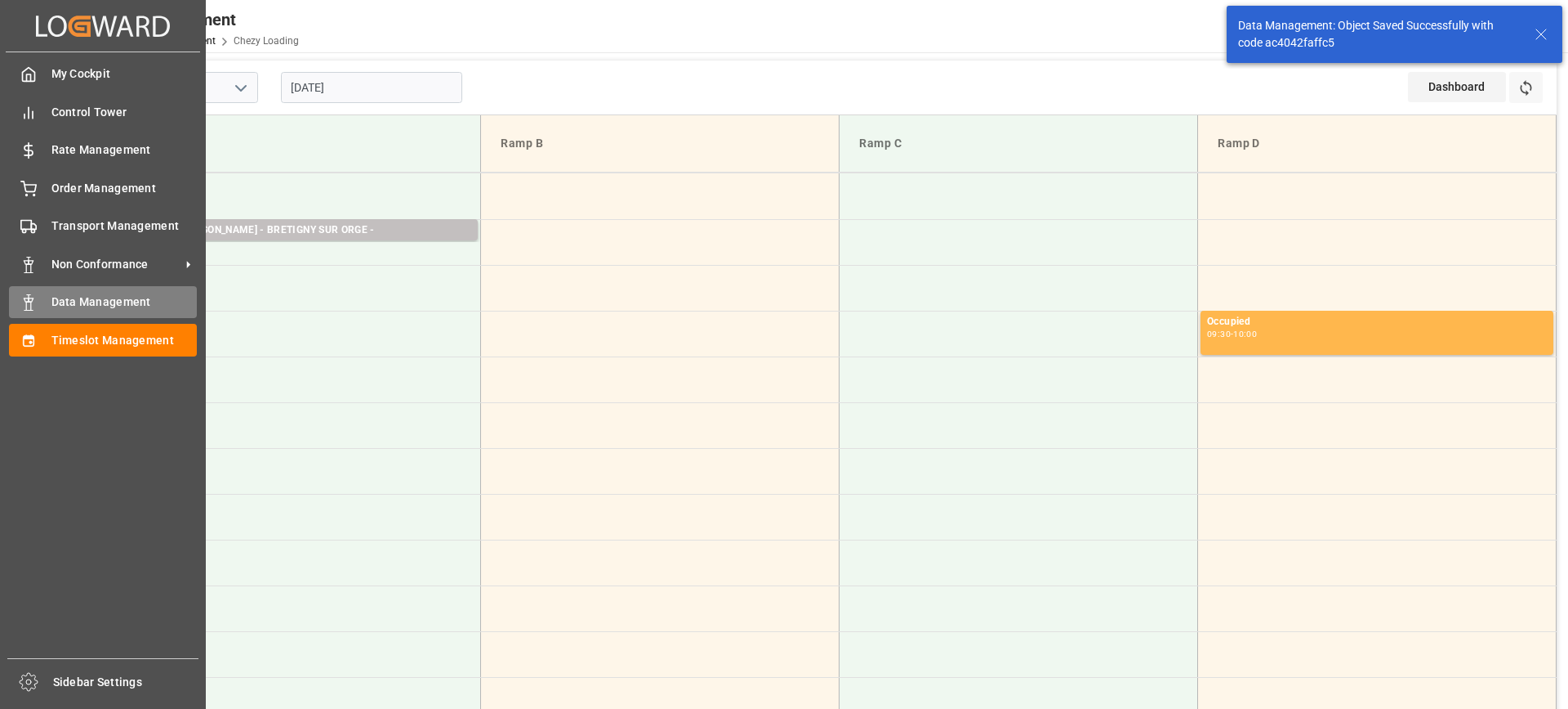
click at [75, 308] on span "Data Management" at bounding box center [125, 301] width 146 height 17
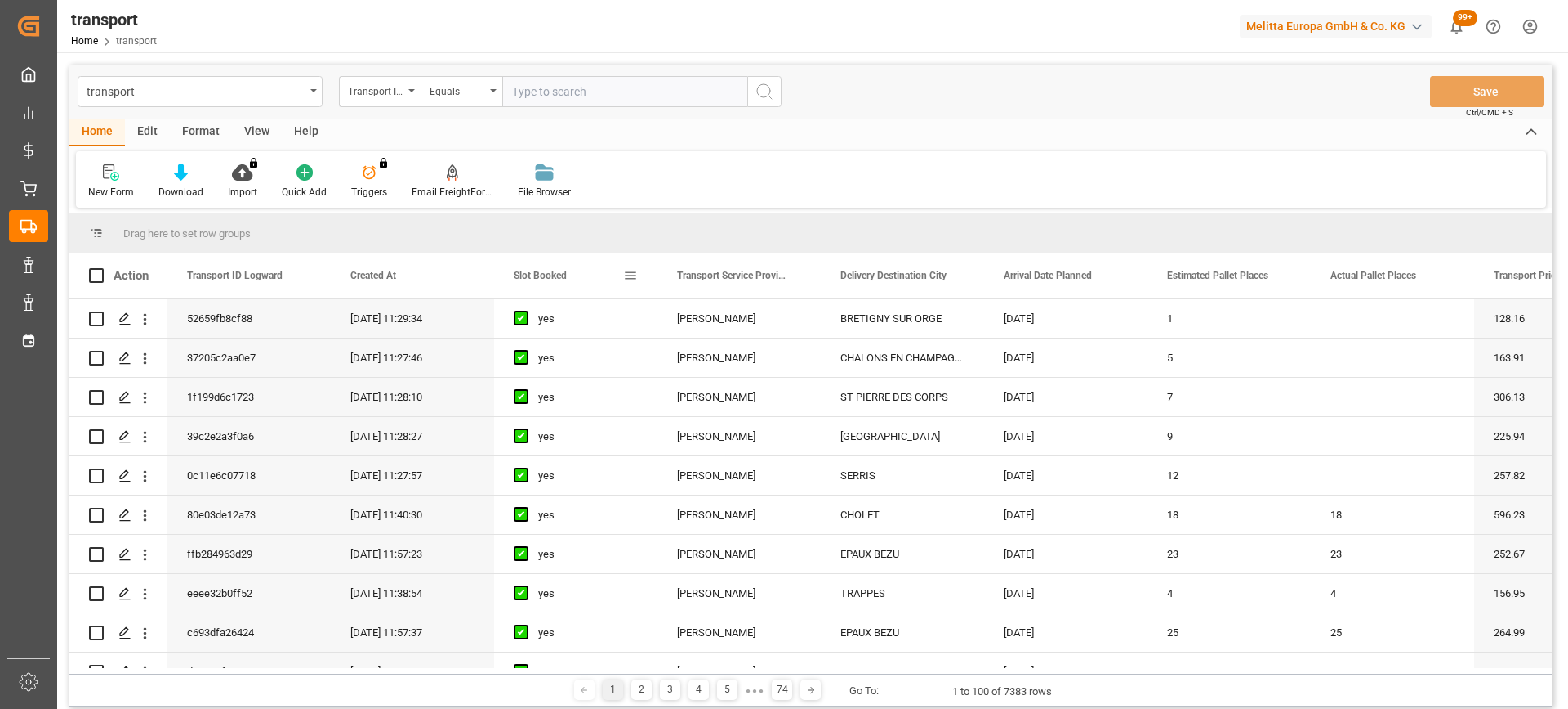
click at [542, 268] on div "Slot Booked" at bounding box center [568, 276] width 109 height 46
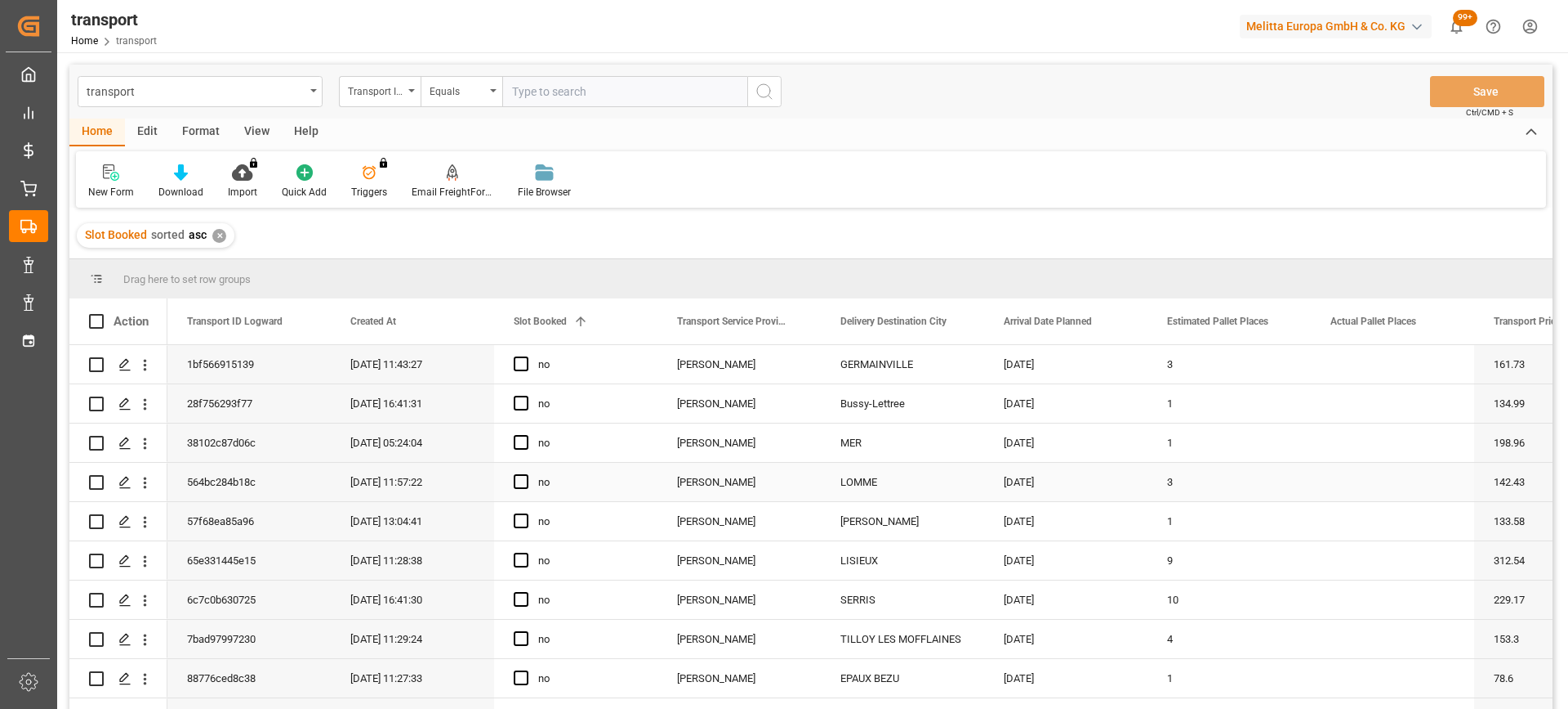
scroll to position [82, 0]
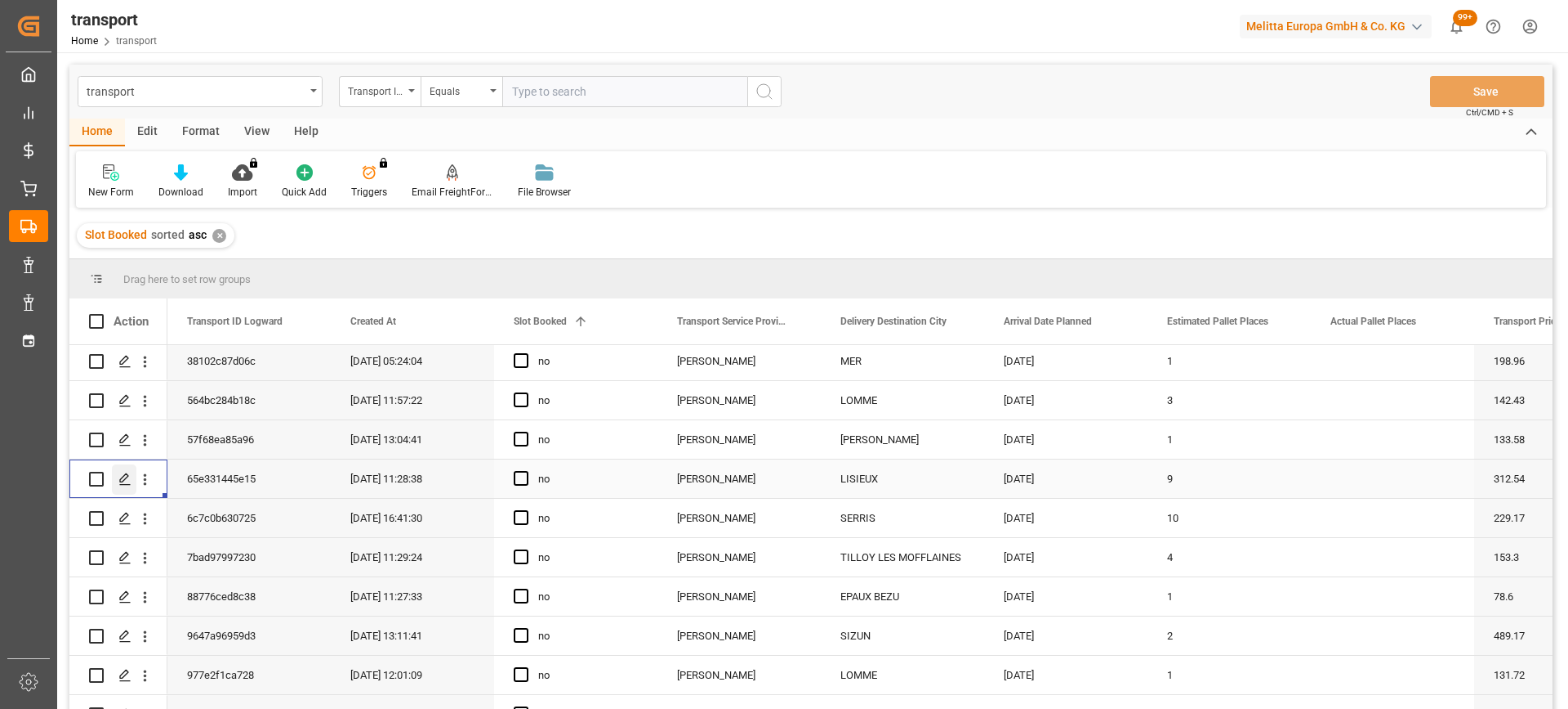
click at [125, 484] on icon "Press SPACE to select this row." at bounding box center [125, 479] width 13 height 13
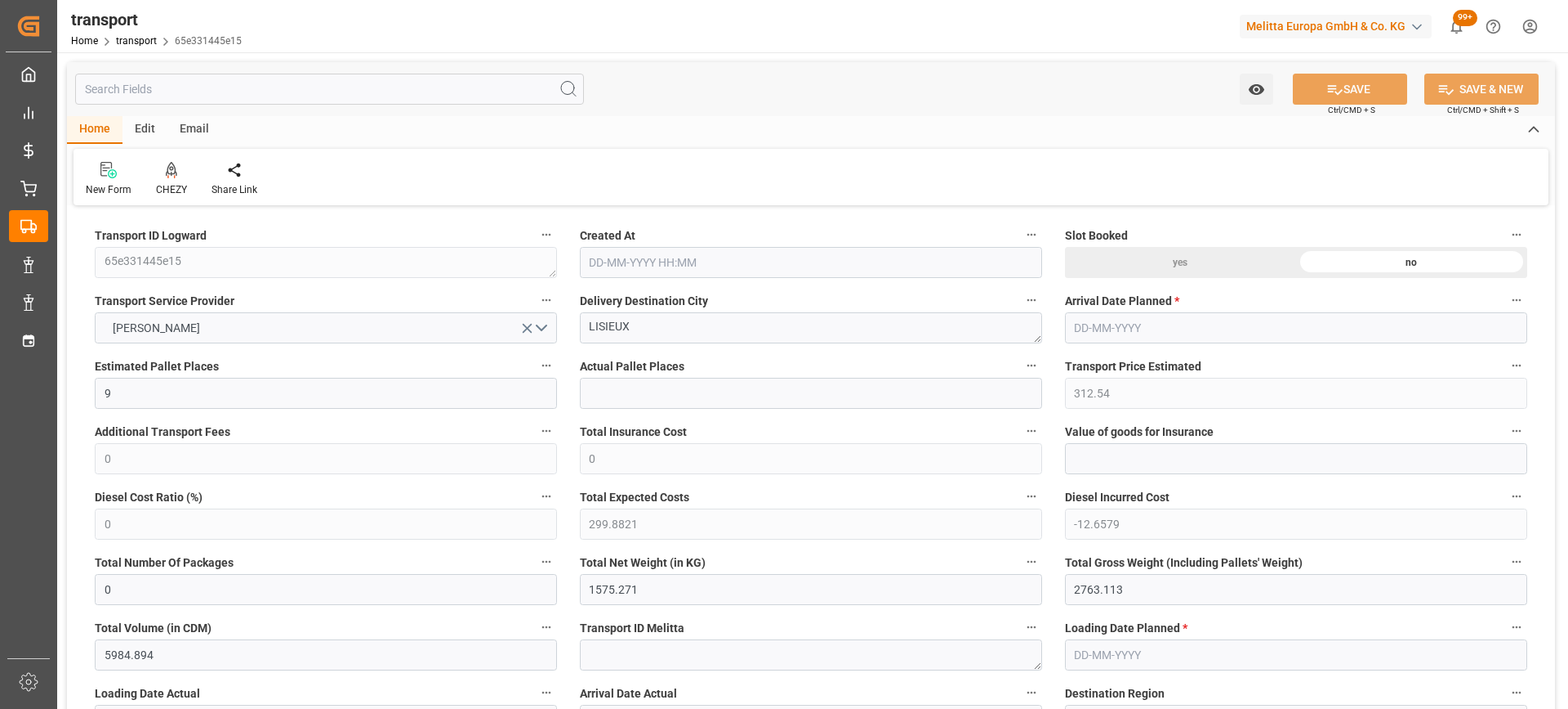
type input "[DATE] 11:28"
type input "[DATE]"
drag, startPoint x: 665, startPoint y: 333, endPoint x: 570, endPoint y: 320, distance: 95.9
click at [570, 320] on div "Delivery Destination City LISIEUX" at bounding box center [810, 317] width 485 height 66
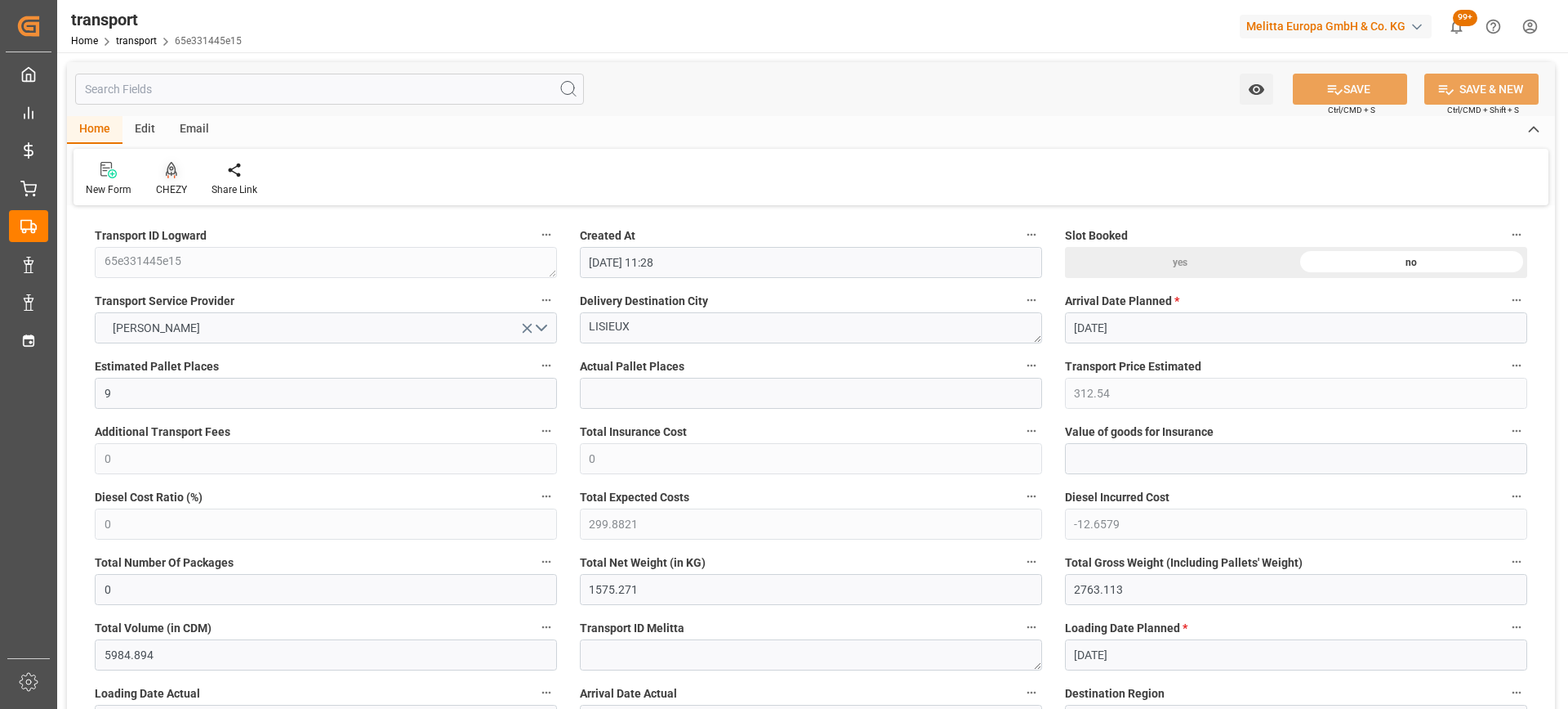
click at [167, 177] on icon at bounding box center [171, 177] width 7 height 4
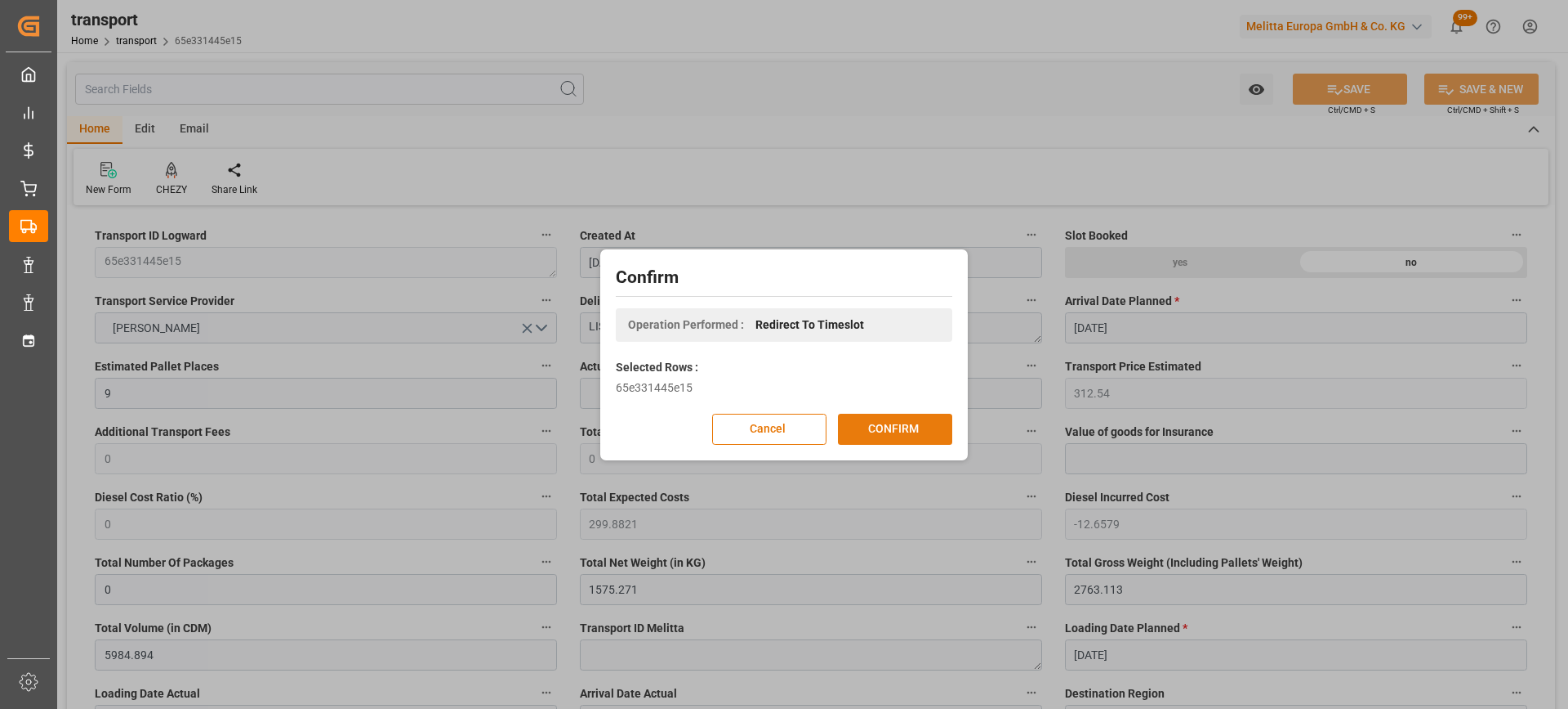
click at [882, 431] on button "CONFIRM" at bounding box center [895, 429] width 115 height 31
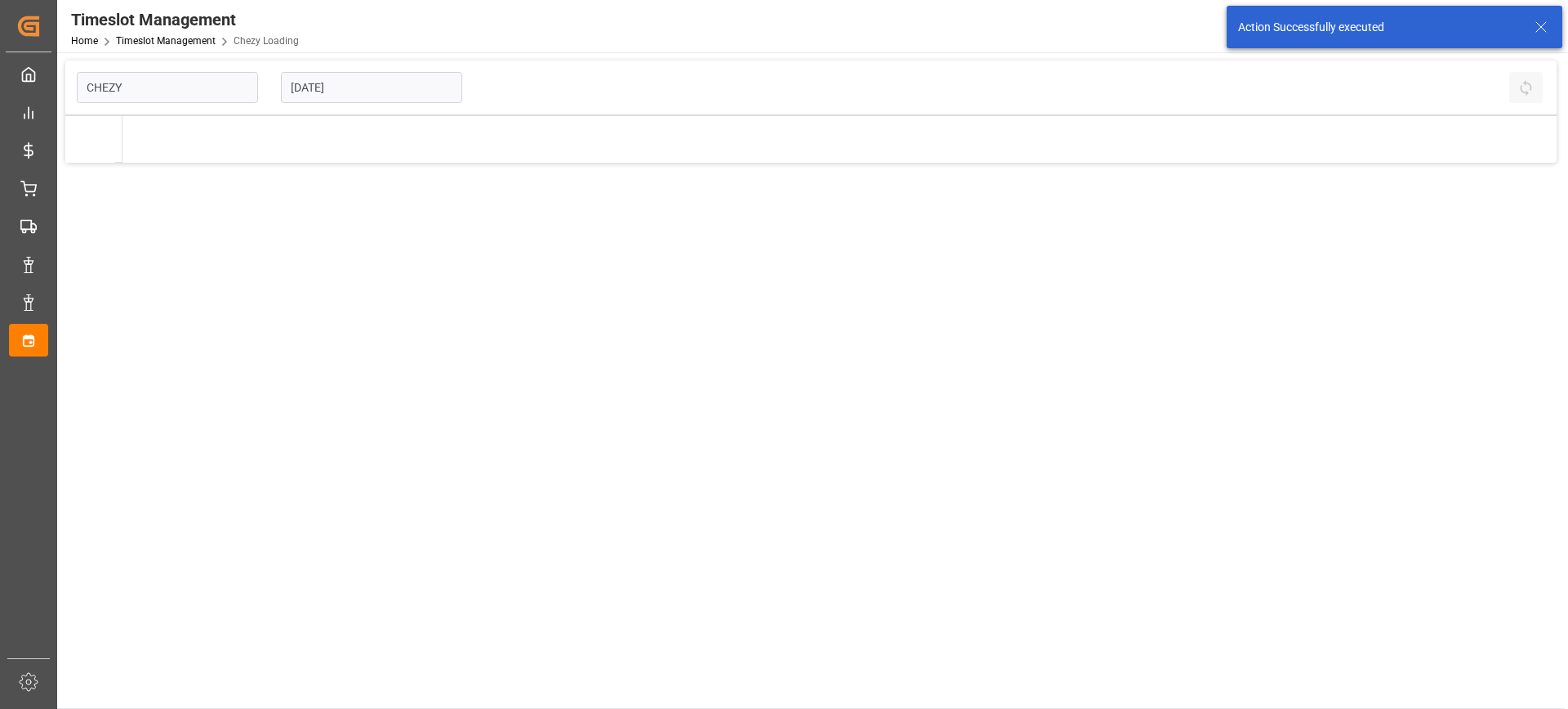
type input "Chezy Loading"
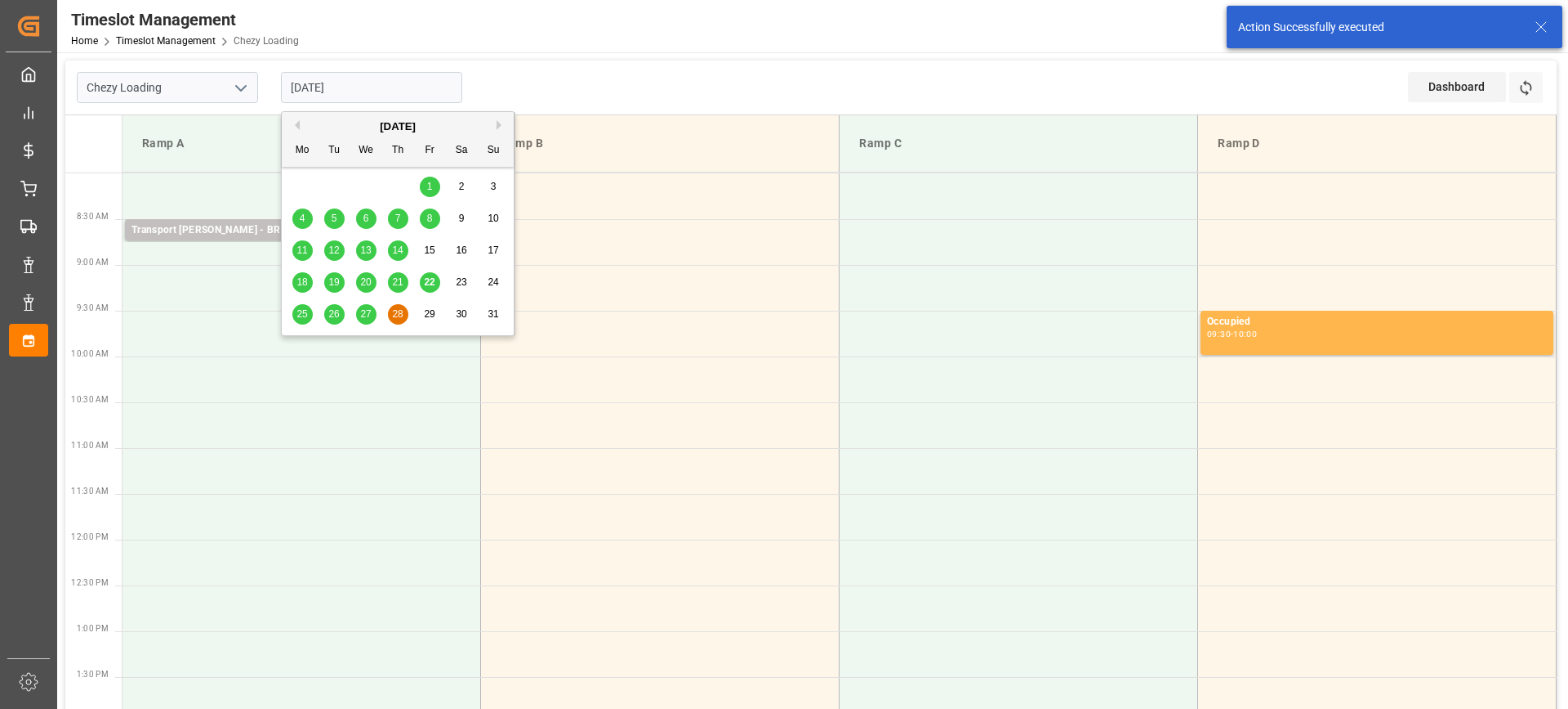
click at [312, 85] on input "[DATE]" at bounding box center [371, 87] width 181 height 31
click at [369, 318] on span "27" at bounding box center [366, 314] width 11 height 12
type input "[DATE]"
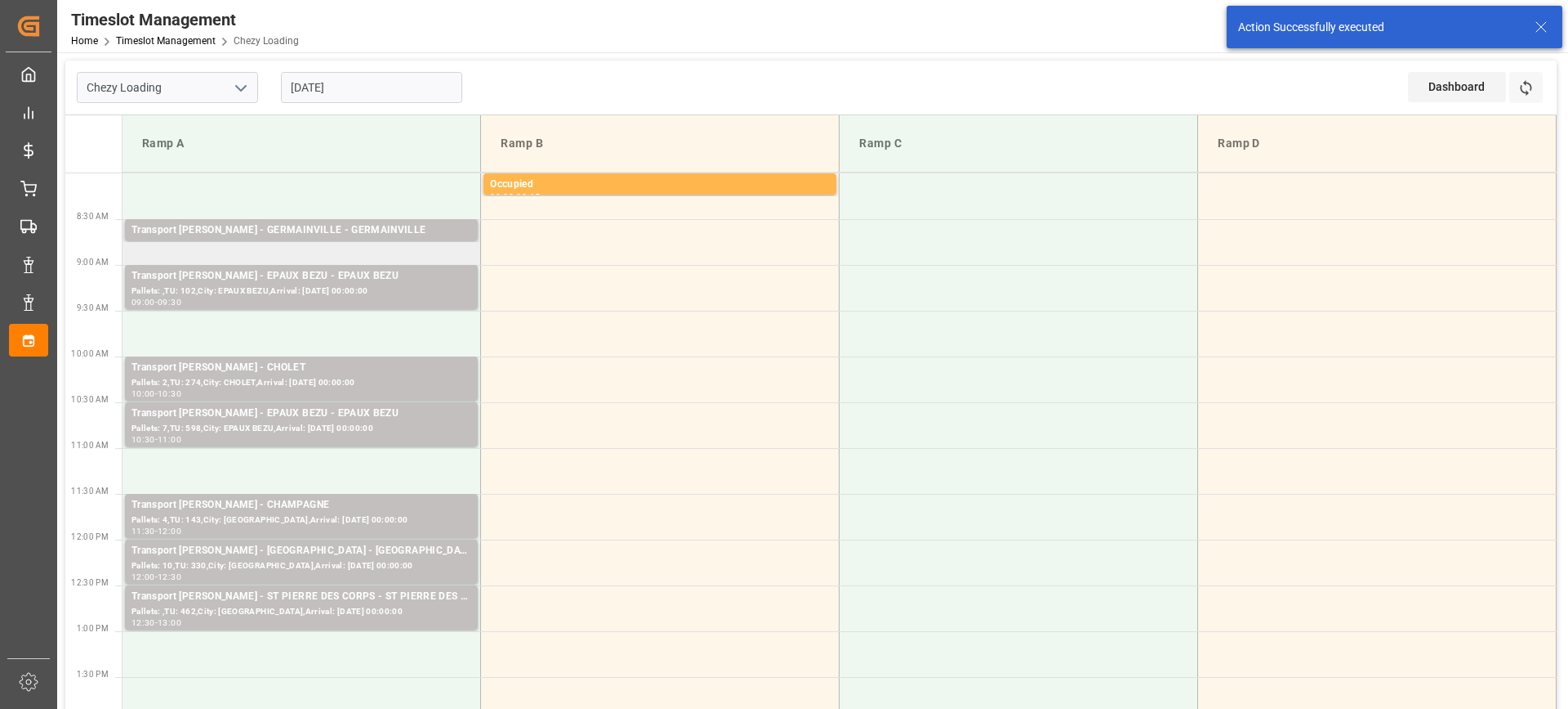
click at [216, 251] on td "Transport [PERSON_NAME] - GERMAINVILLE - GERMAINVILLE Pallets: 2,TU: 122,City: …" at bounding box center [302, 242] width 358 height 46
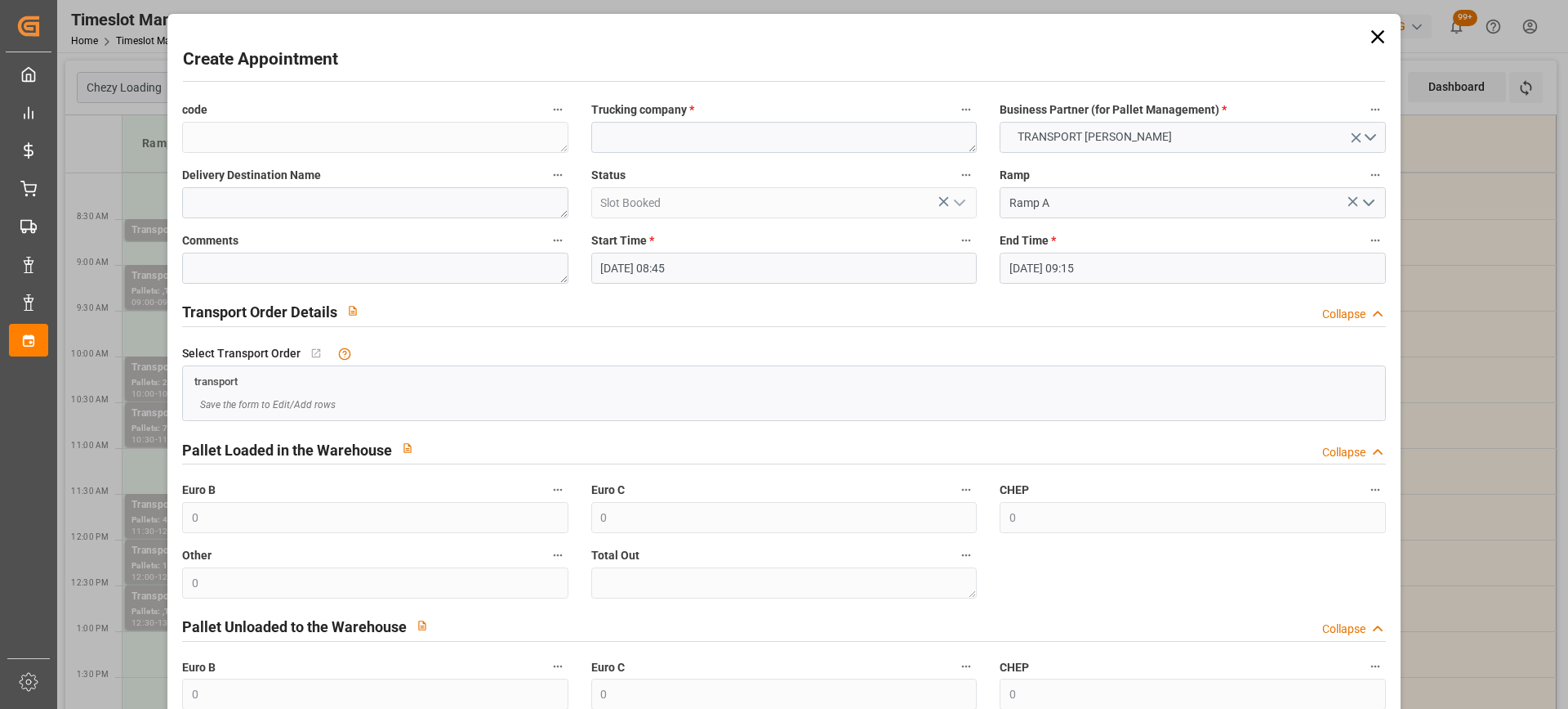
click at [1376, 36] on icon at bounding box center [1377, 36] width 23 height 23
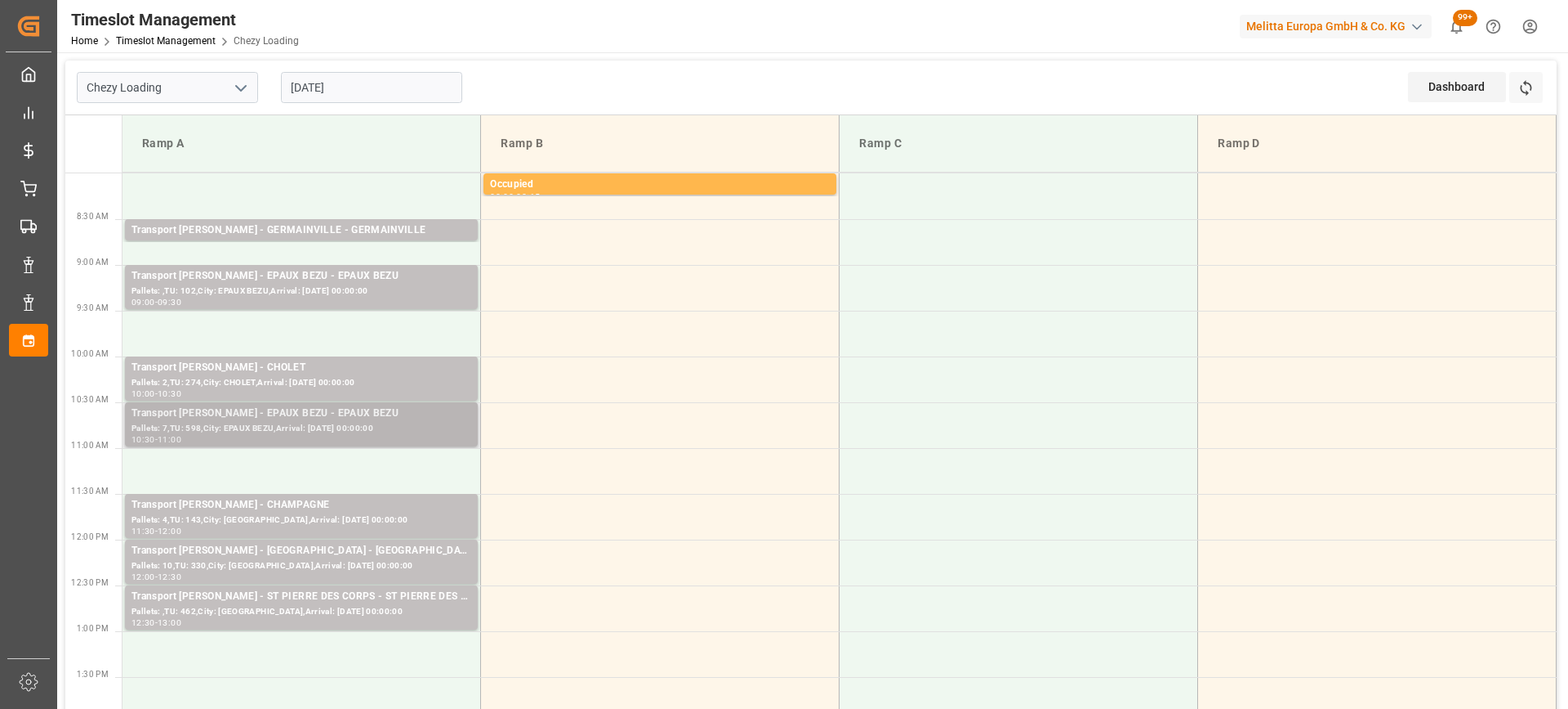
scroll to position [245, 0]
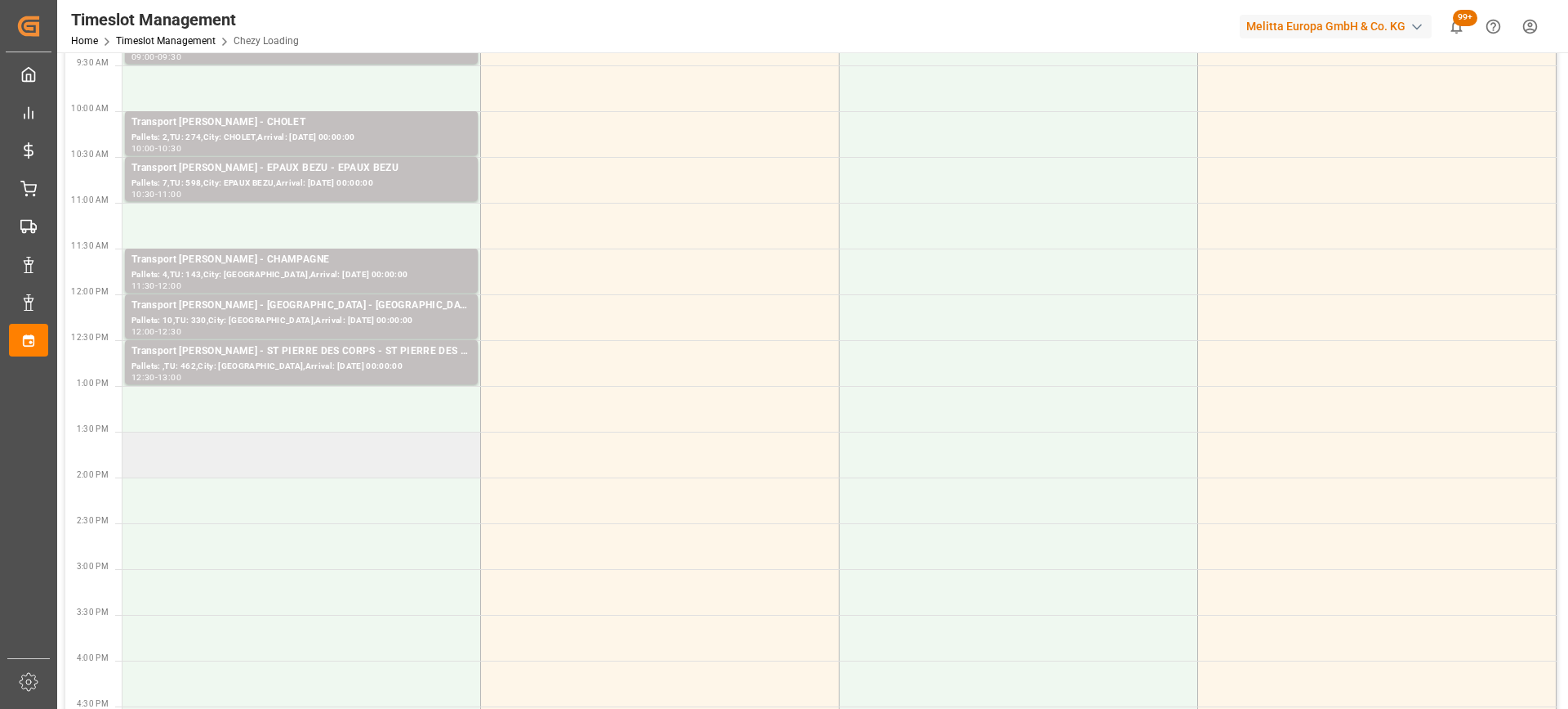
click at [239, 456] on td at bounding box center [302, 454] width 358 height 46
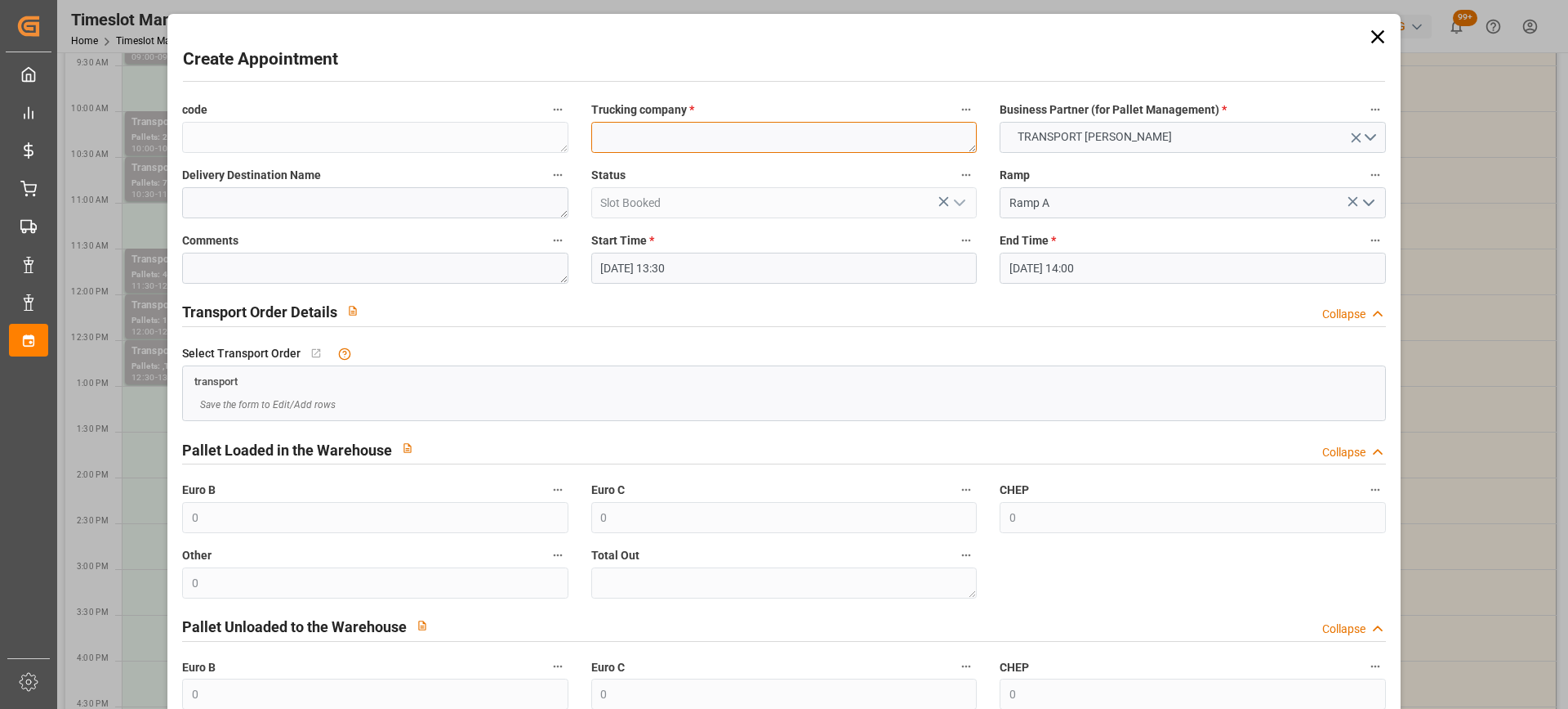
paste textarea "LISIEUX"
type textarea "LISIEUX"
paste textarea "LISIEUX"
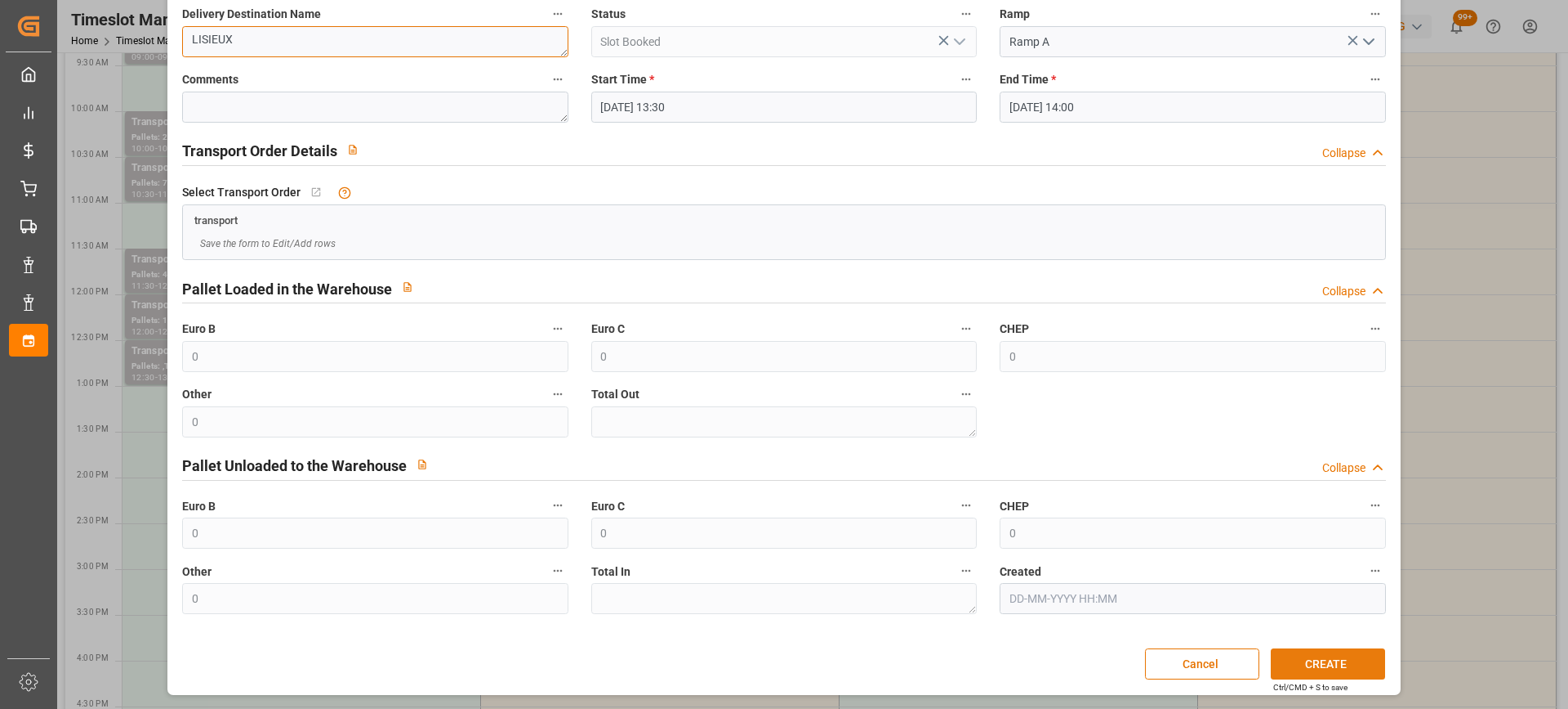
type textarea "LISIEUX"
click at [1294, 662] on button "CREATE" at bounding box center [1328, 663] width 115 height 31
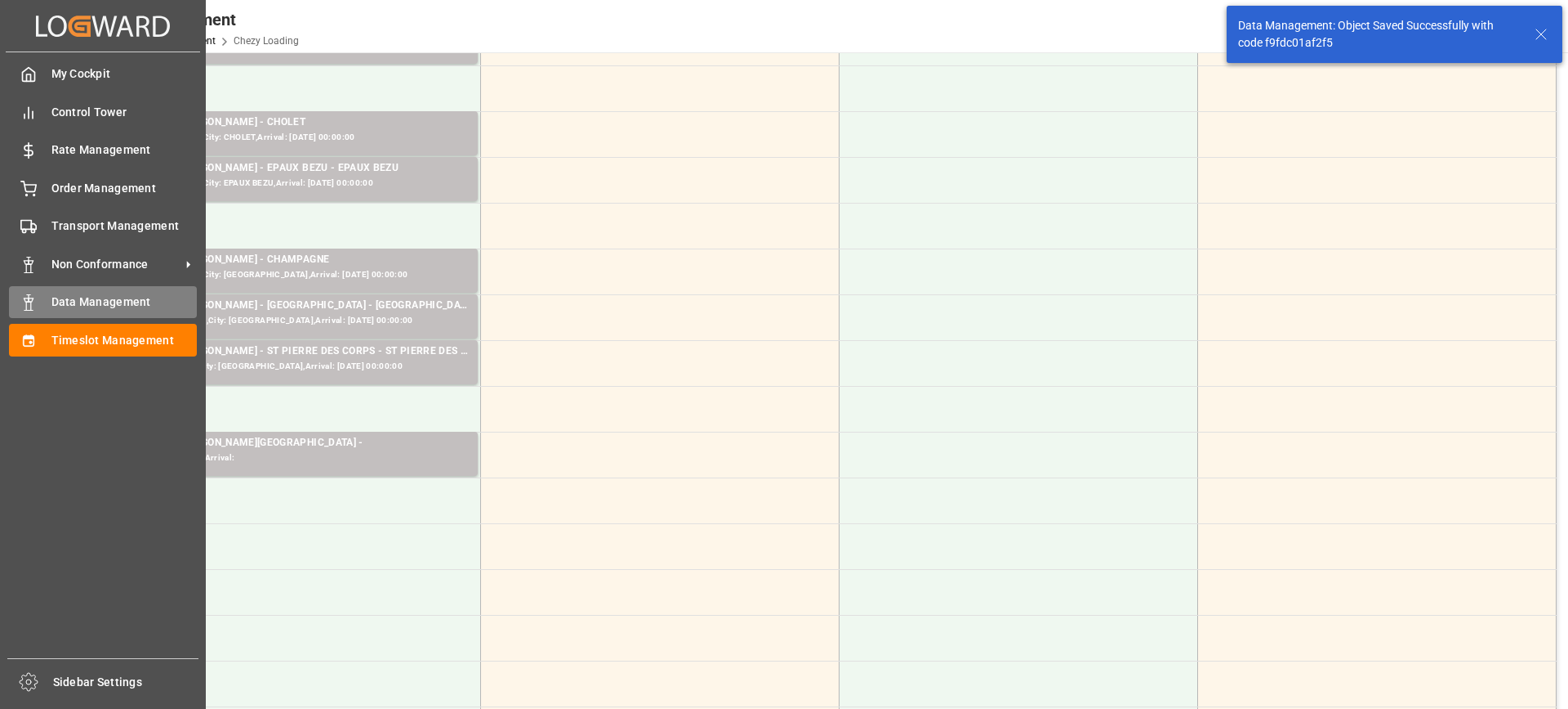
click at [71, 310] on span "Data Management" at bounding box center [125, 301] width 146 height 17
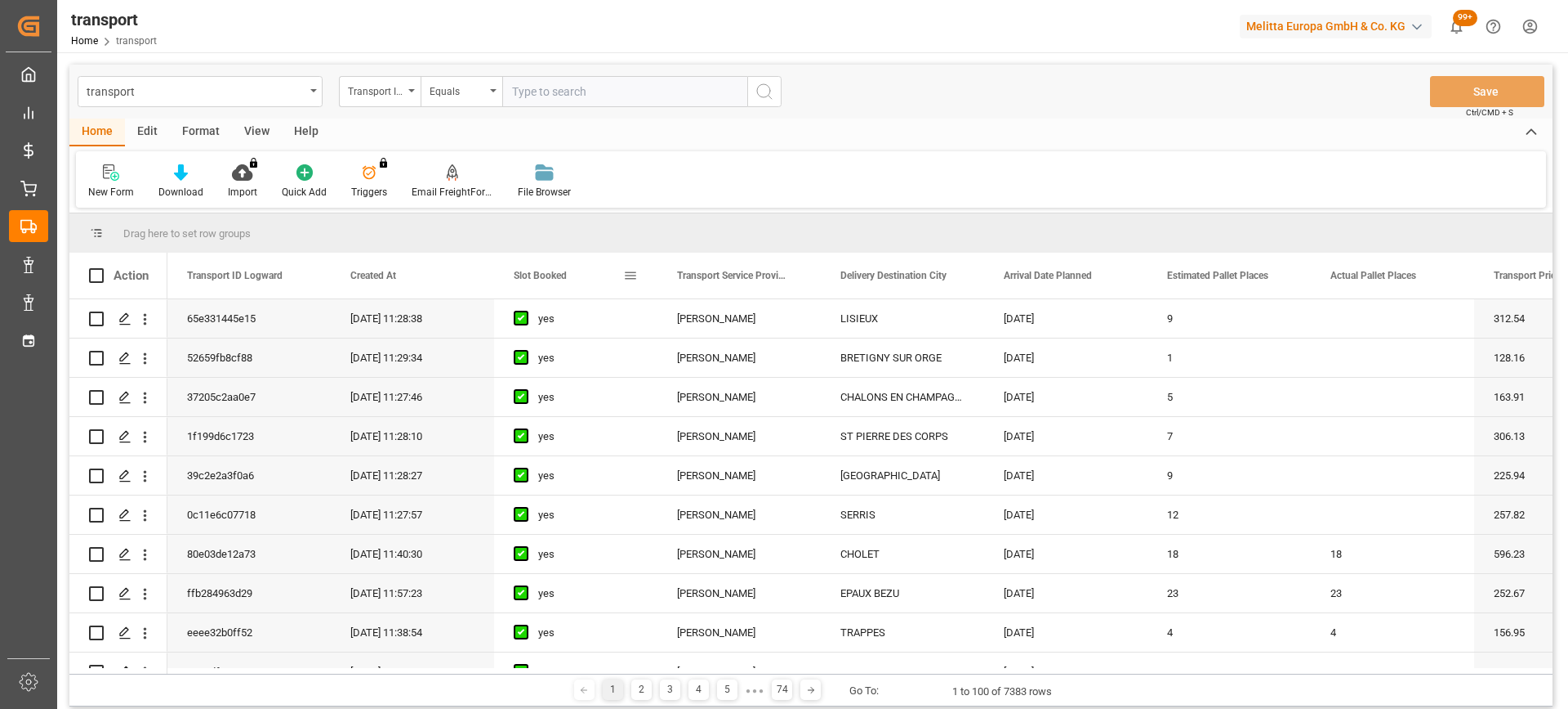
click at [544, 263] on div "Slot Booked" at bounding box center [568, 276] width 109 height 46
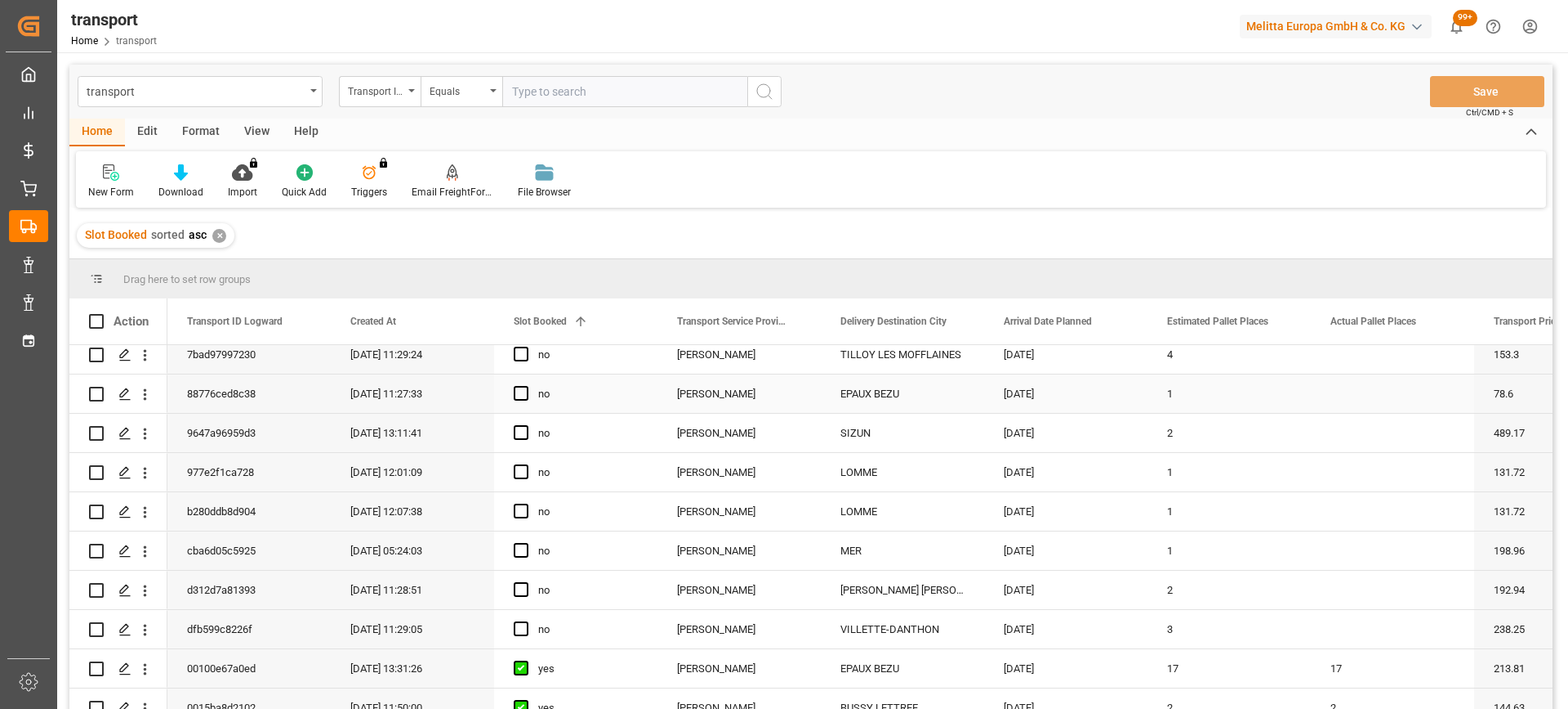
scroll to position [327, 0]
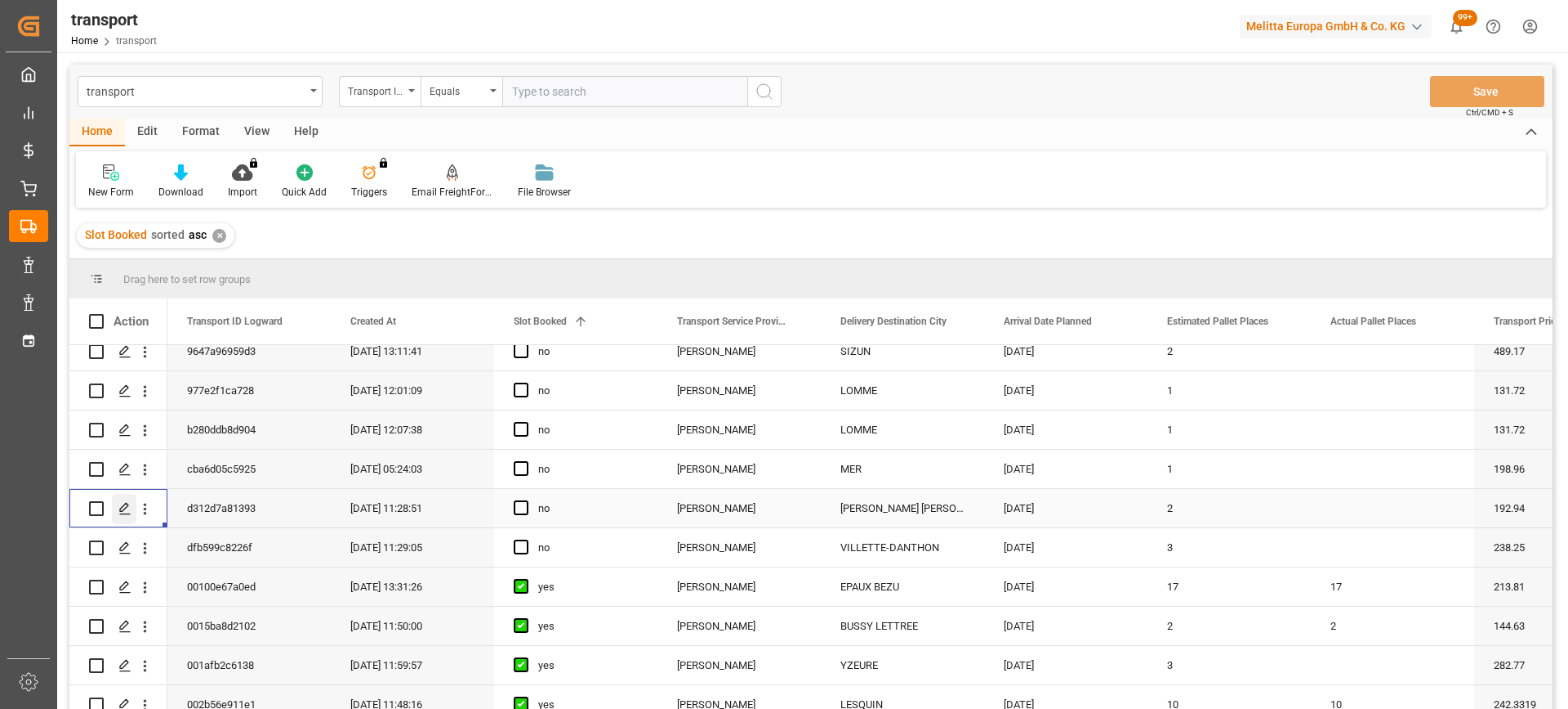
click at [129, 515] on icon "Press SPACE to select this row." at bounding box center [125, 508] width 13 height 13
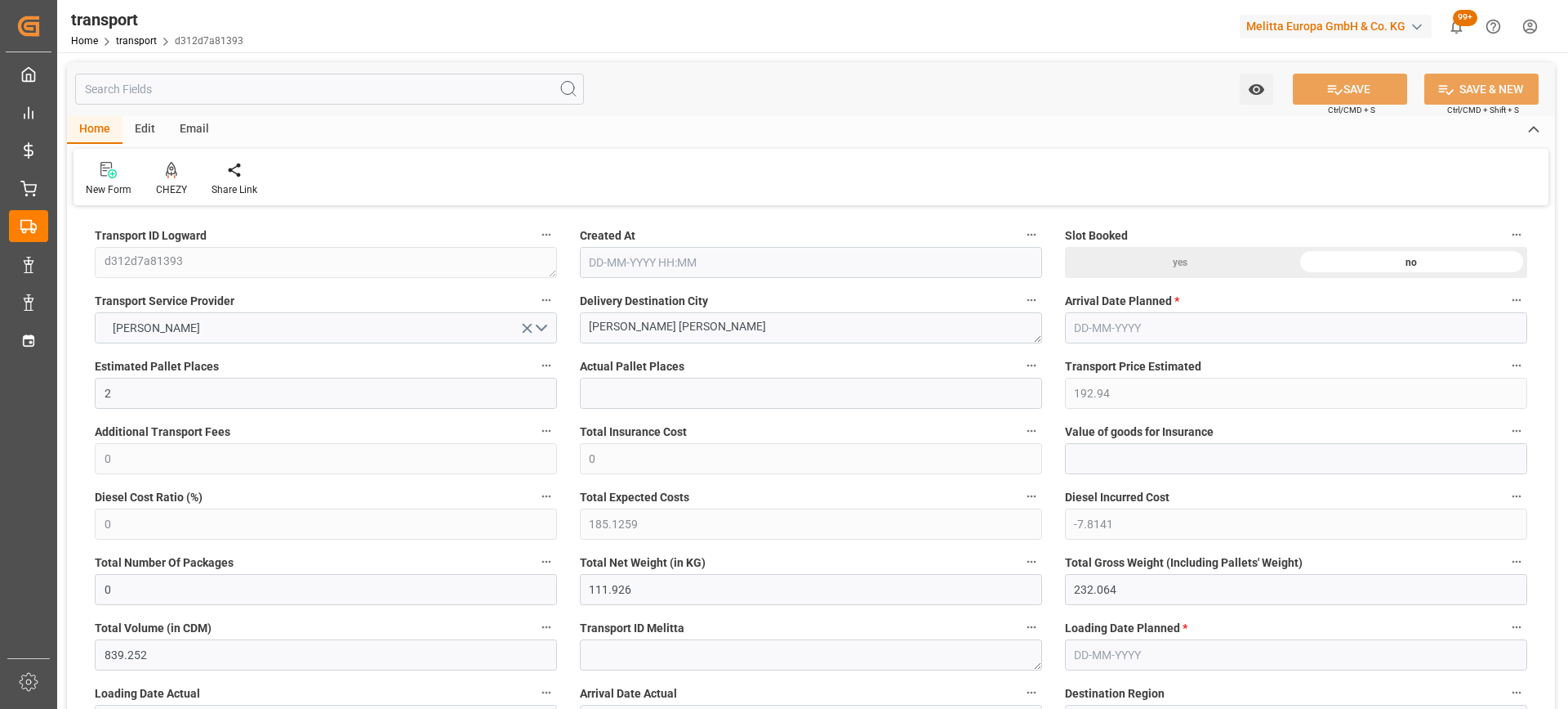
type input "22-08-2025 11:28"
type input "[DATE]"
drag, startPoint x: 719, startPoint y: 326, endPoint x: 478, endPoint y: 325, distance: 241.0
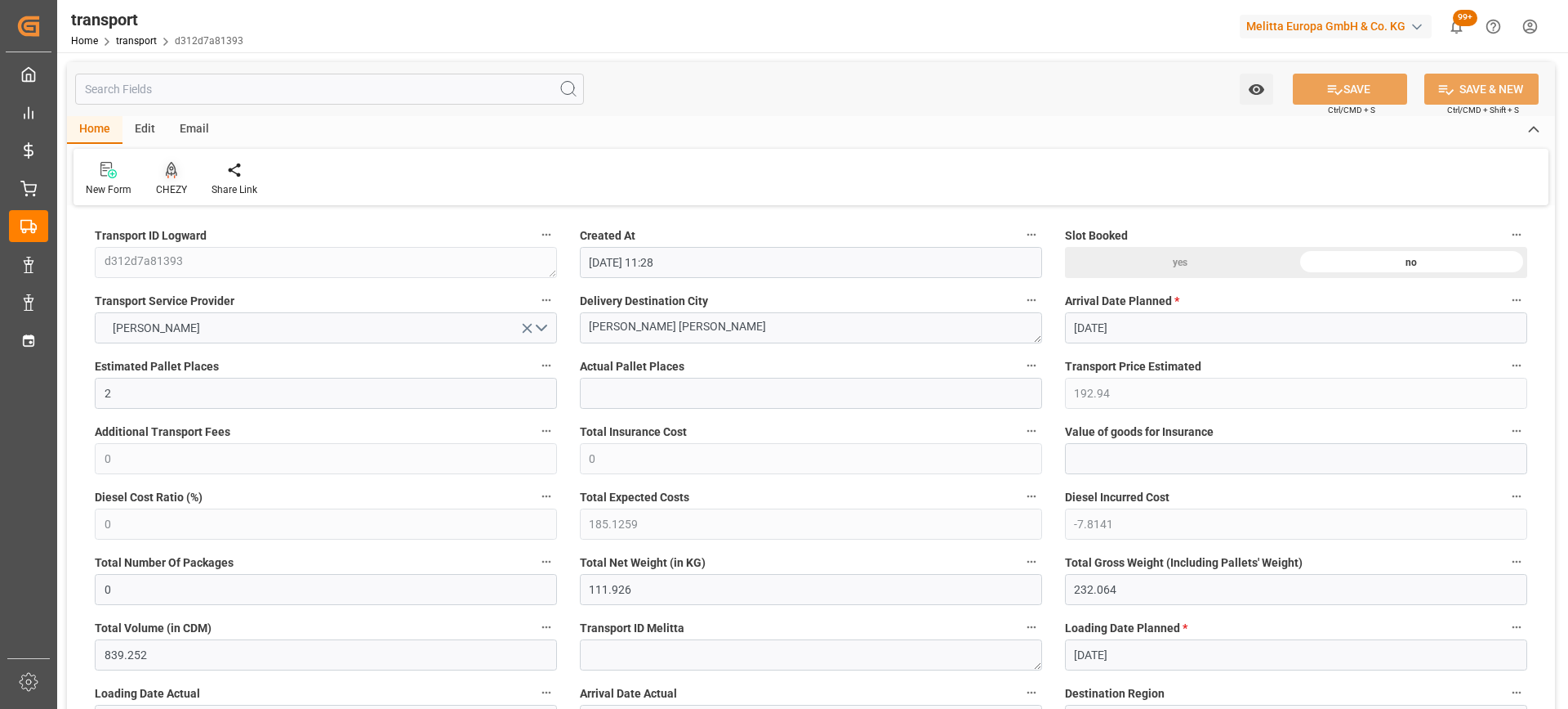
click at [170, 179] on div "CHEZY" at bounding box center [171, 179] width 55 height 36
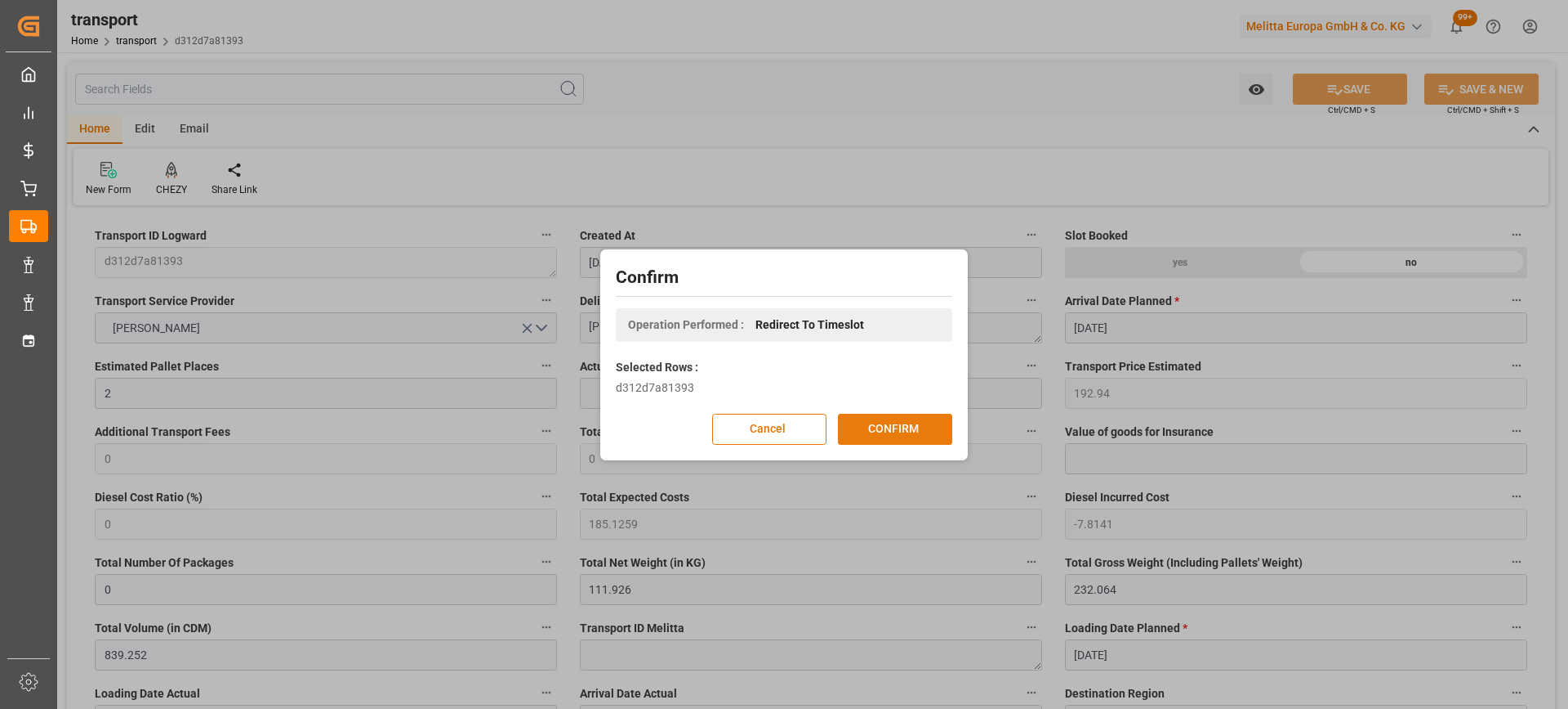
click at [857, 423] on button "CONFIRM" at bounding box center [895, 429] width 115 height 31
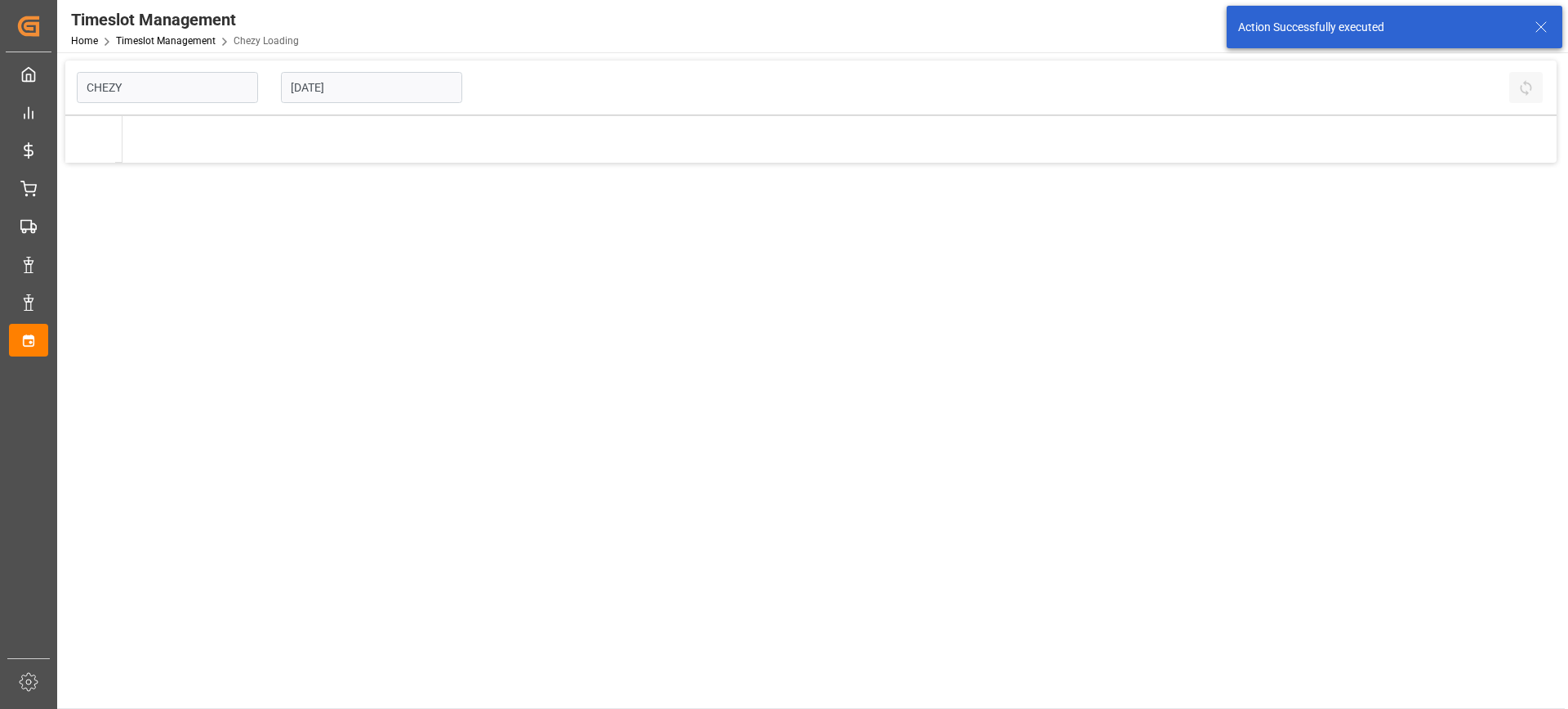
type input "Chezy Loading"
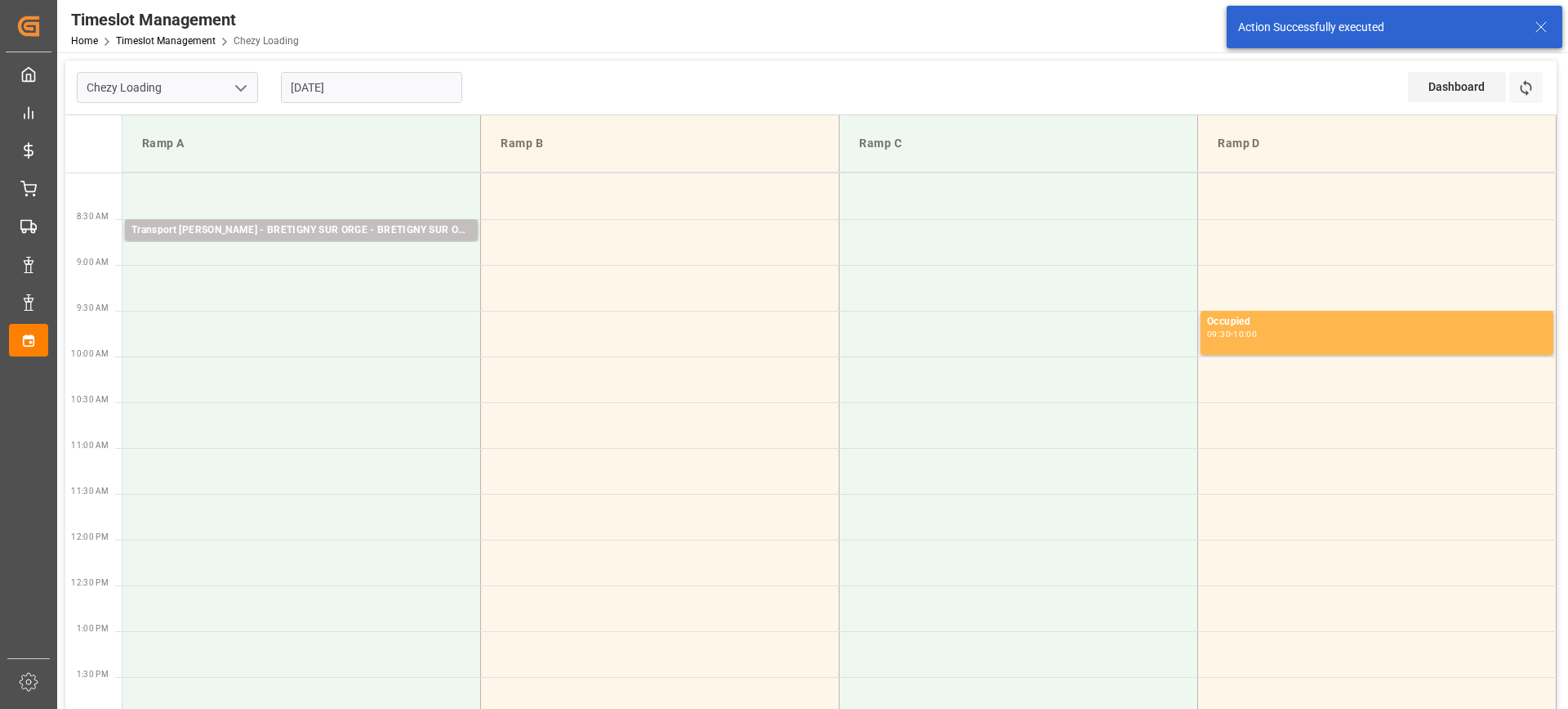
click at [331, 83] on input "[DATE]" at bounding box center [371, 87] width 181 height 31
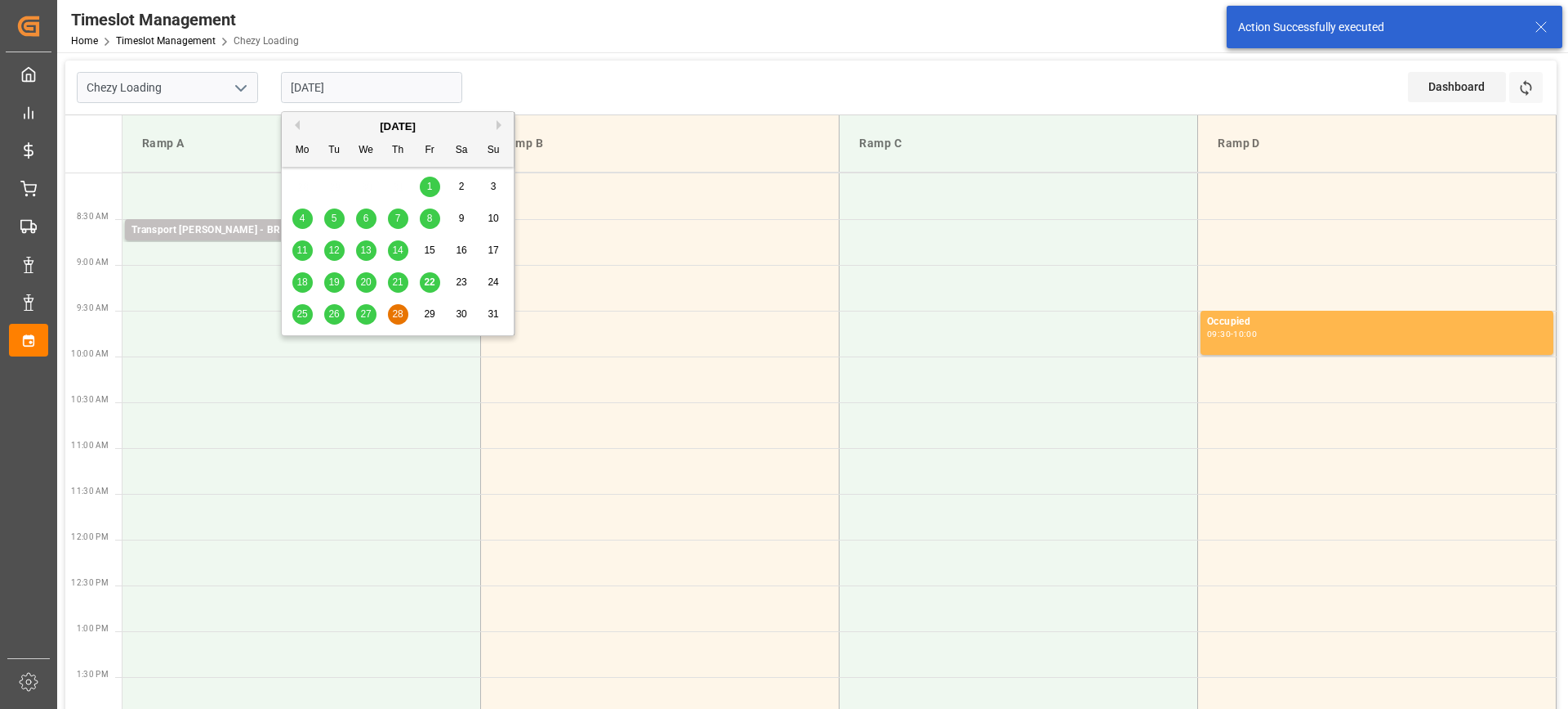
click at [372, 314] on div "27" at bounding box center [367, 315] width 20 height 20
type input "[DATE]"
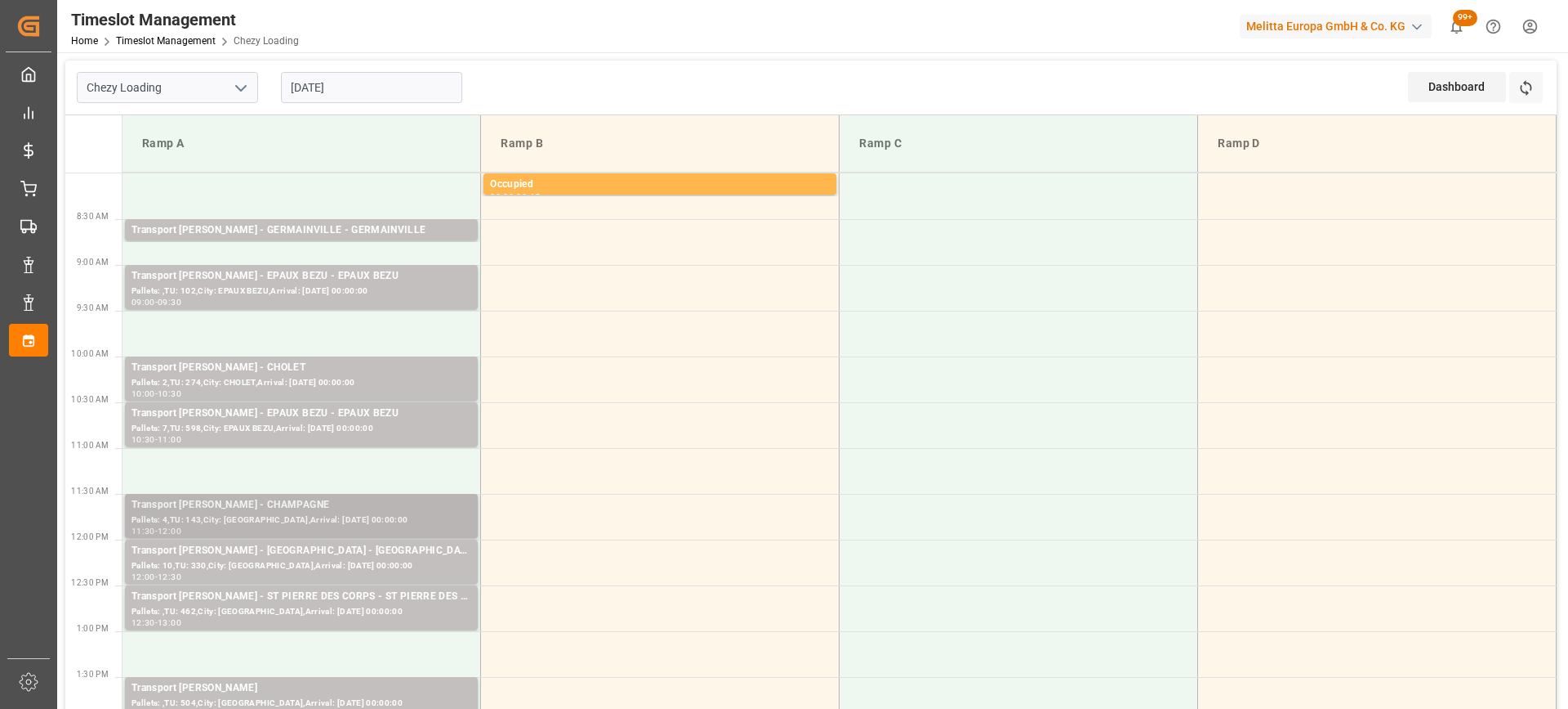
scroll to position [164, 0]
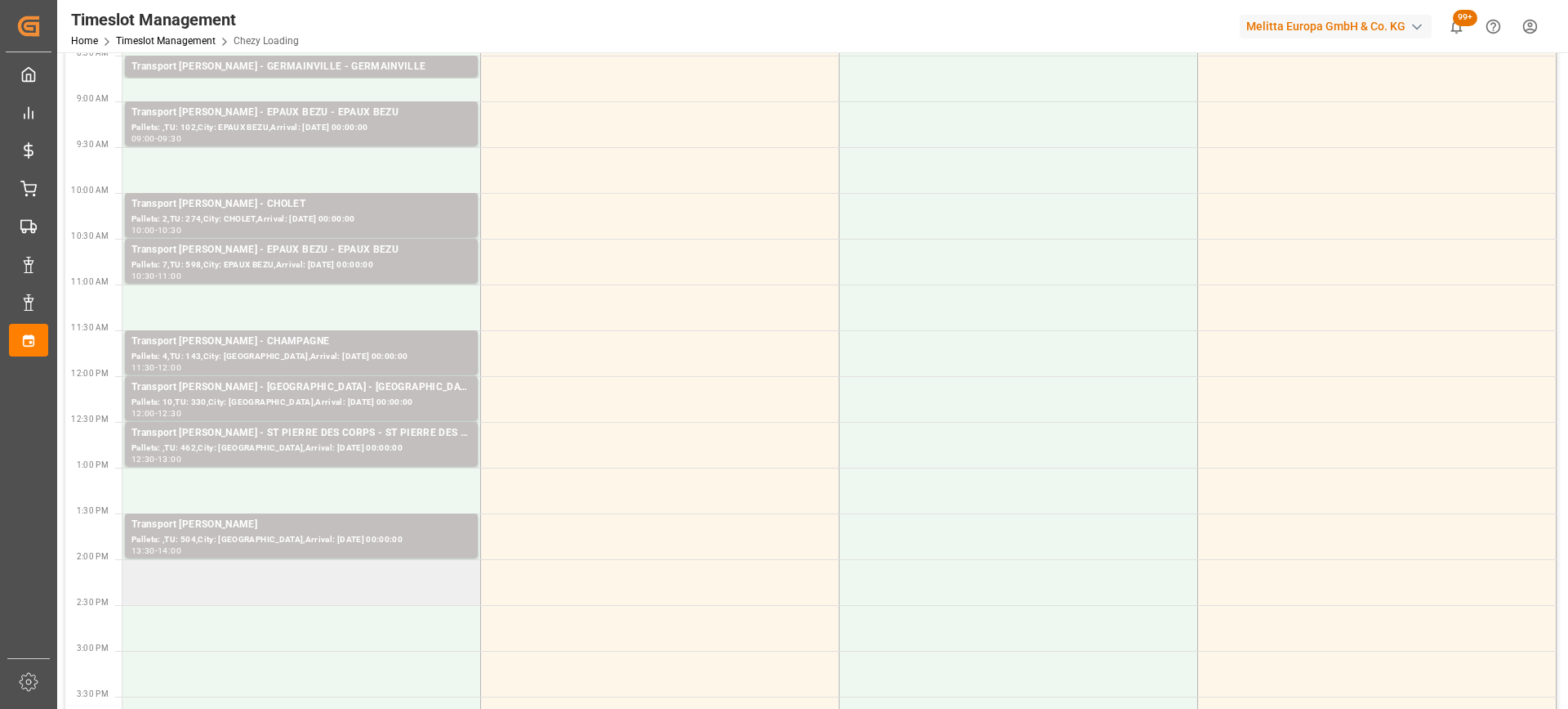
click at [260, 573] on td at bounding box center [302, 582] width 358 height 46
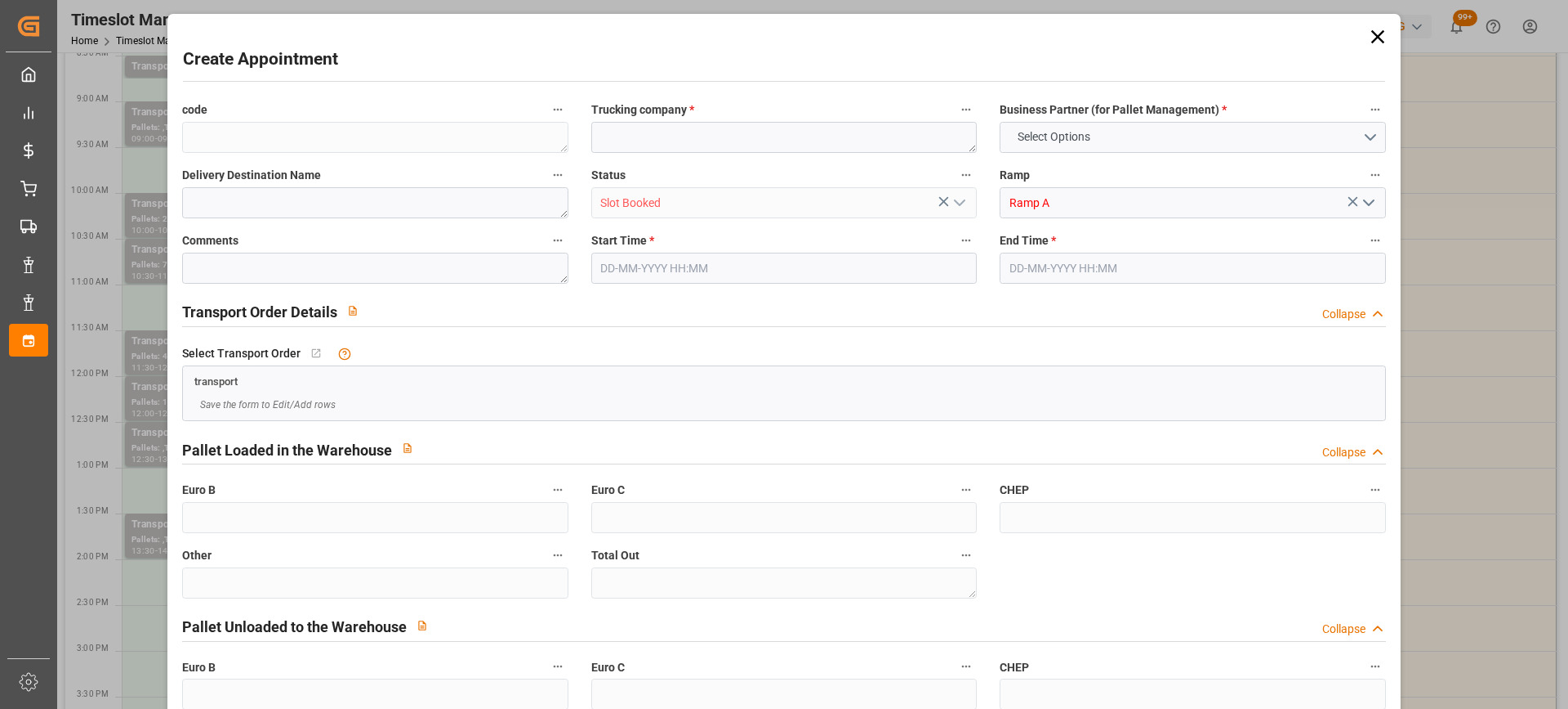
type input "0"
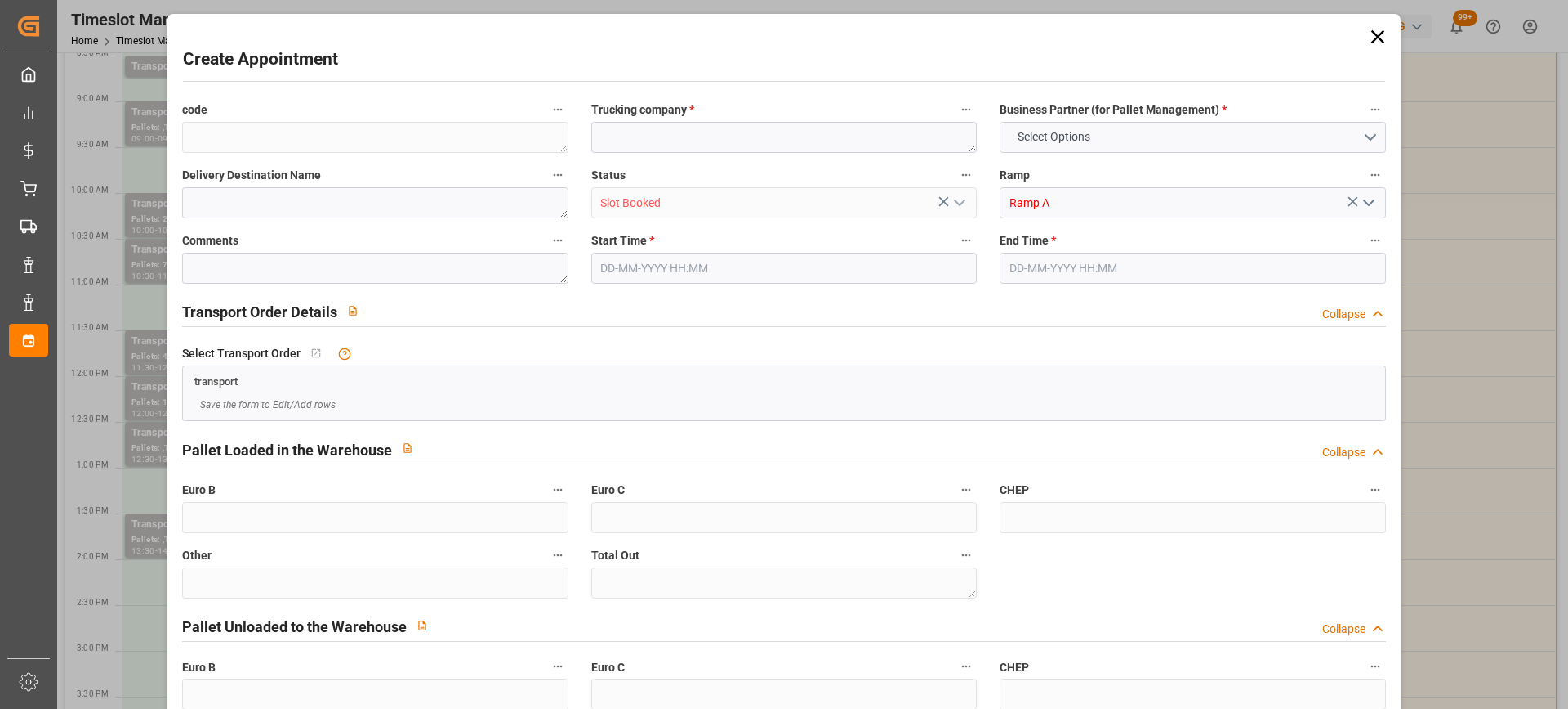
type input "0"
type input "[DATE] 14:00"
type input "[DATE] 14:15"
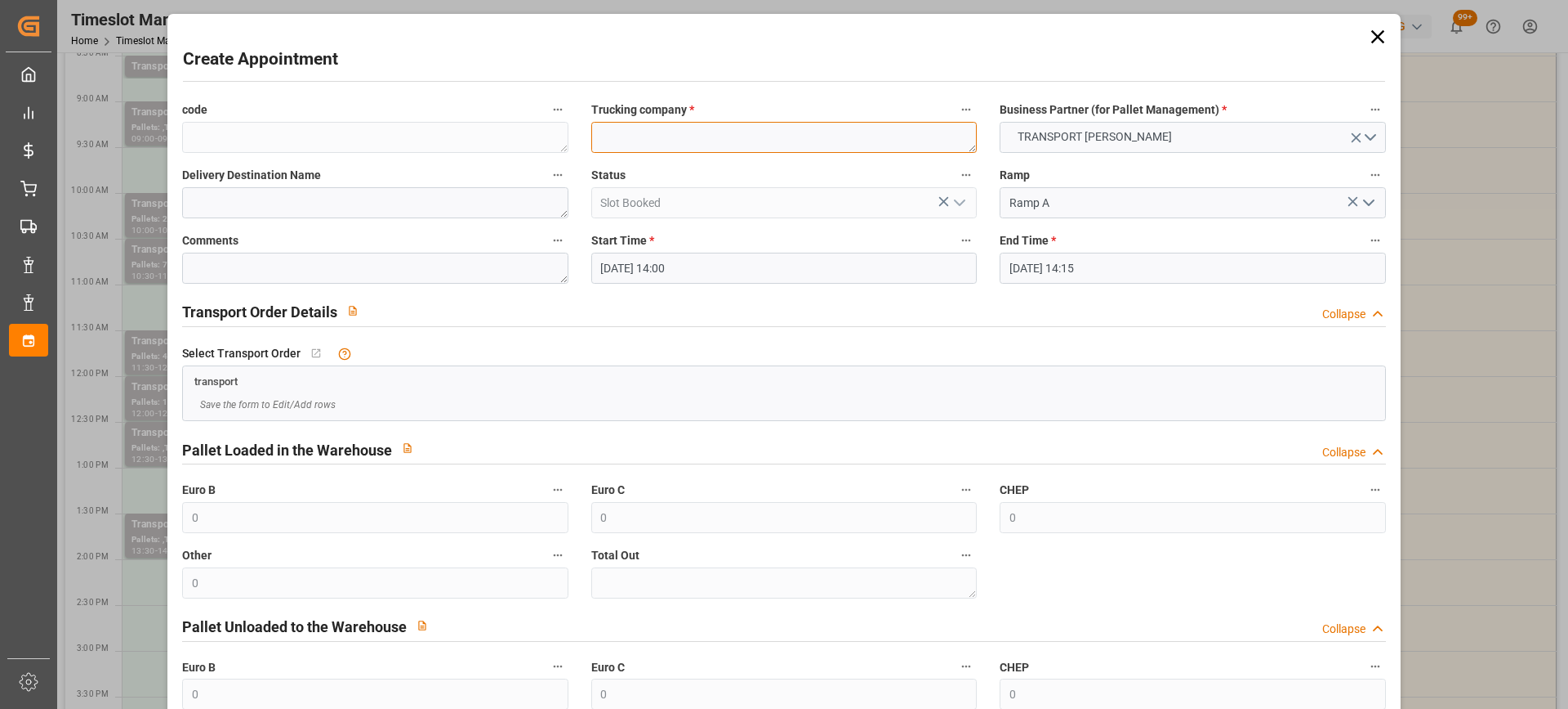
paste textarea "[PERSON_NAME] [PERSON_NAME]"
type textarea "[PERSON_NAME] [PERSON_NAME]"
paste textarea "[PERSON_NAME] [PERSON_NAME]"
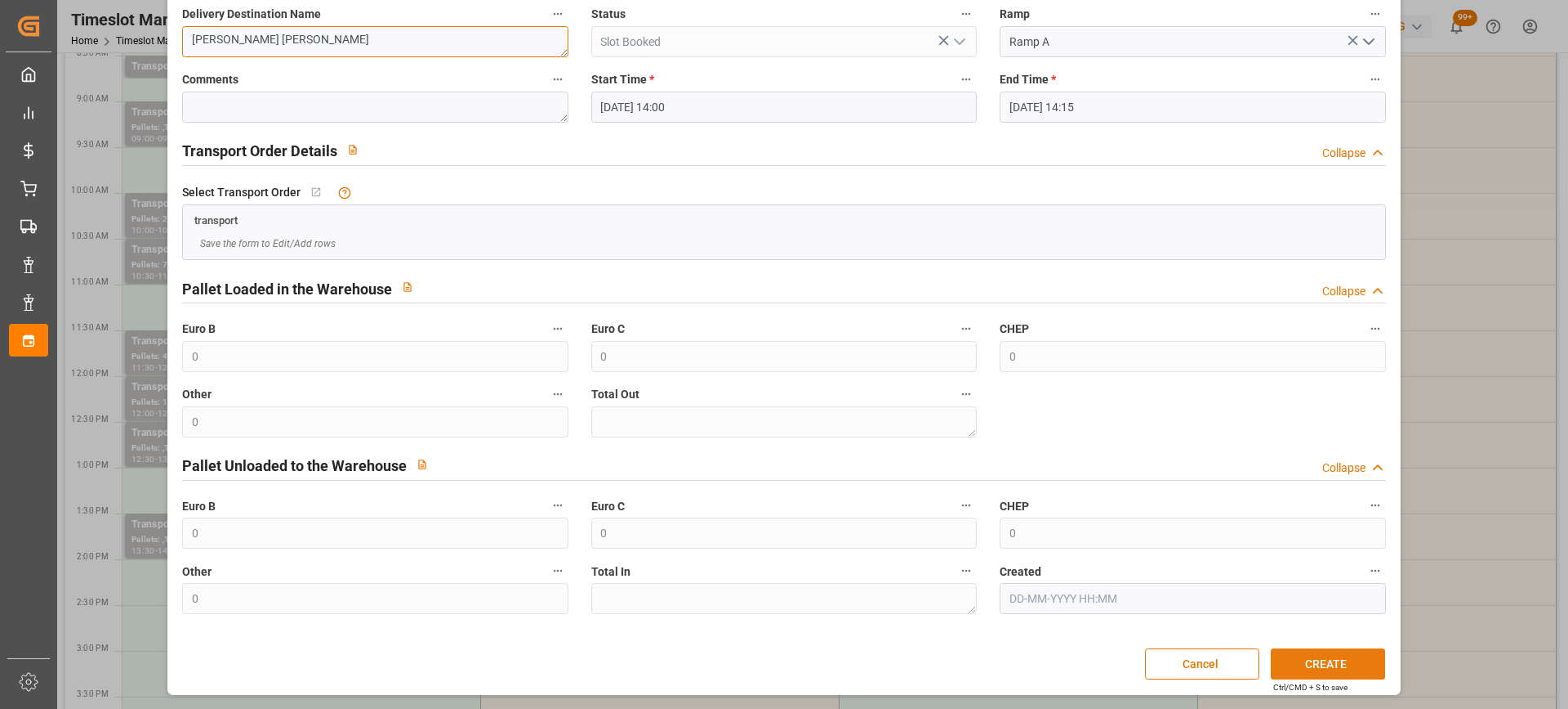
type textarea "[PERSON_NAME] [PERSON_NAME]"
click at [1313, 662] on button "CREATE" at bounding box center [1328, 663] width 115 height 31
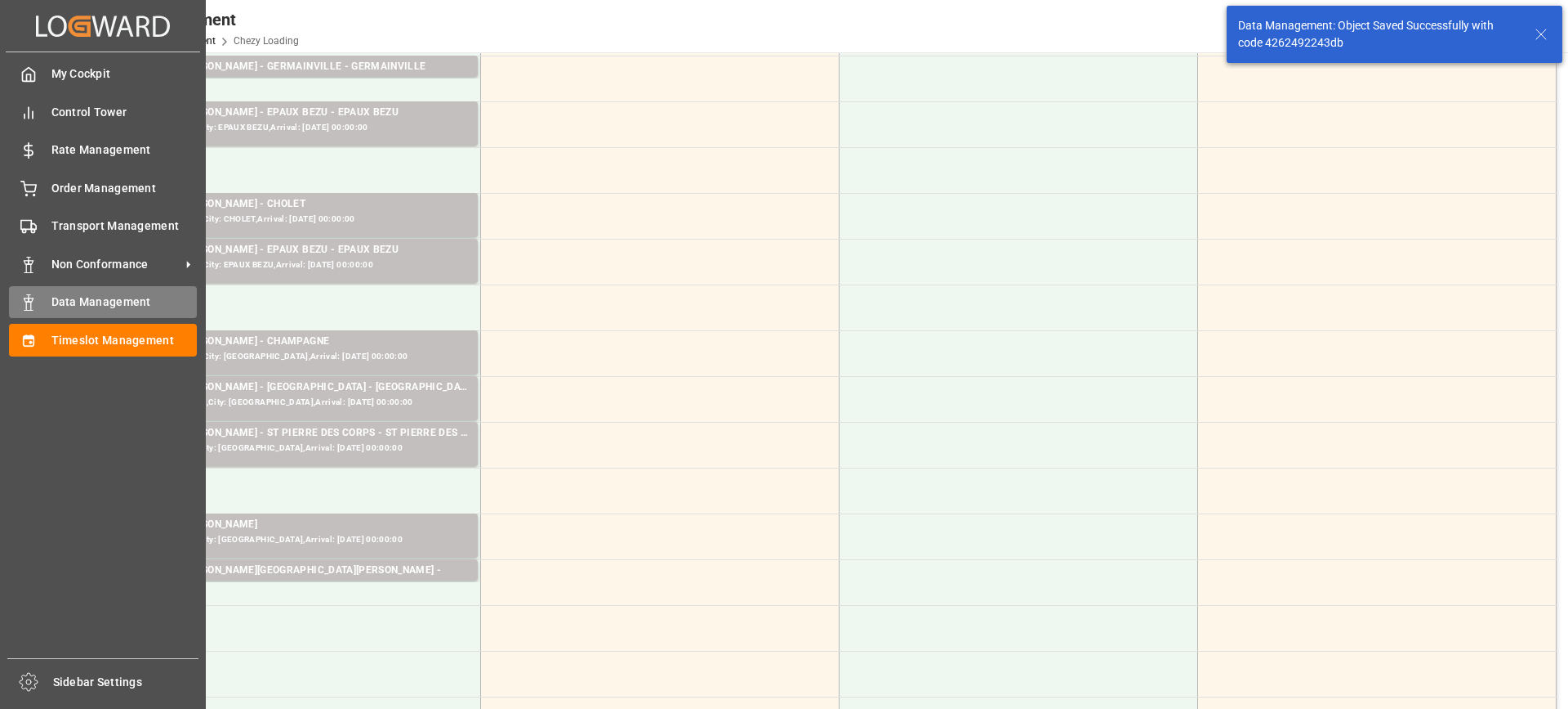
click at [74, 305] on span "Data Management" at bounding box center [125, 301] width 146 height 17
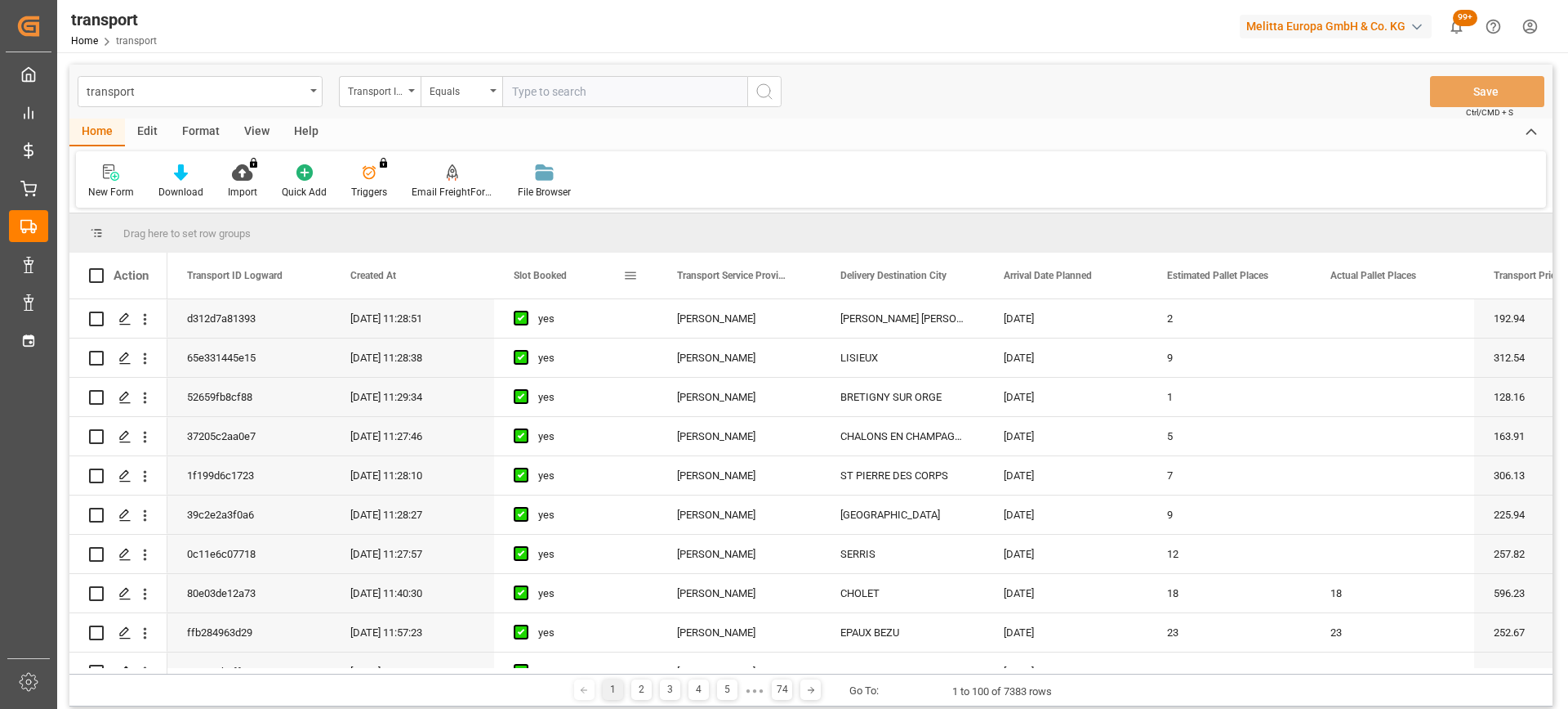
click at [533, 275] on span "Slot Booked" at bounding box center [540, 275] width 53 height 12
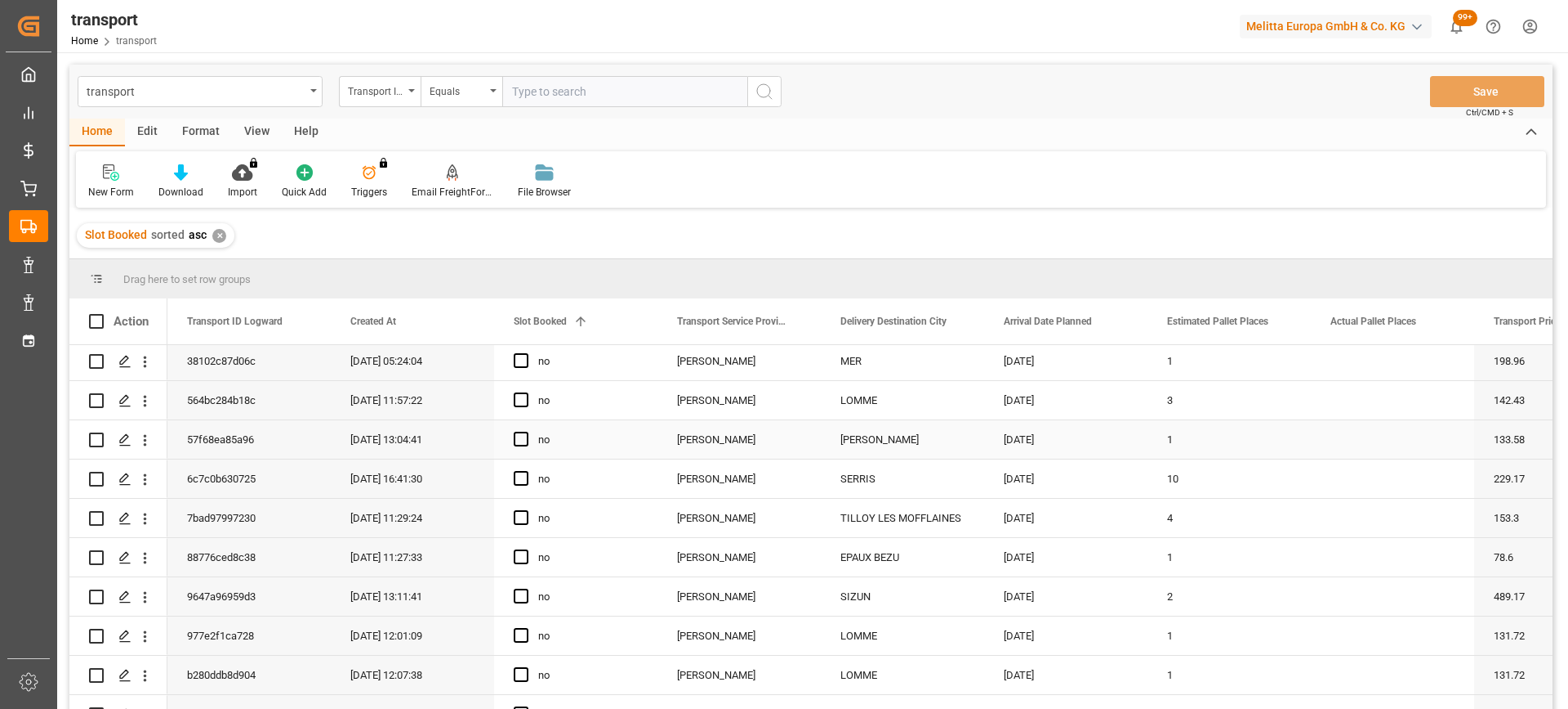
scroll to position [164, 0]
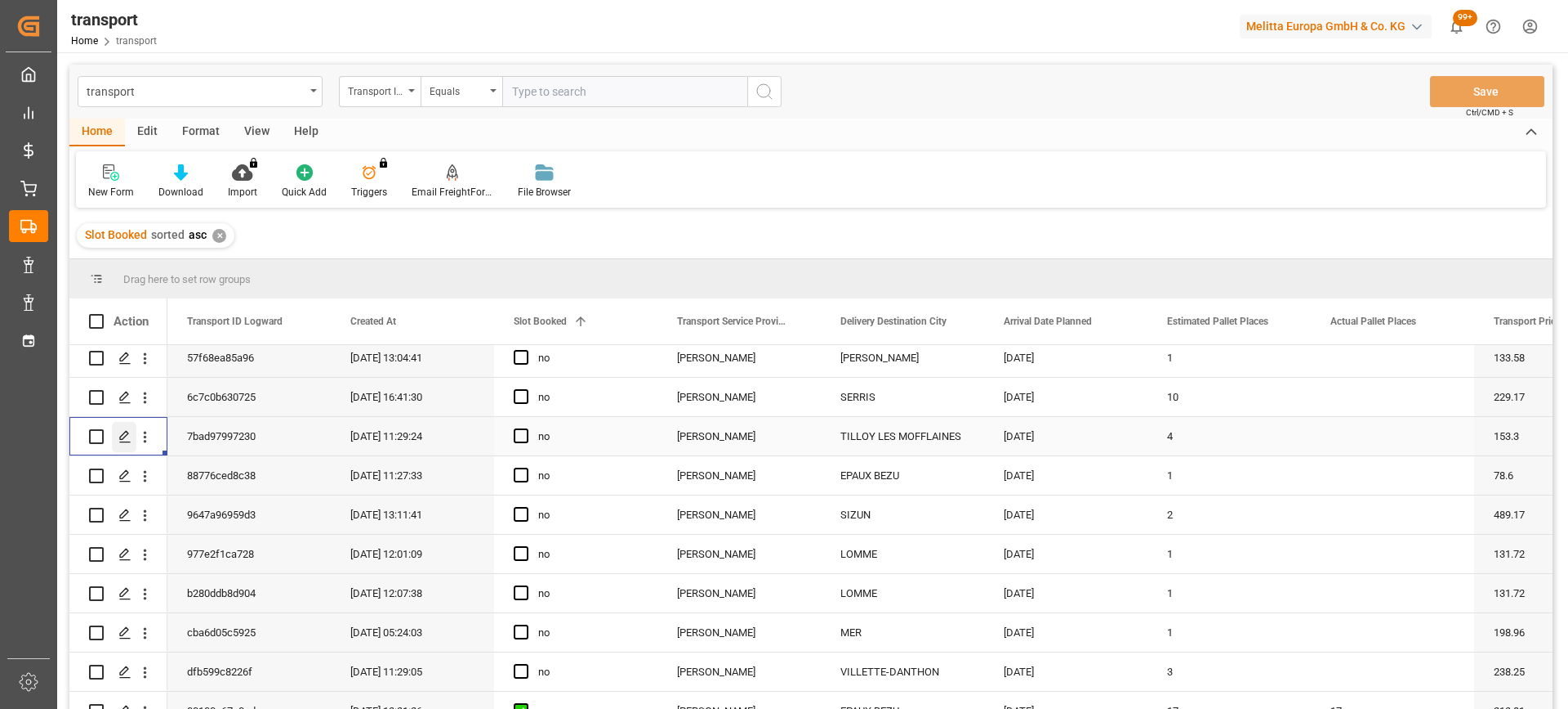
click at [120, 440] on polygon "Press SPACE to select this row." at bounding box center [124, 435] width 8 height 8
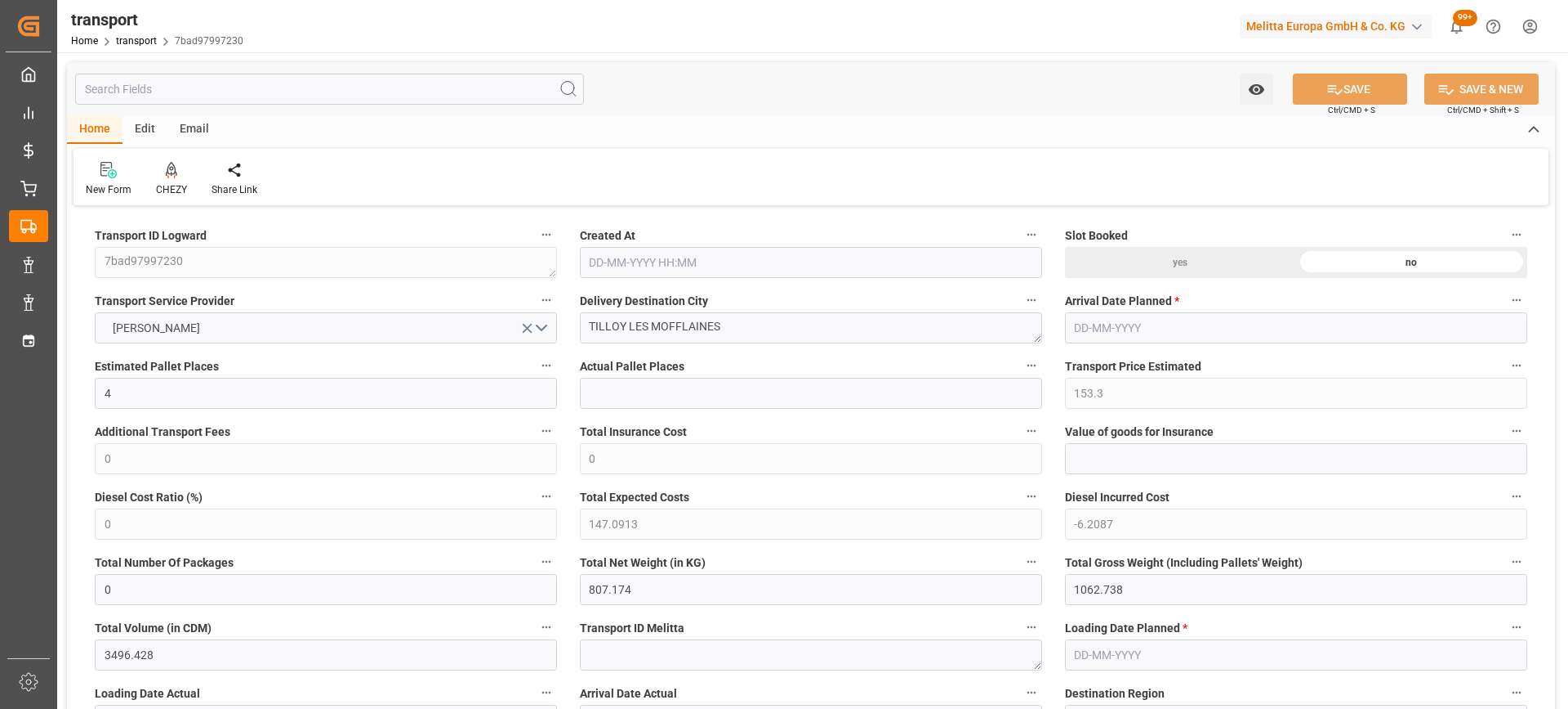
type input "[DATE] 11:29"
type input "[DATE]"
drag, startPoint x: 755, startPoint y: 325, endPoint x: 503, endPoint y: 317, distance: 252.1
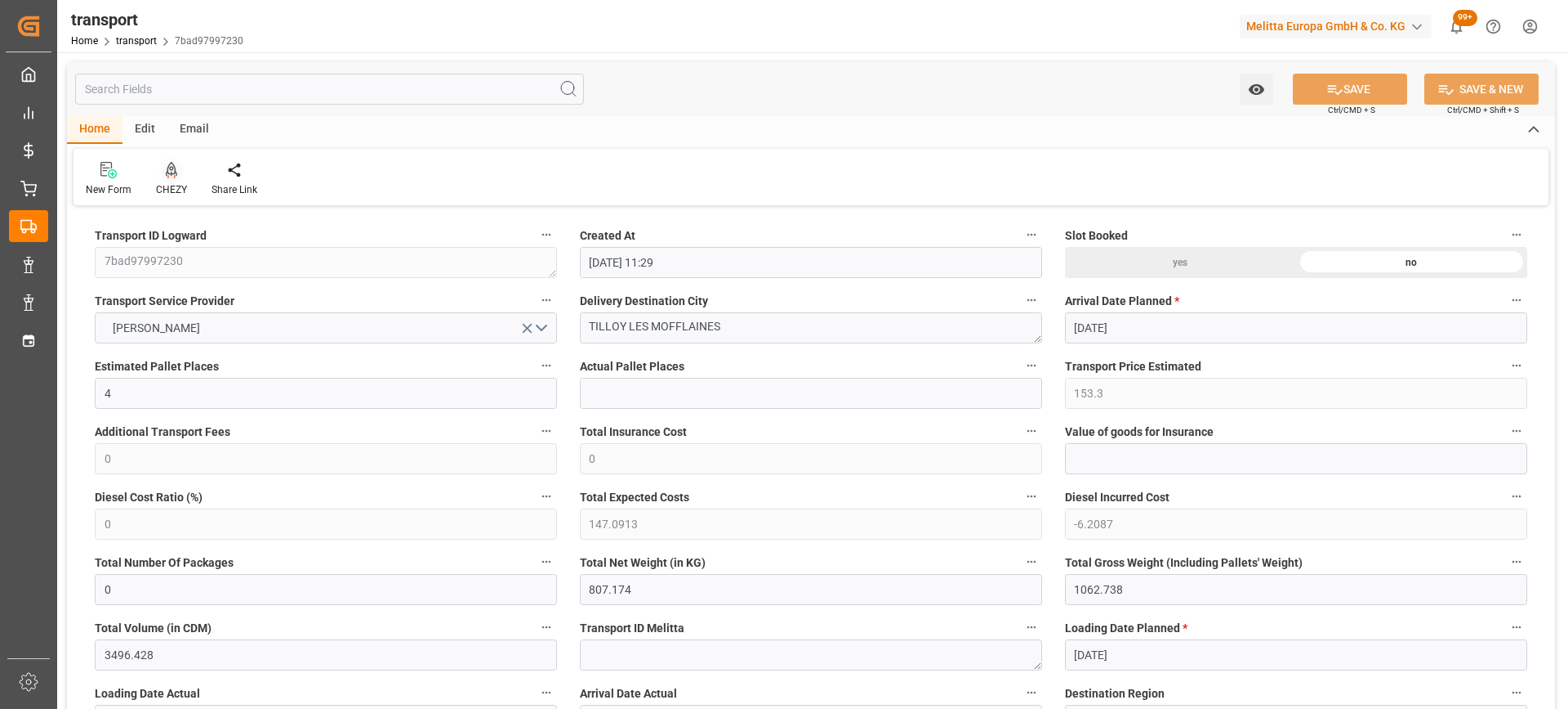
click at [169, 184] on div "CHEZY" at bounding box center [172, 189] width 31 height 15
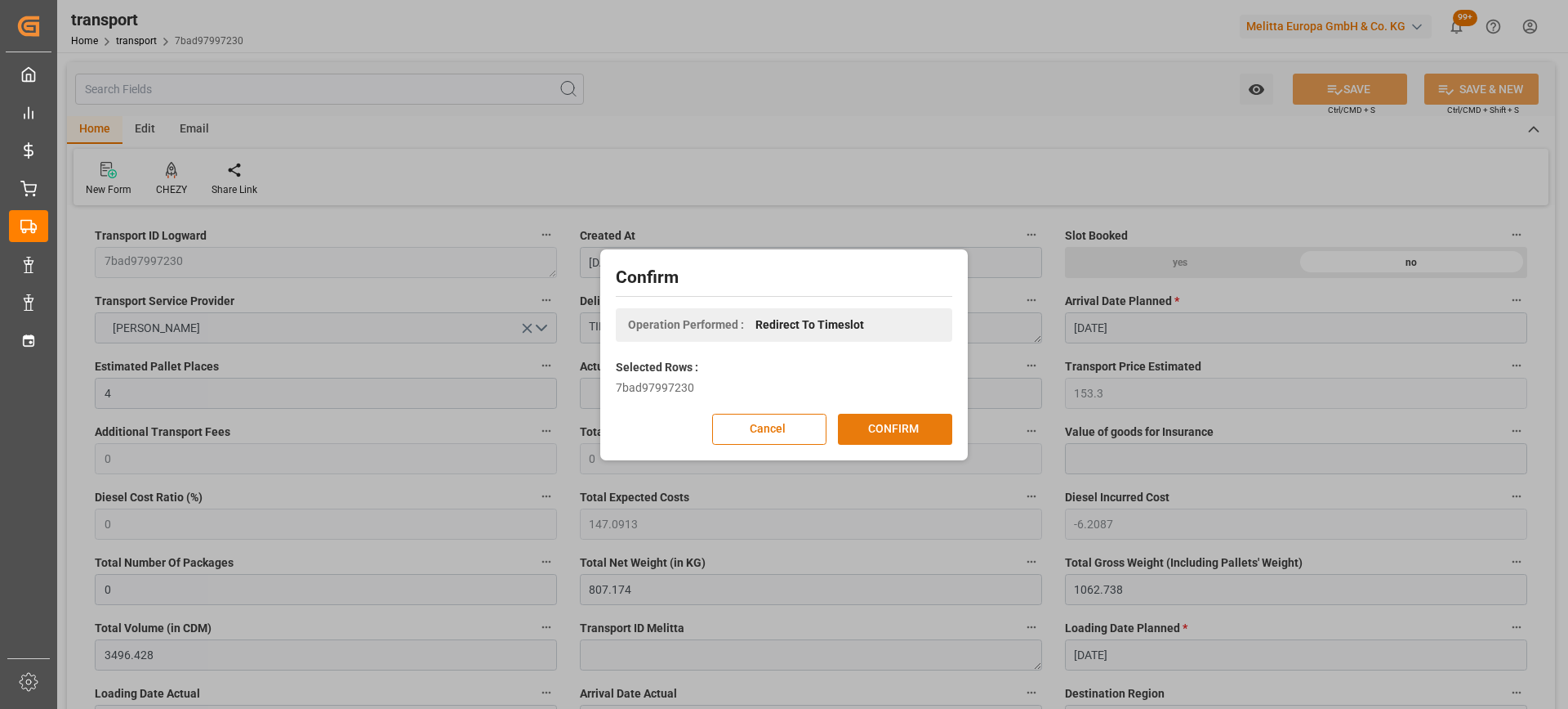
click at [895, 426] on button "CONFIRM" at bounding box center [895, 429] width 115 height 31
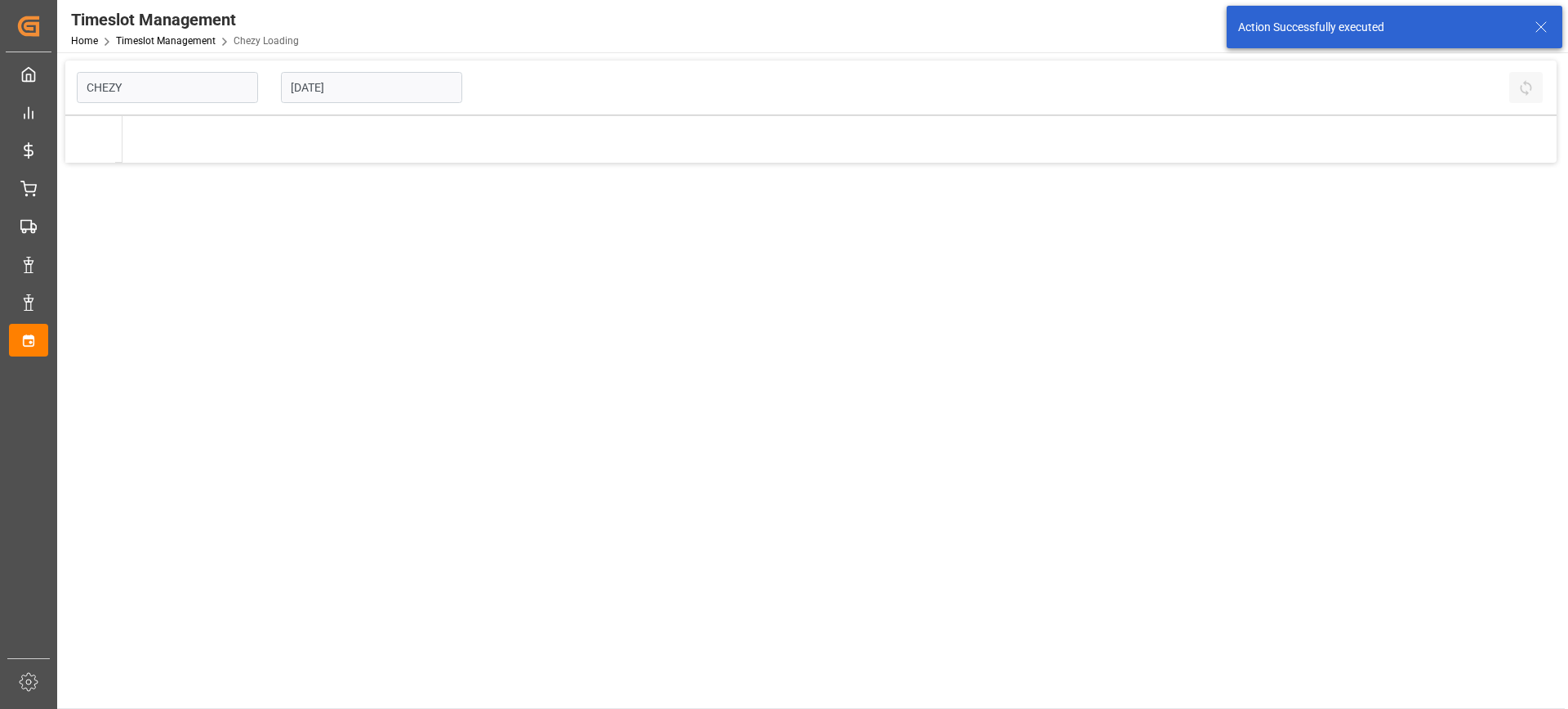
type input "Chezy Loading"
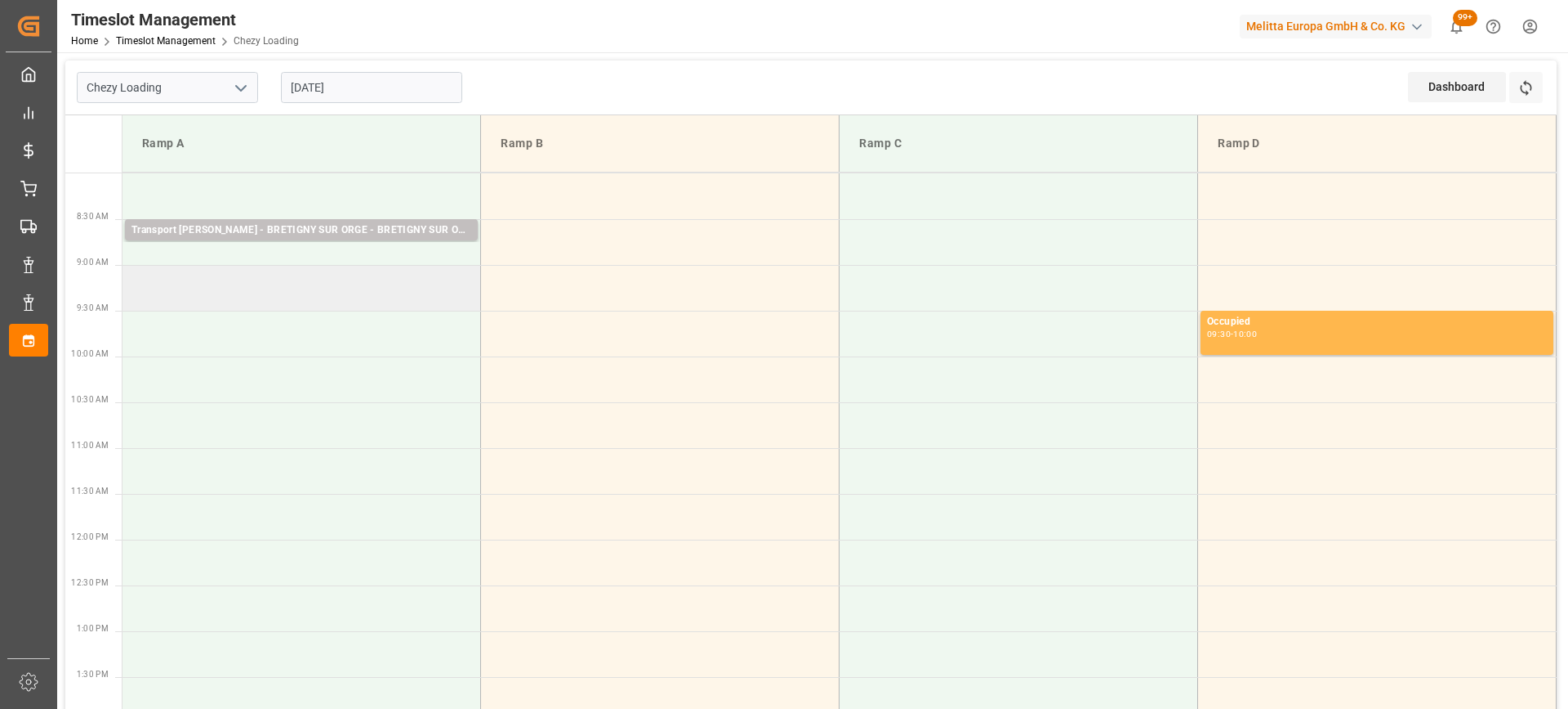
click at [281, 289] on td at bounding box center [302, 288] width 358 height 46
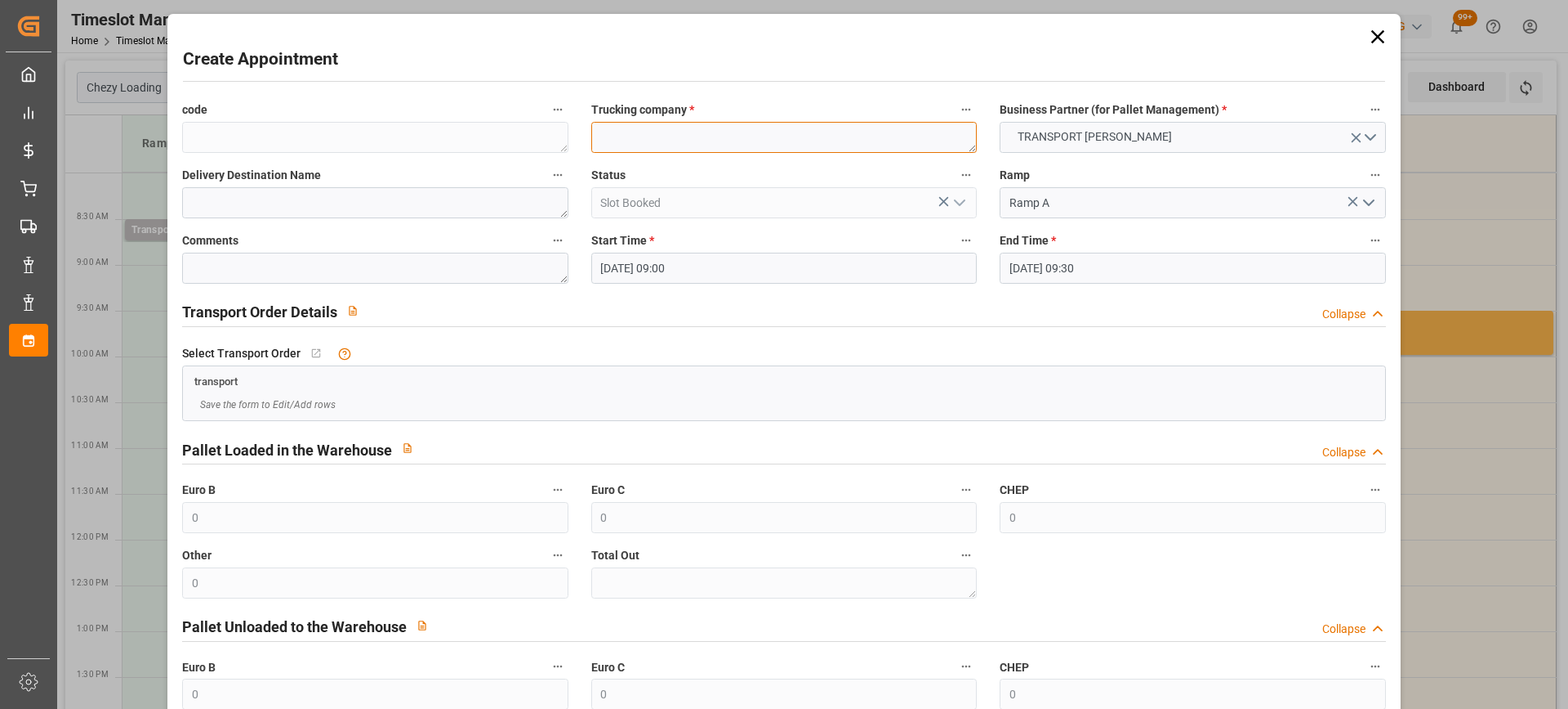
click at [630, 137] on textarea at bounding box center [784, 137] width 386 height 31
paste textarea "TILLOY LES MOFFLAINES"
type textarea "TILLOY LES MOFFLAINES"
paste textarea "TILLOY LES MOFFLAINES"
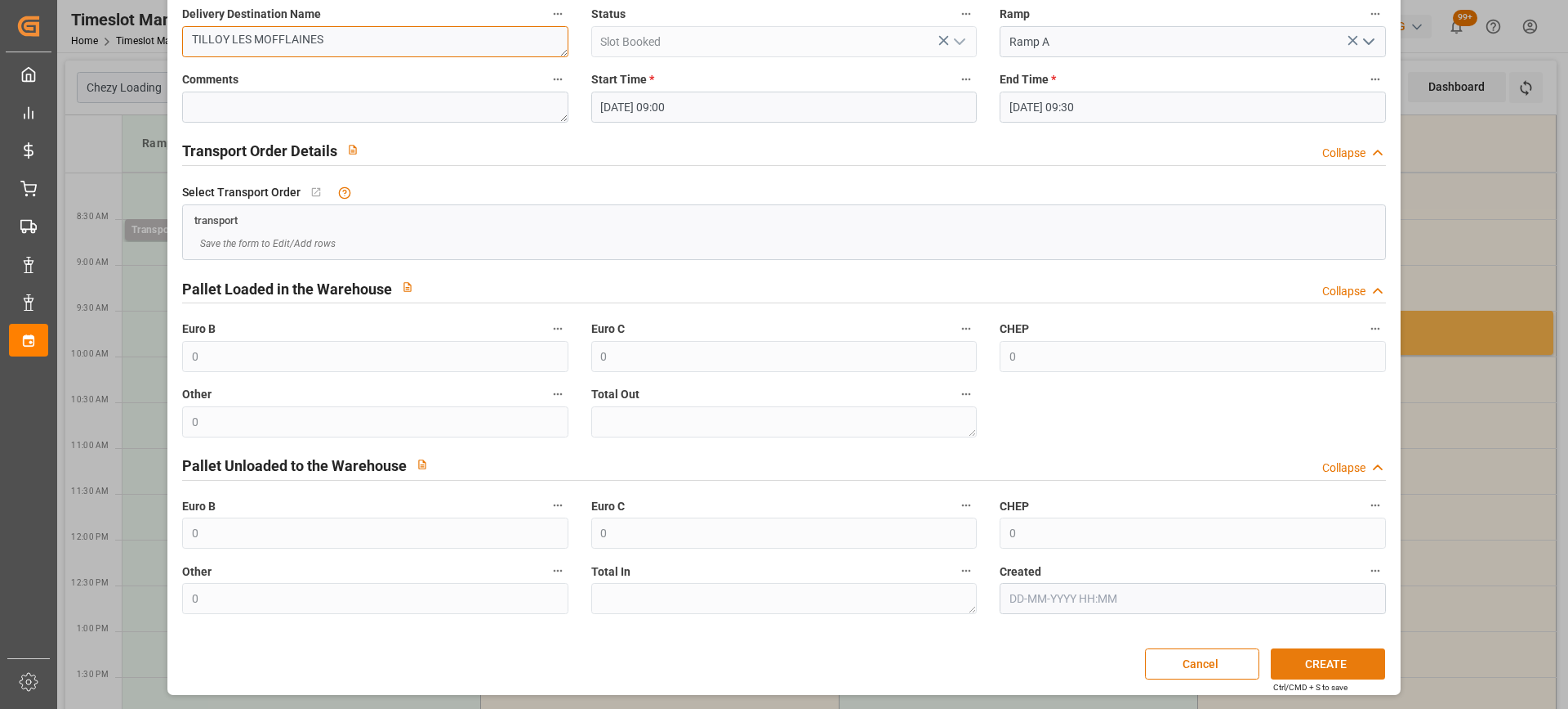
type textarea "TILLOY LES MOFFLAINES"
click at [1317, 662] on button "CREATE" at bounding box center [1328, 663] width 115 height 31
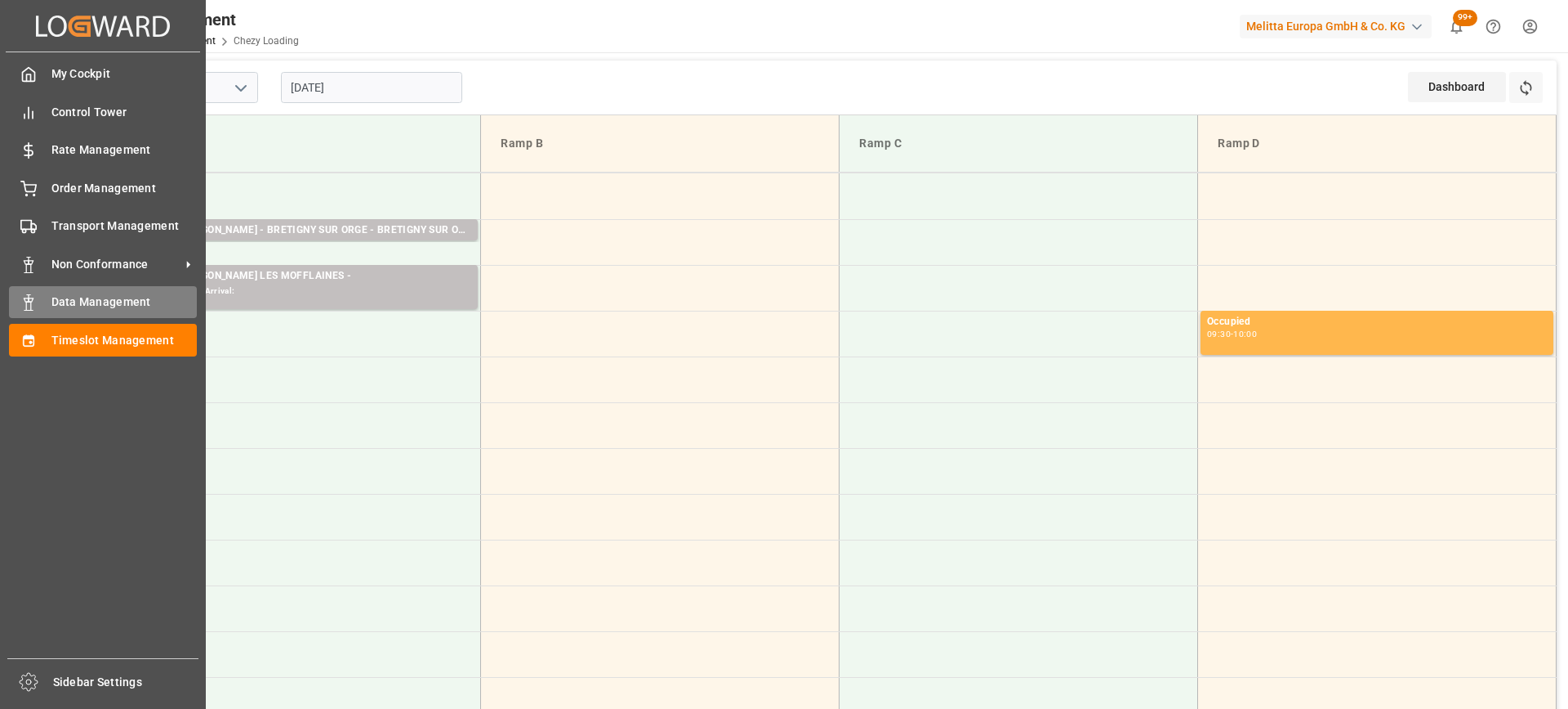
click at [88, 300] on span "Data Management" at bounding box center [125, 301] width 146 height 17
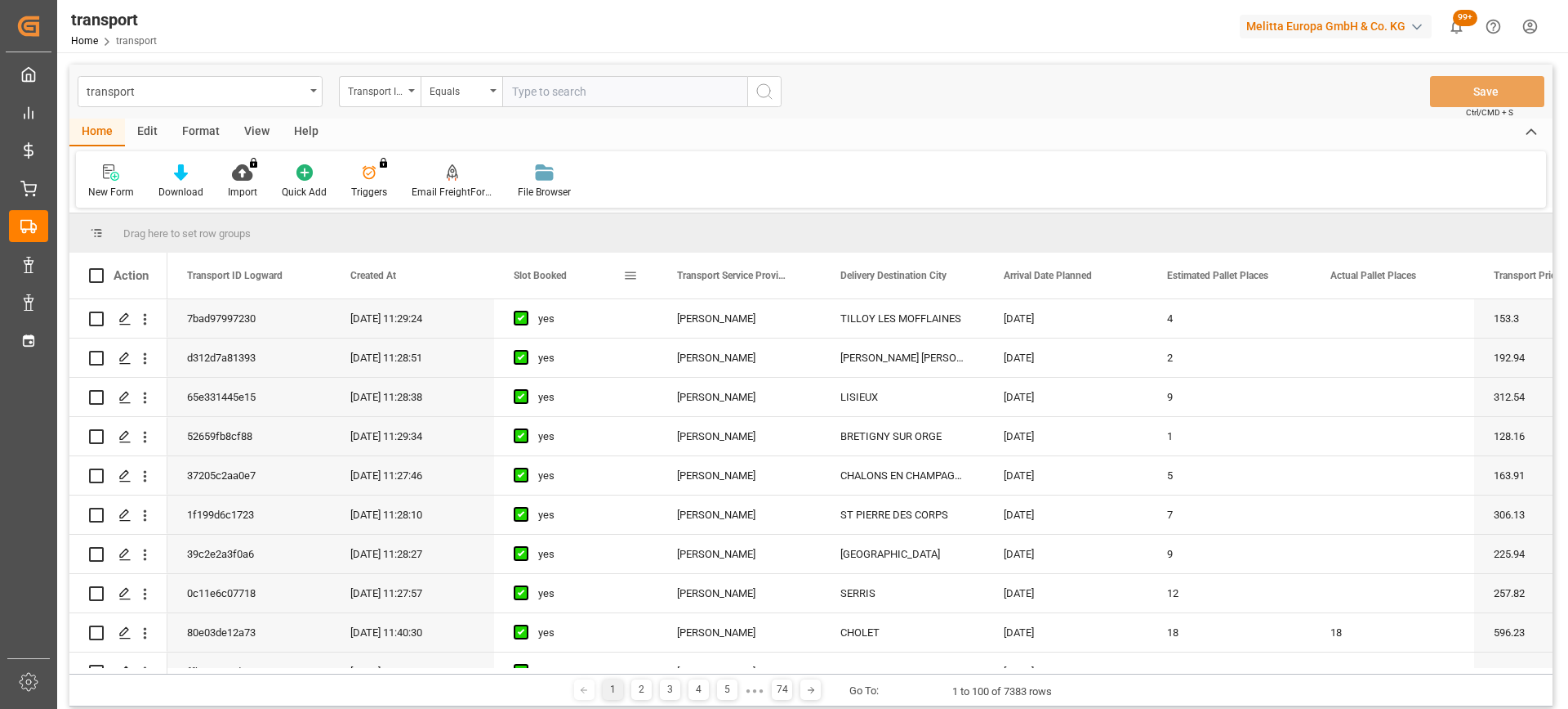
click at [558, 279] on span "Slot Booked" at bounding box center [540, 275] width 53 height 12
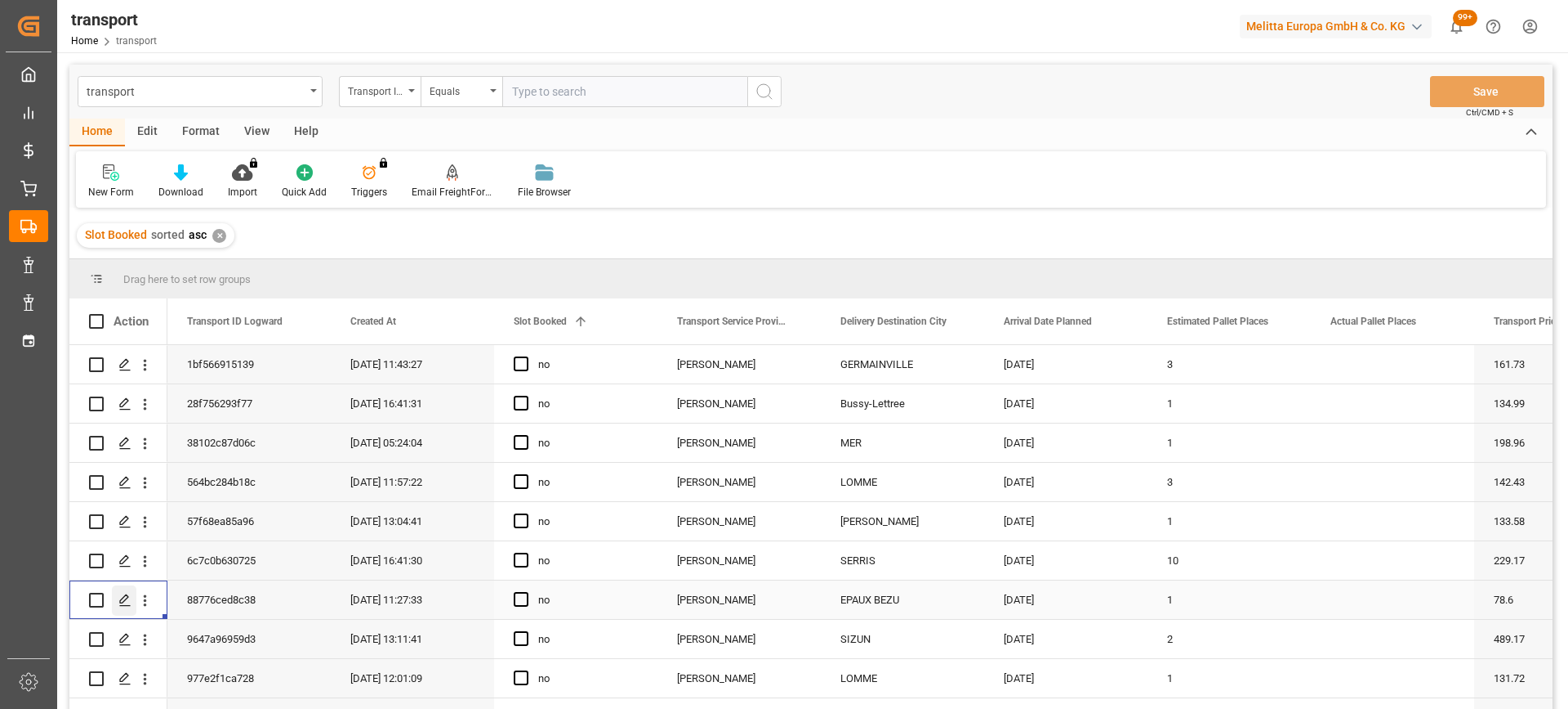
click at [126, 609] on div "Press SPACE to select this row." at bounding box center [124, 600] width 25 height 30
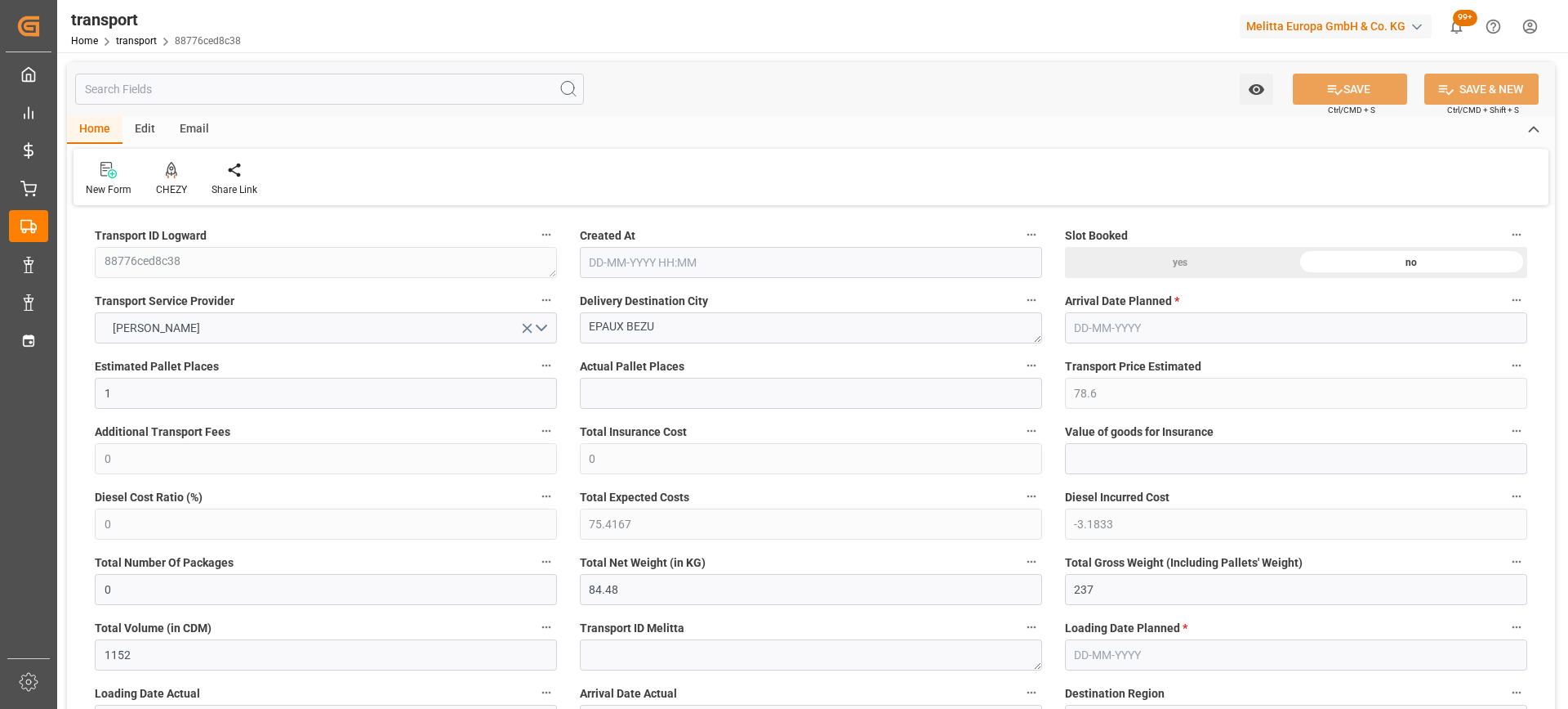
type input "1"
type input "78.6"
type input "0"
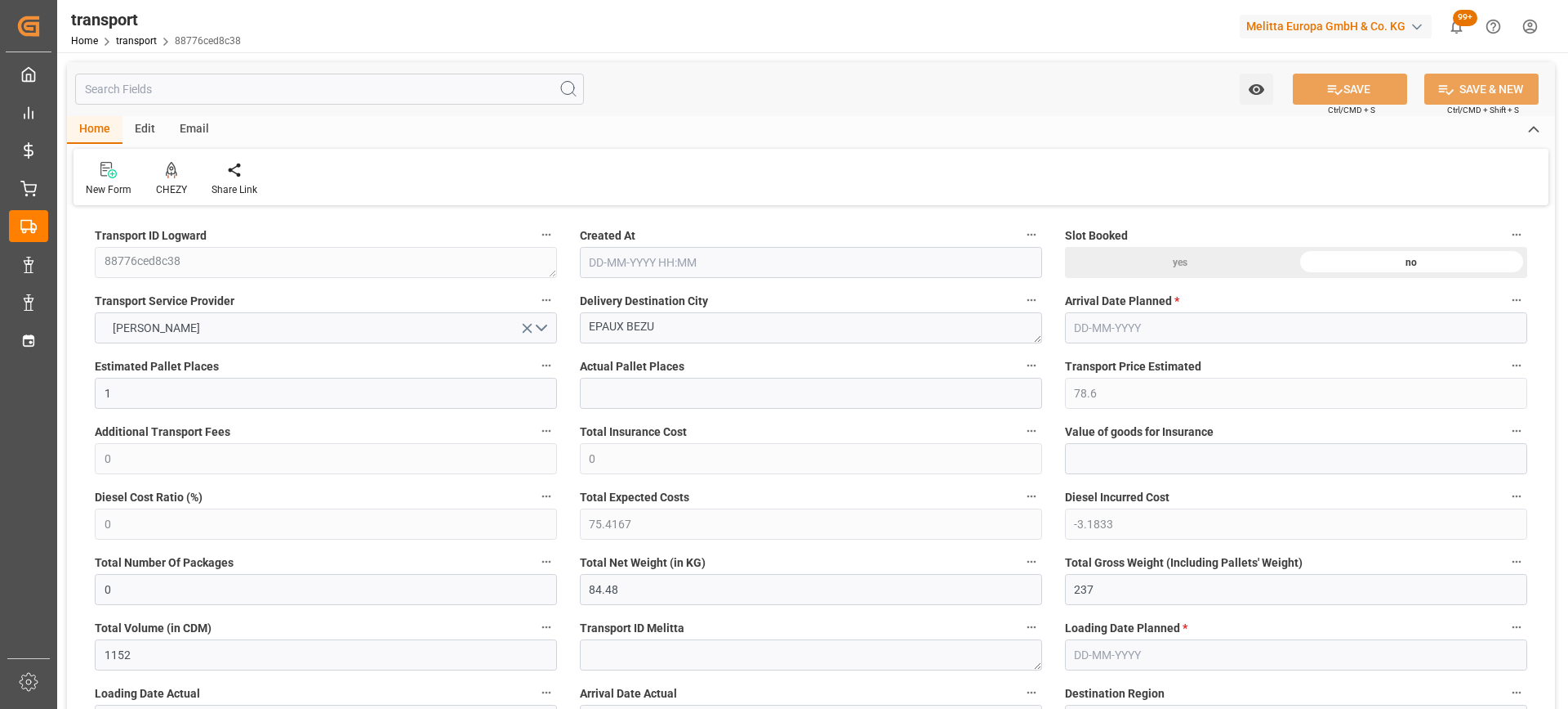
type input "75.4167"
type input "-3.1833"
type input "0"
type input "84.48"
type input "237"
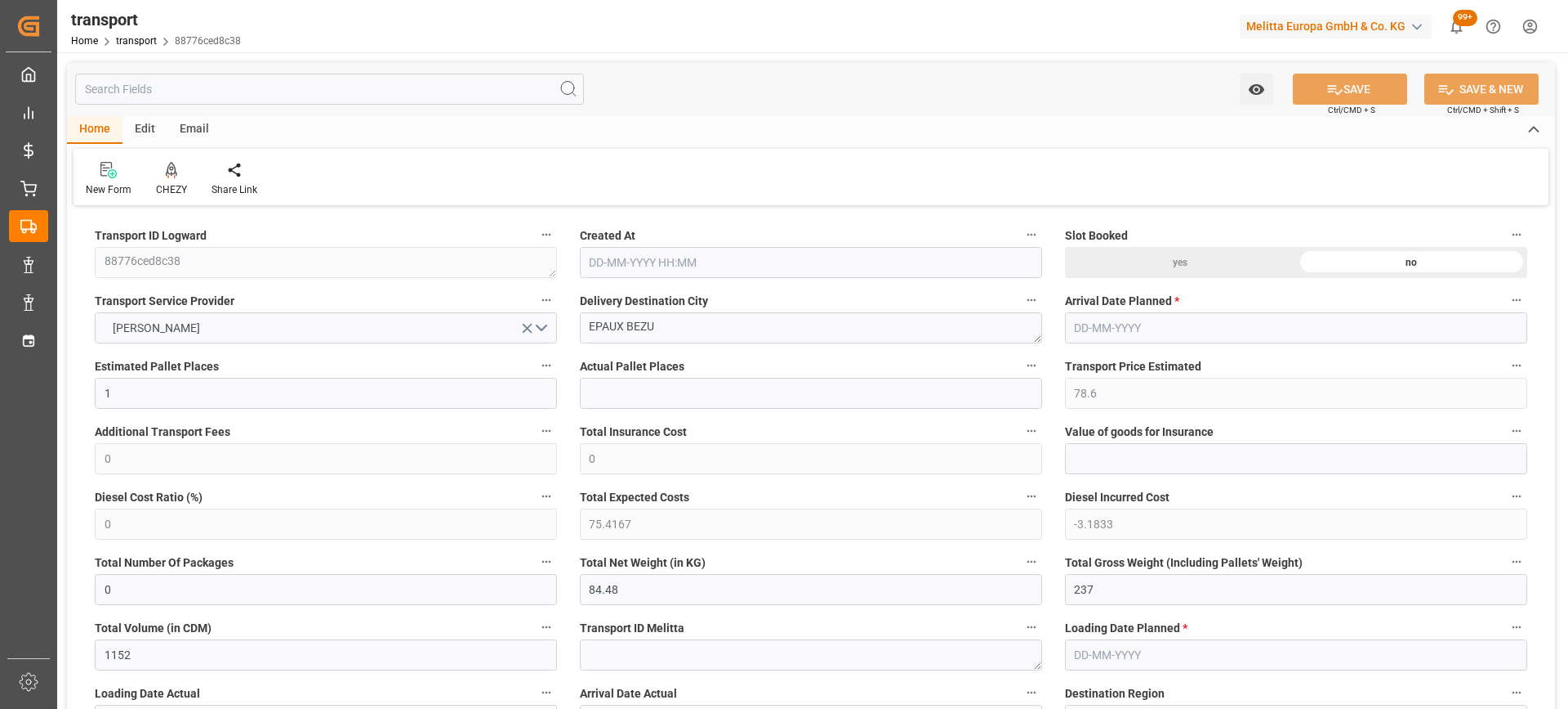
type input "1152"
type input "2"
type input "1"
type input "0"
type input "1"
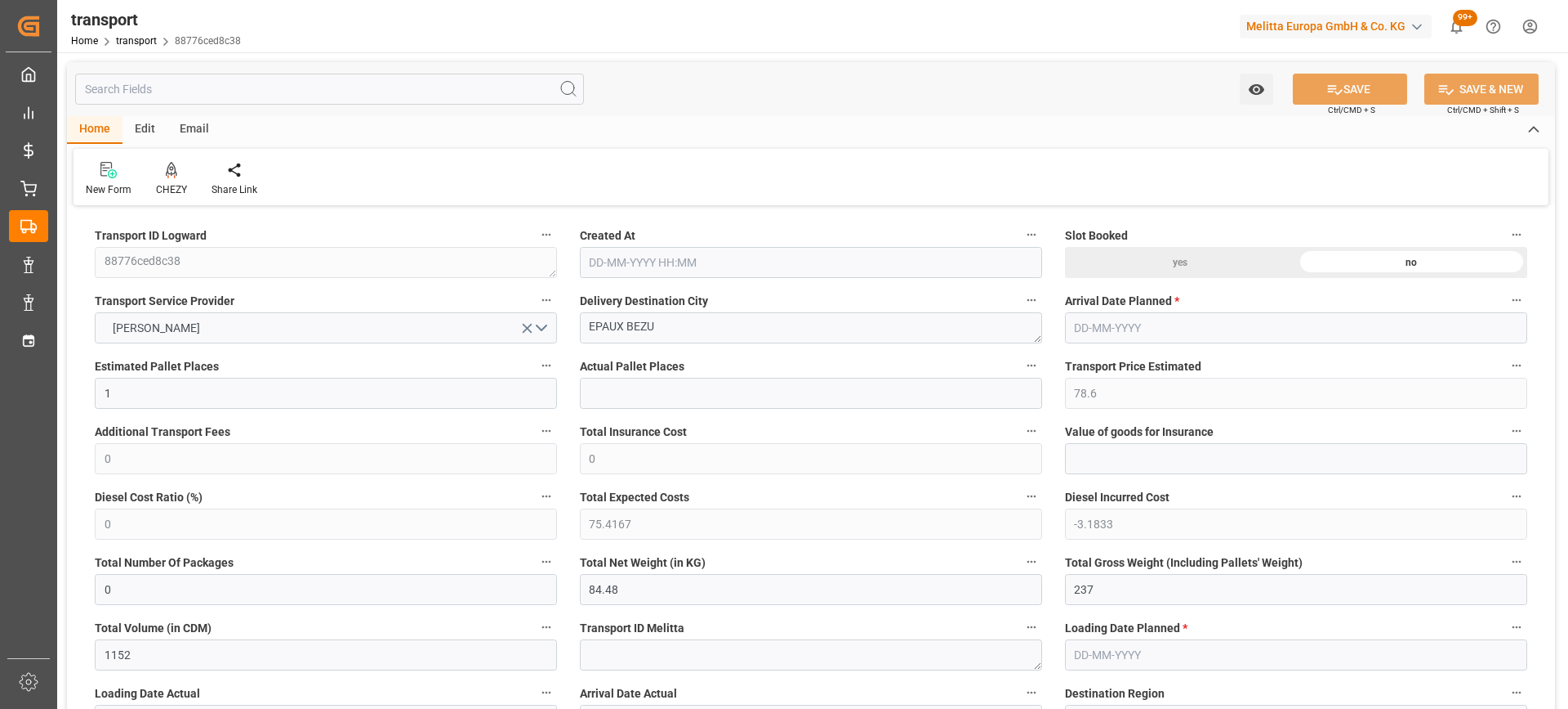
type input "101"
type input "195.84"
type input "0"
type input "4710.8598"
type input "0"
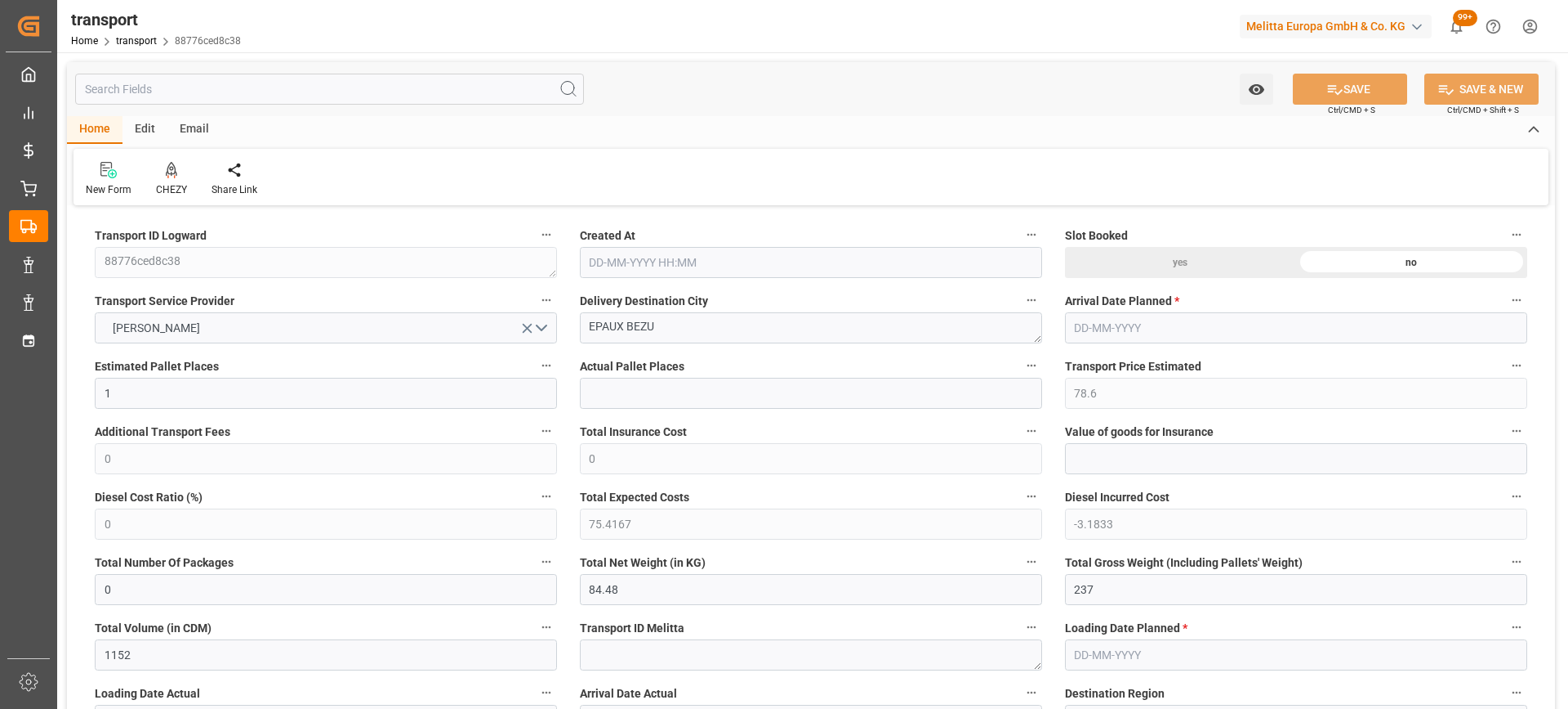
type input "0"
type input "21"
type input "35"
type input "22-08-2025 11:27"
type input "[DATE]"
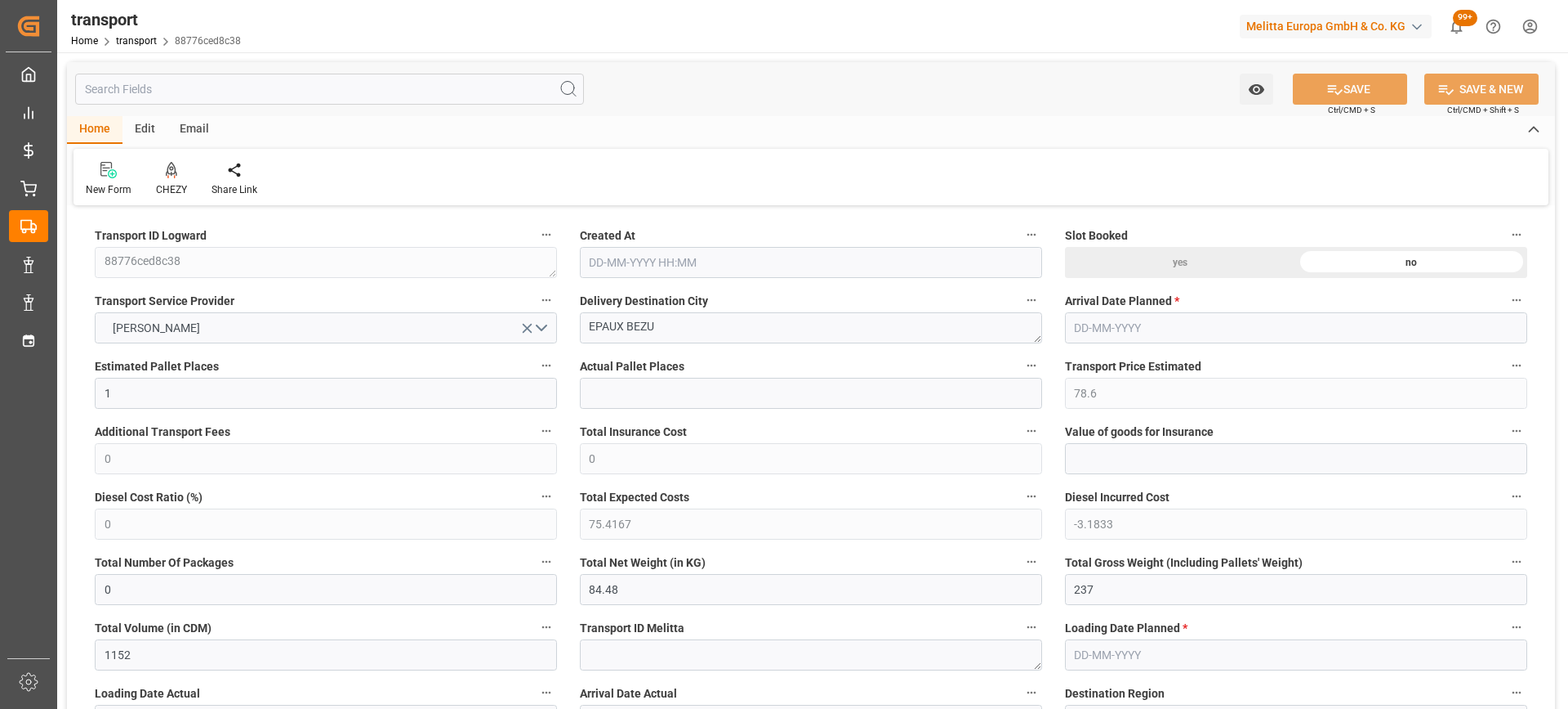
type input "[DATE]"
drag, startPoint x: 685, startPoint y: 325, endPoint x: 545, endPoint y: 325, distance: 140.0
click at [172, 172] on icon at bounding box center [171, 170] width 12 height 16
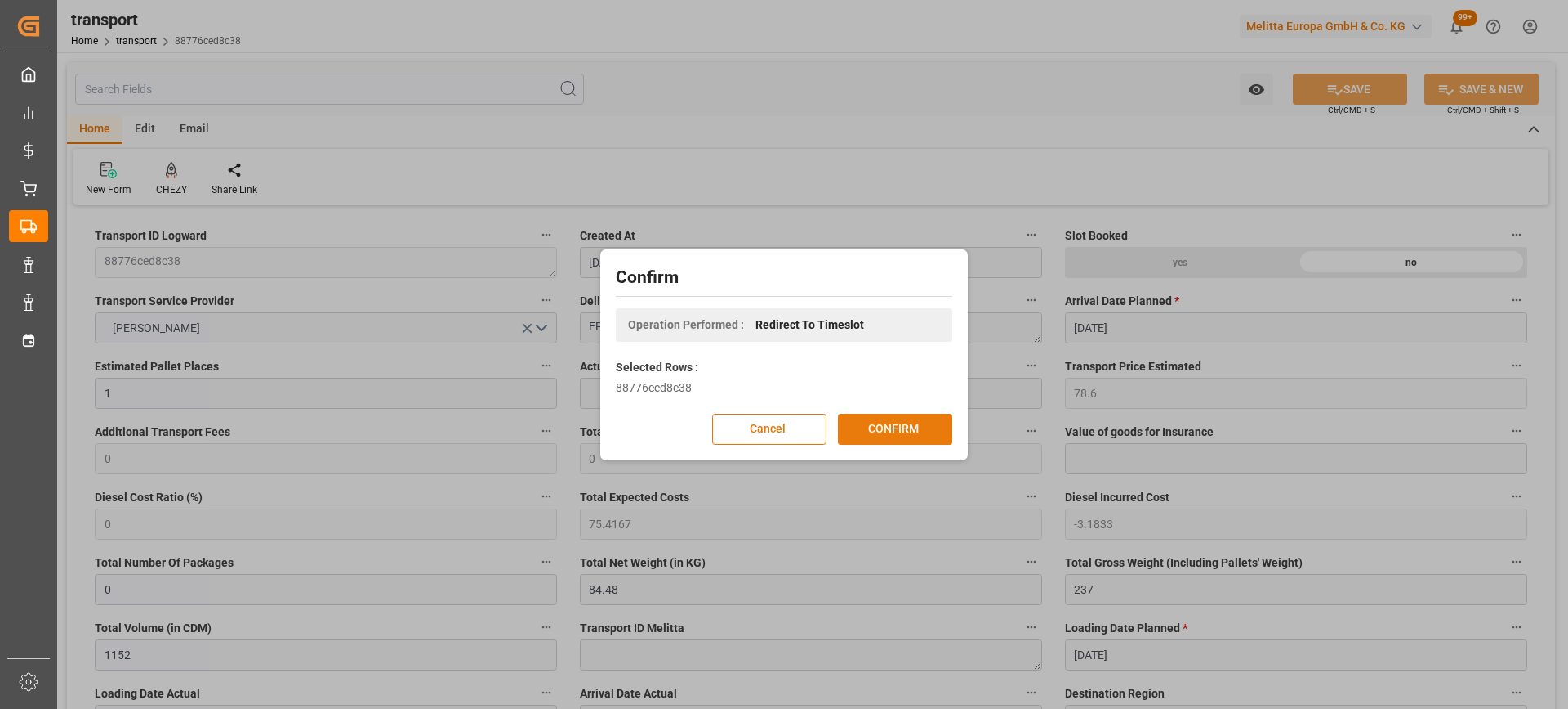
click at [878, 430] on button "CONFIRM" at bounding box center [895, 429] width 115 height 31
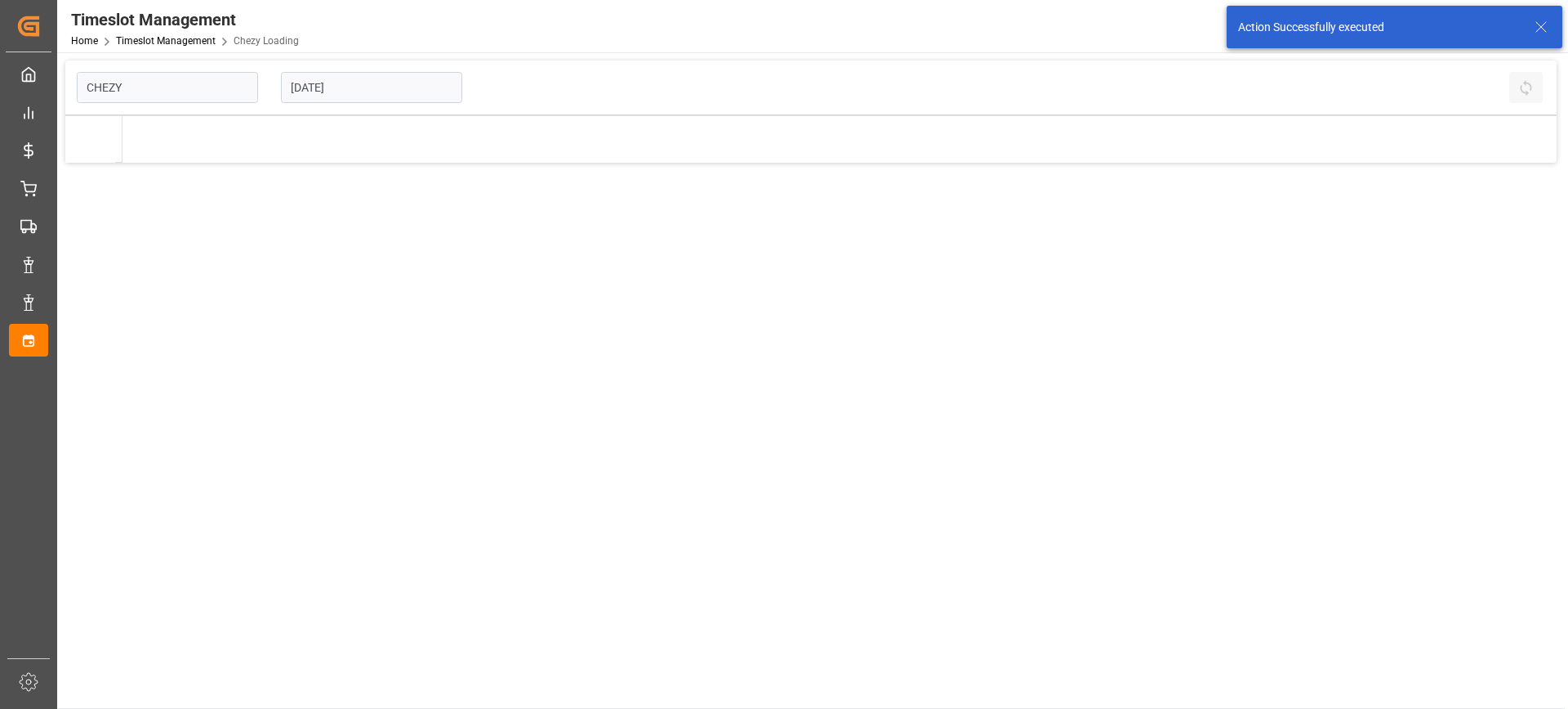
type input "Chezy Loading"
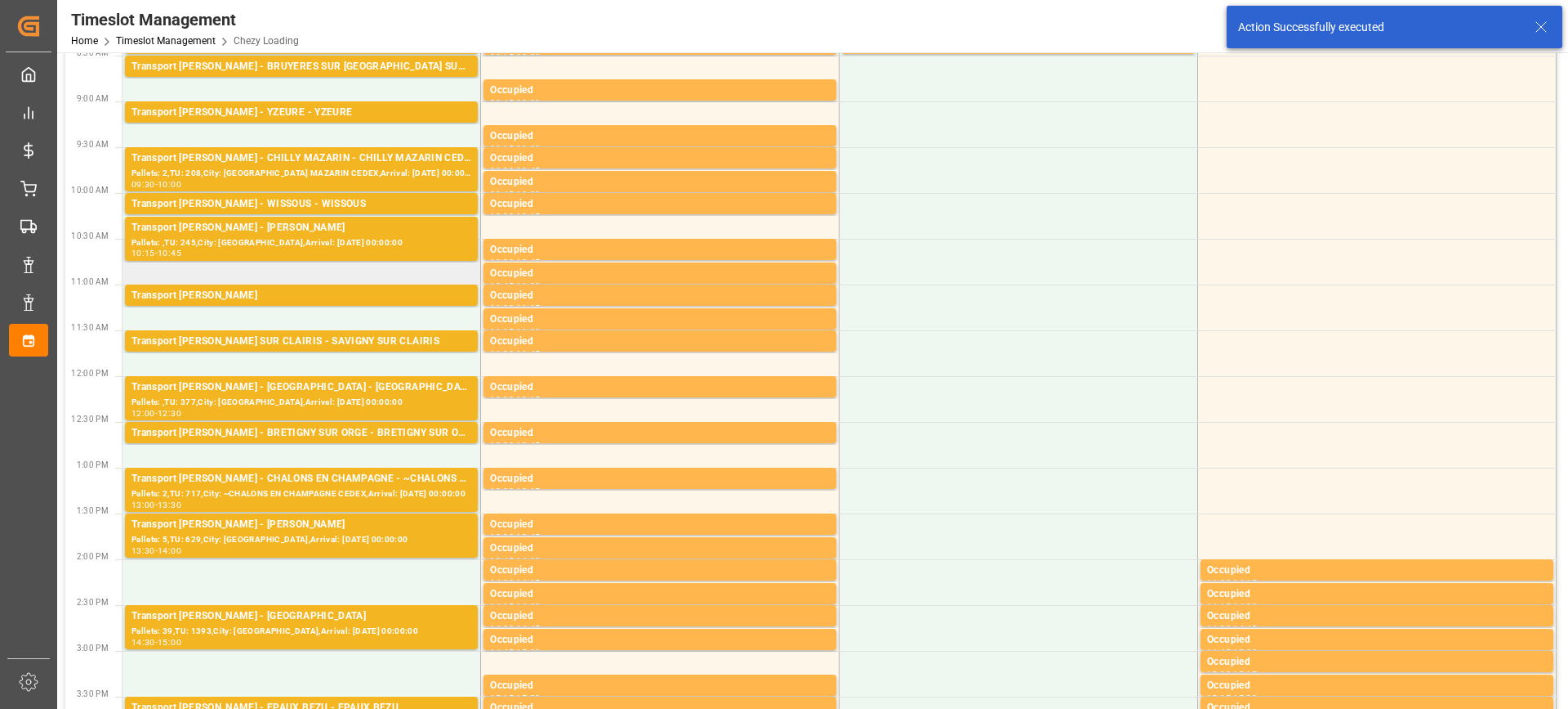
scroll to position [245, 0]
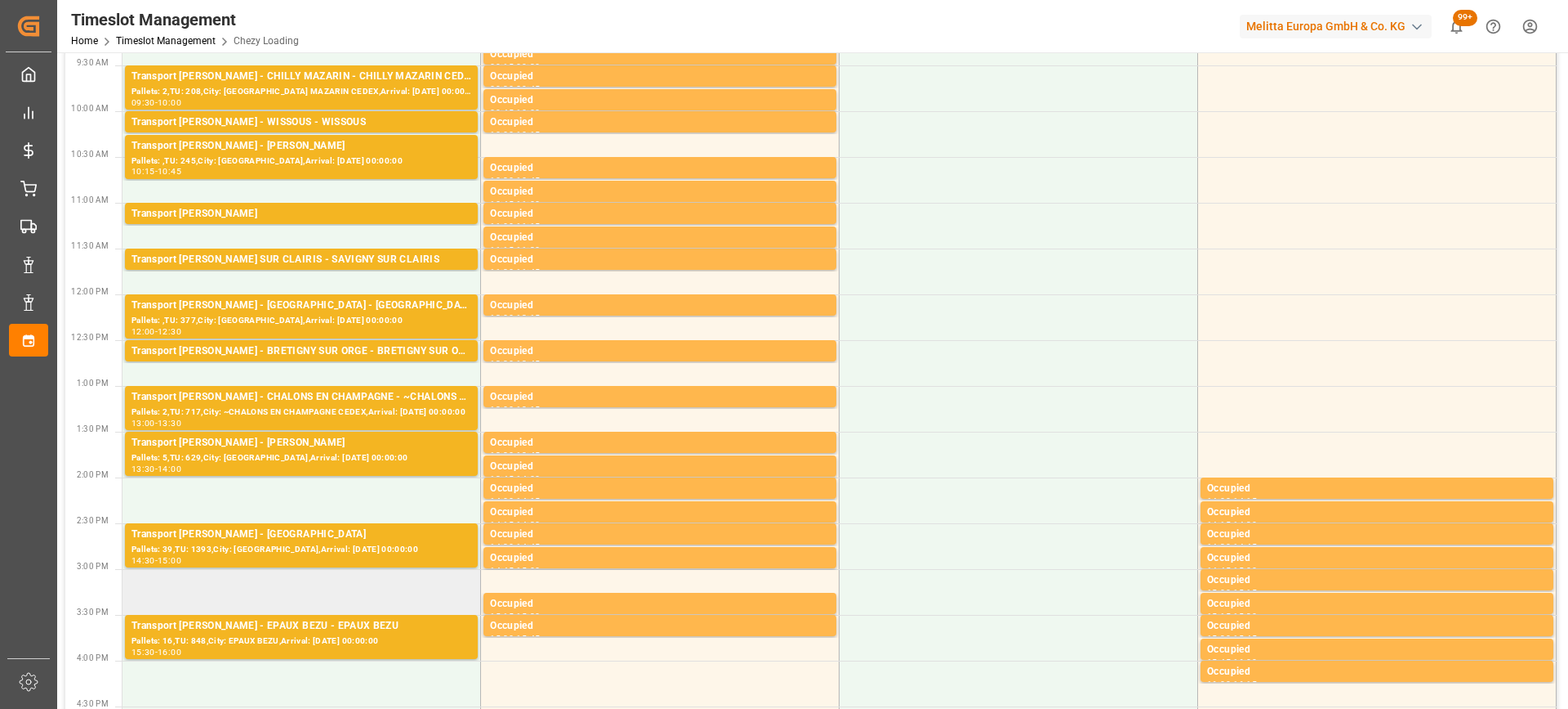
click at [246, 596] on td at bounding box center [302, 592] width 358 height 46
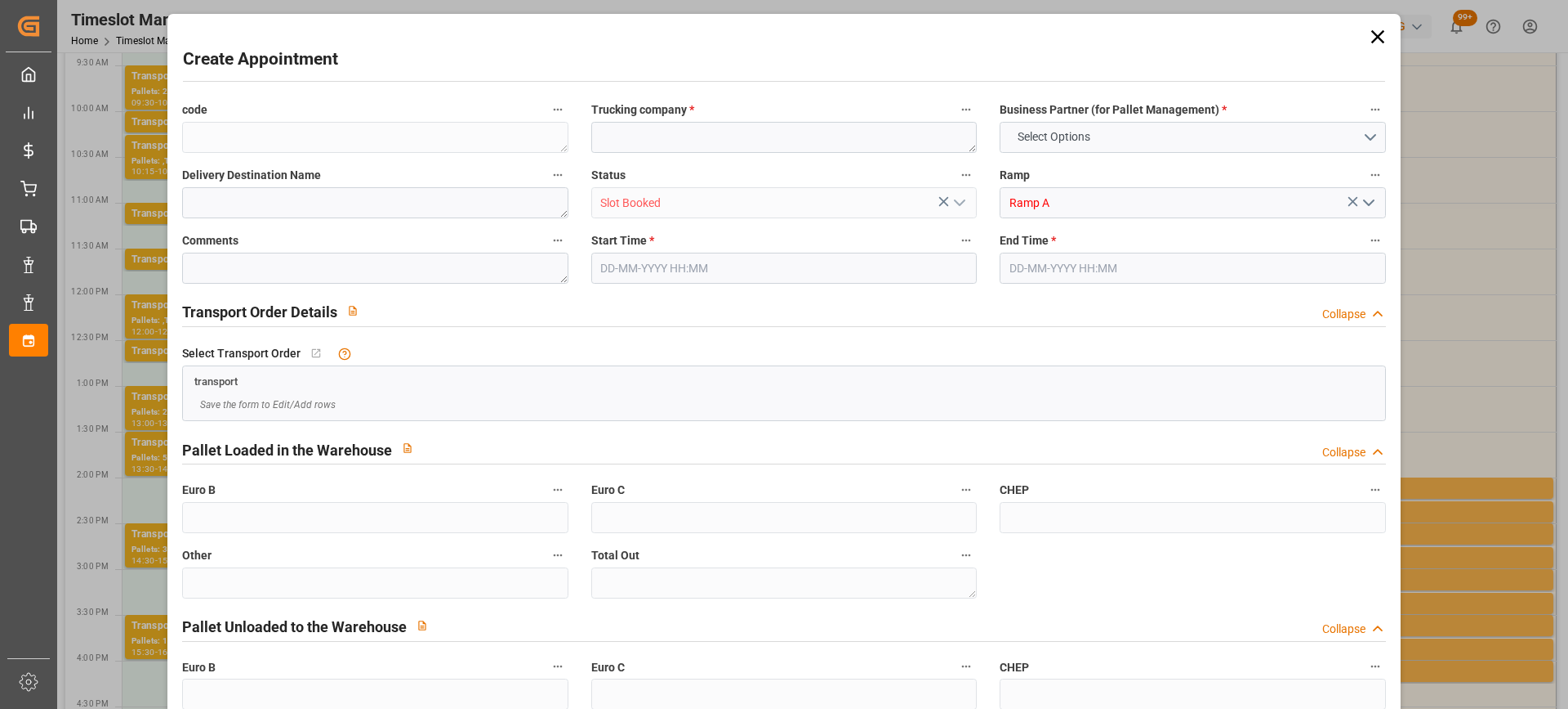
type input "0"
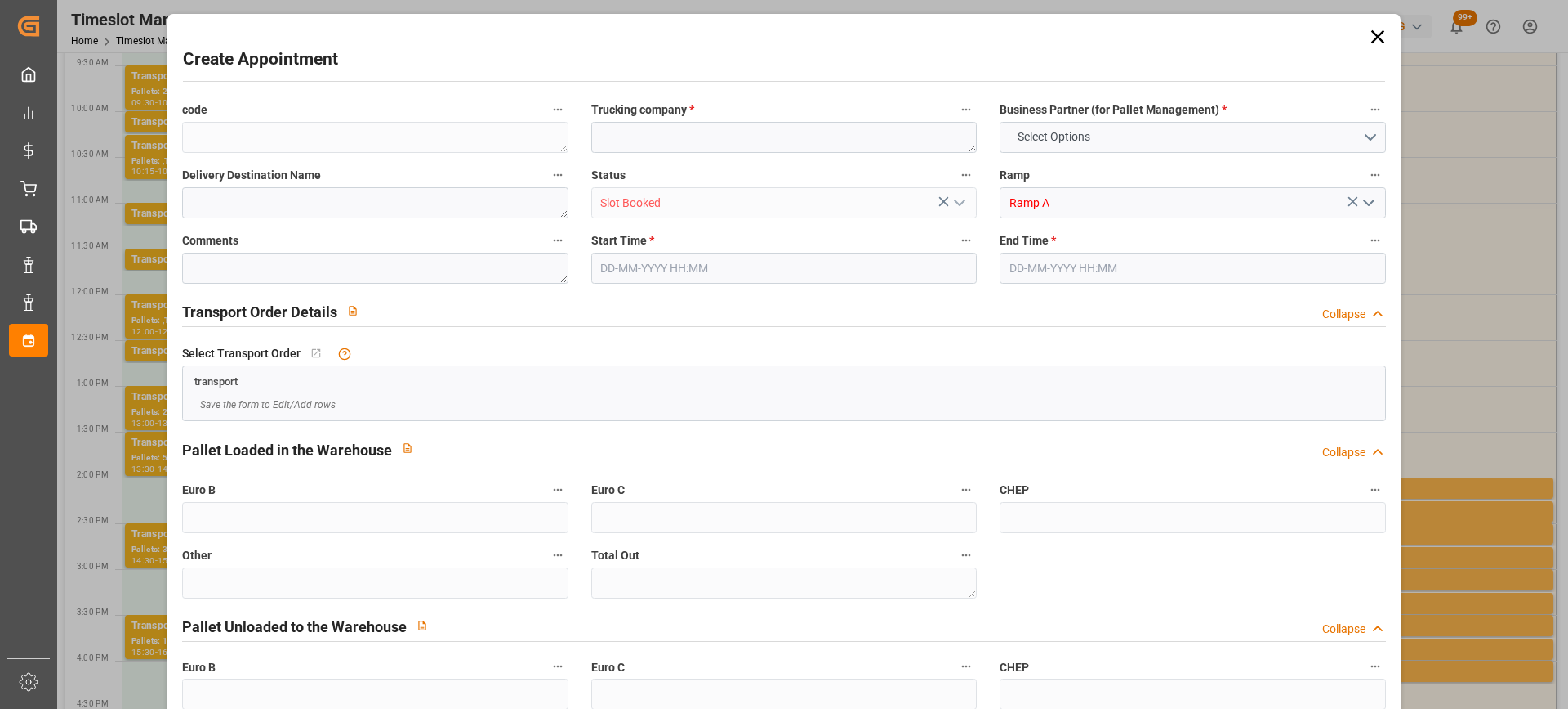
type input "0"
type input "[DATE] 15:00"
type input "[DATE] 15:15"
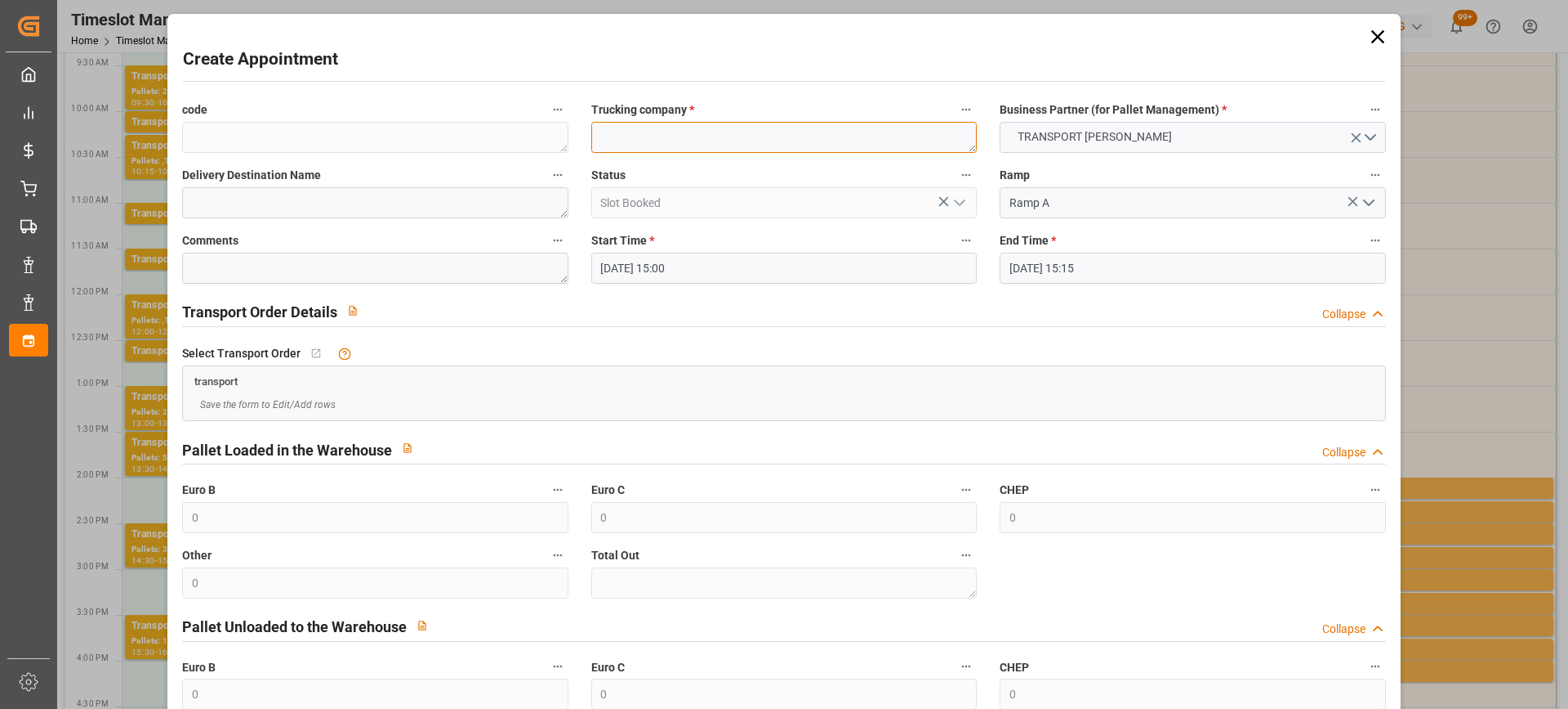
paste textarea "EPAUX BEZU"
type textarea "EPAUX BEZU"
paste textarea "EPAUX BEZU"
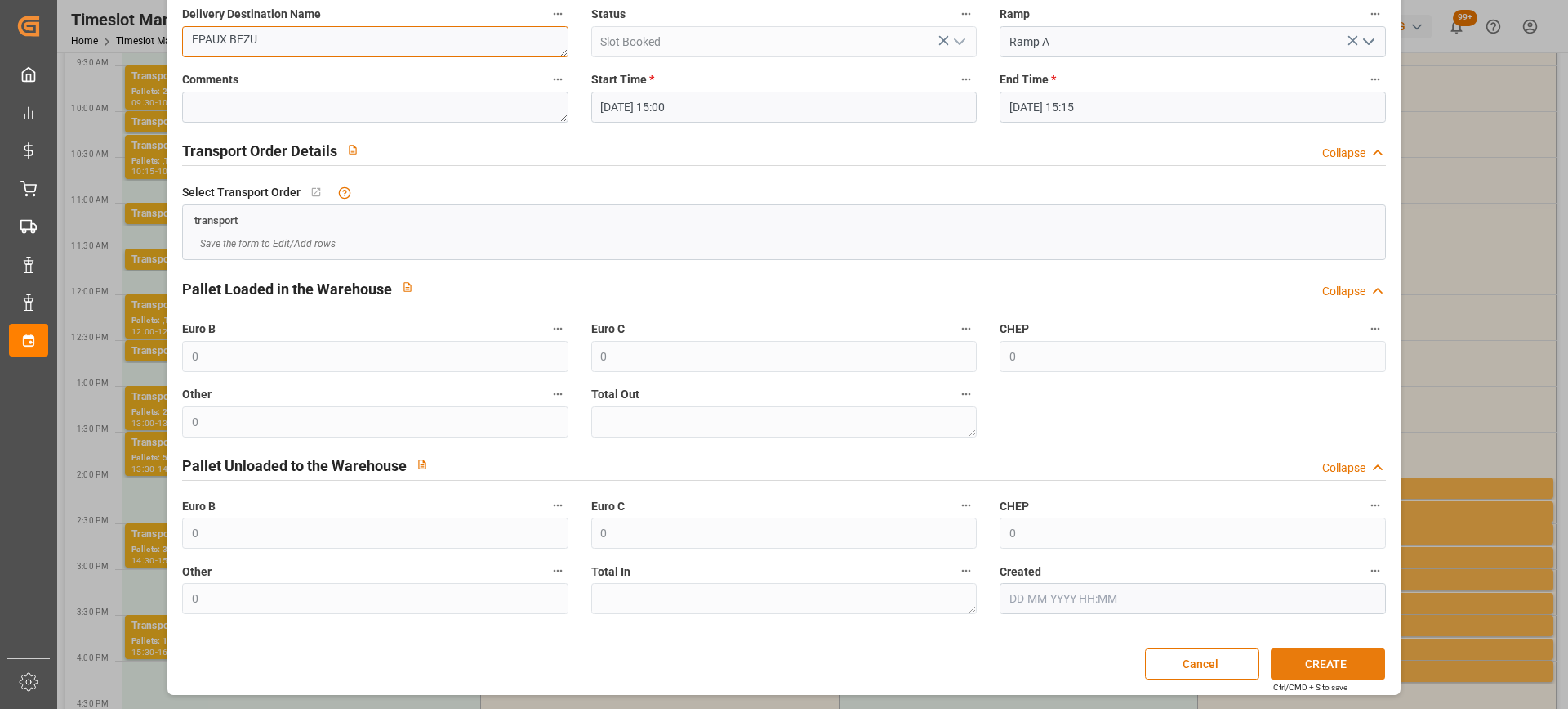
type textarea "EPAUX BEZU"
click at [1312, 660] on button "CREATE" at bounding box center [1328, 663] width 115 height 31
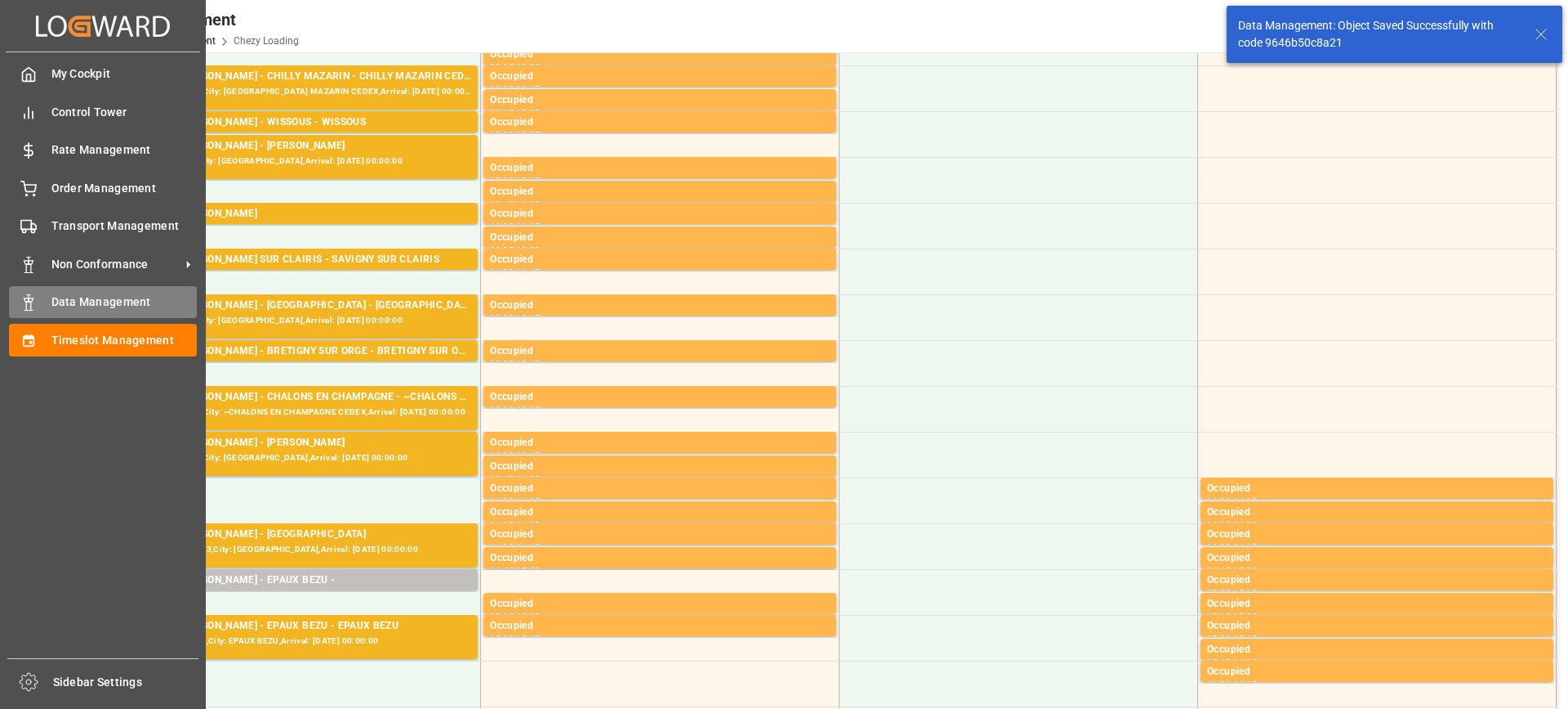
click at [75, 311] on div "Data Management Data Management" at bounding box center [103, 301] width 188 height 32
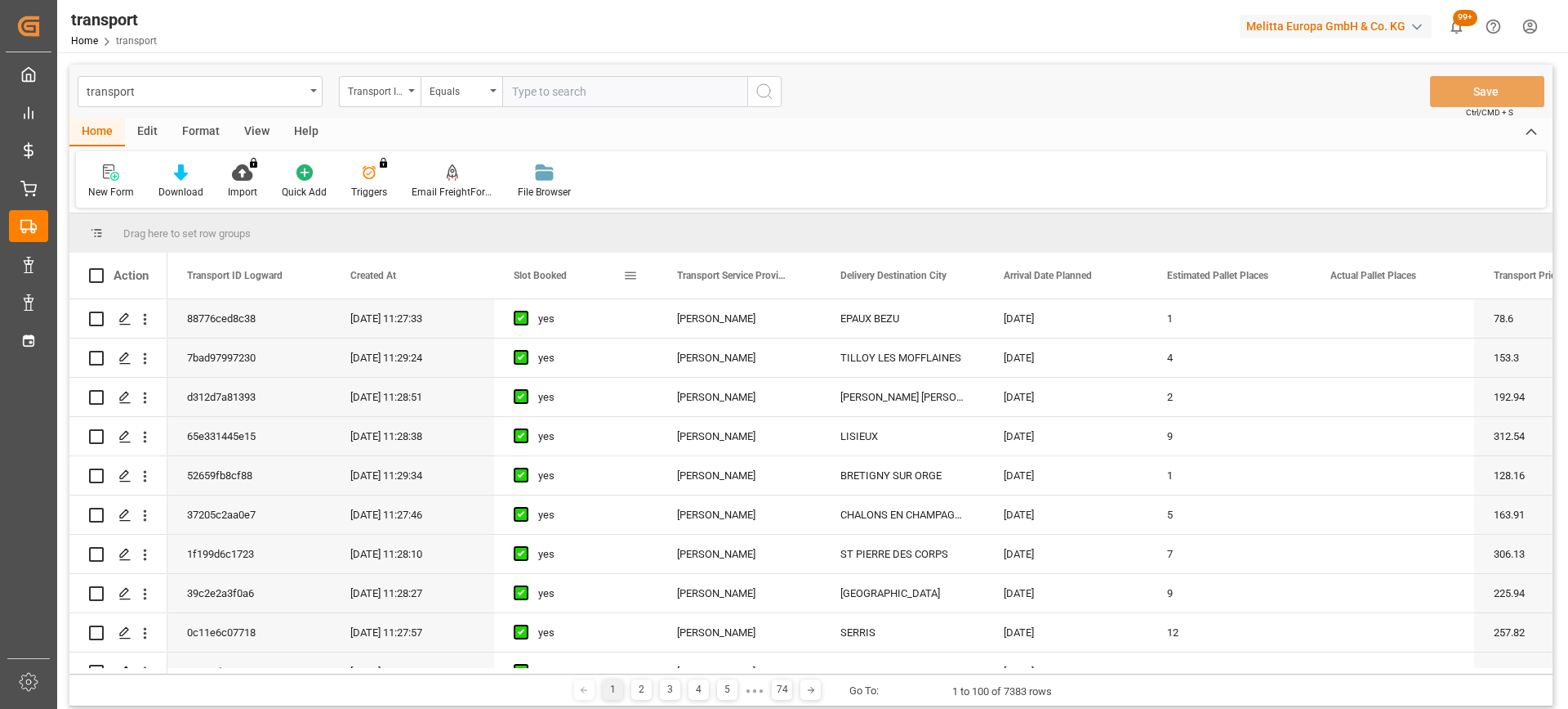
click at [551, 275] on span "Slot Booked" at bounding box center [540, 275] width 53 height 12
